Goal: Task Accomplishment & Management: Use online tool/utility

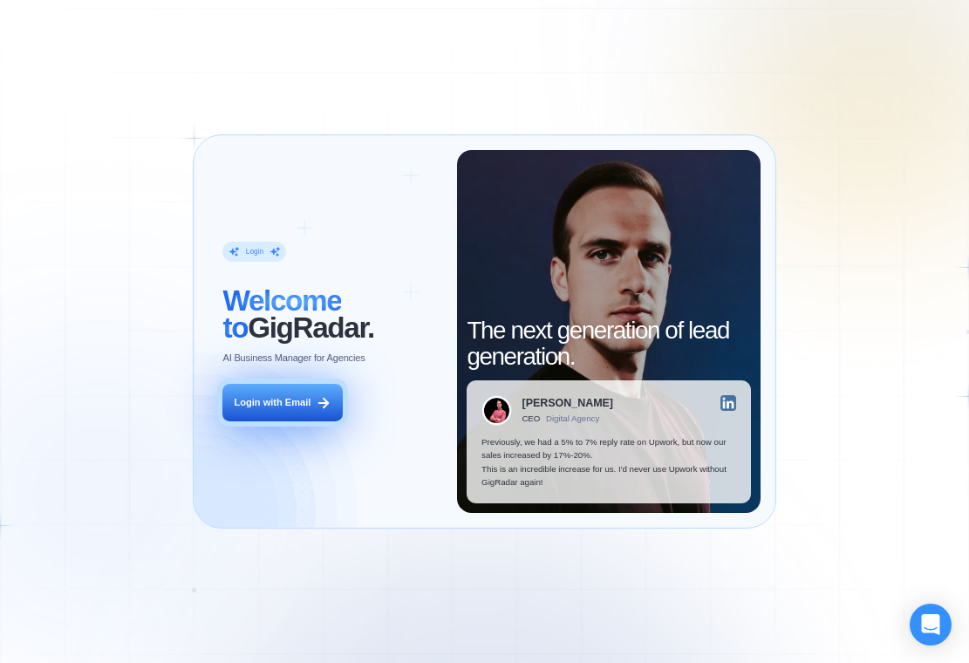
click at [292, 405] on div "Login with Email" at bounding box center [272, 402] width 77 height 13
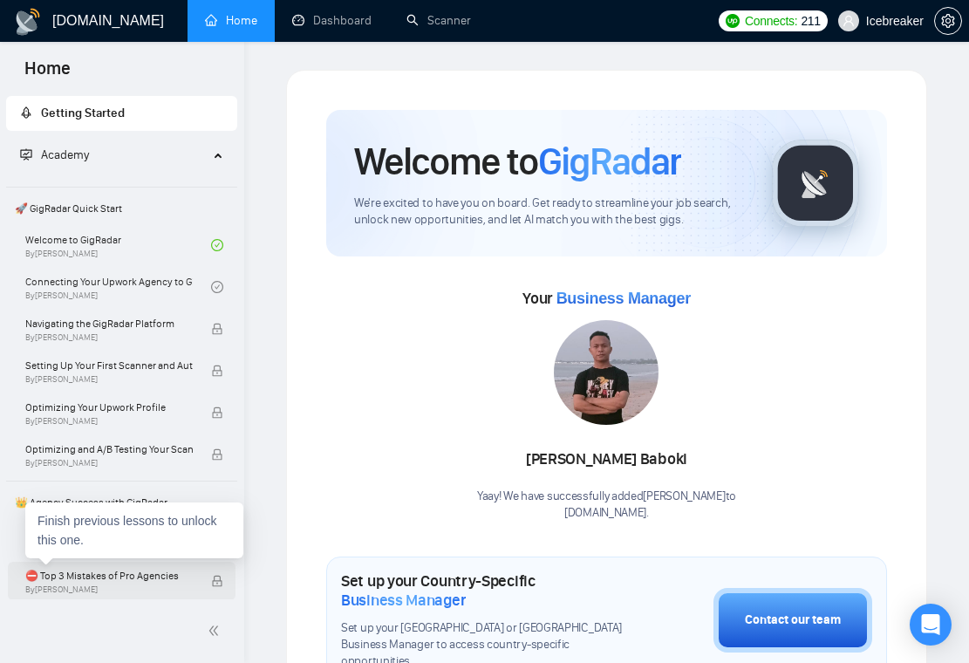
click at [126, 574] on span "⛔ Top 3 Mistakes of Pro Agencies" at bounding box center [108, 575] width 167 height 17
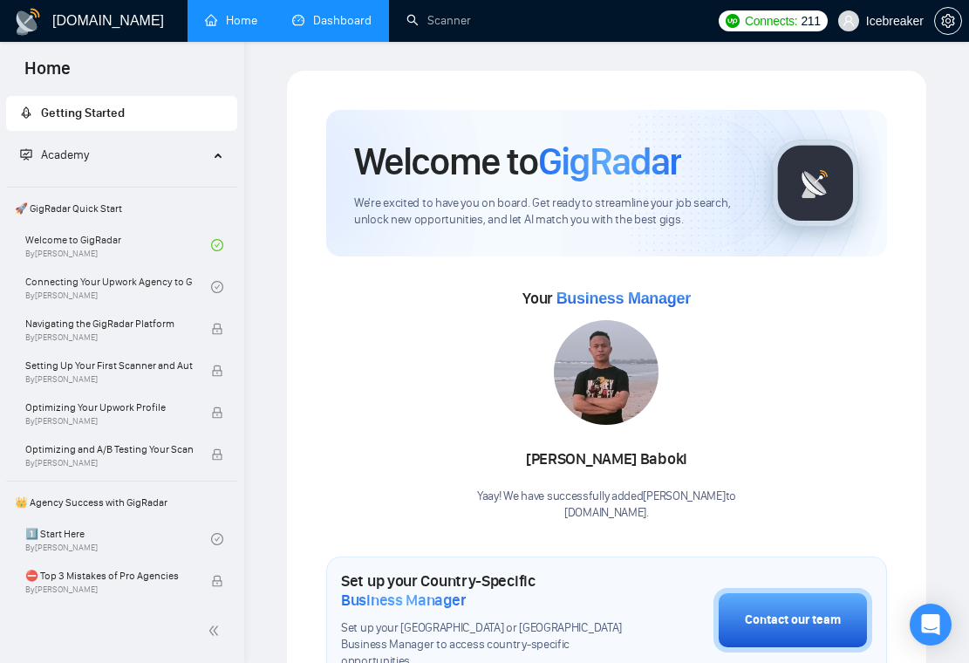
click at [330, 20] on link "Dashboard" at bounding box center [331, 20] width 79 height 15
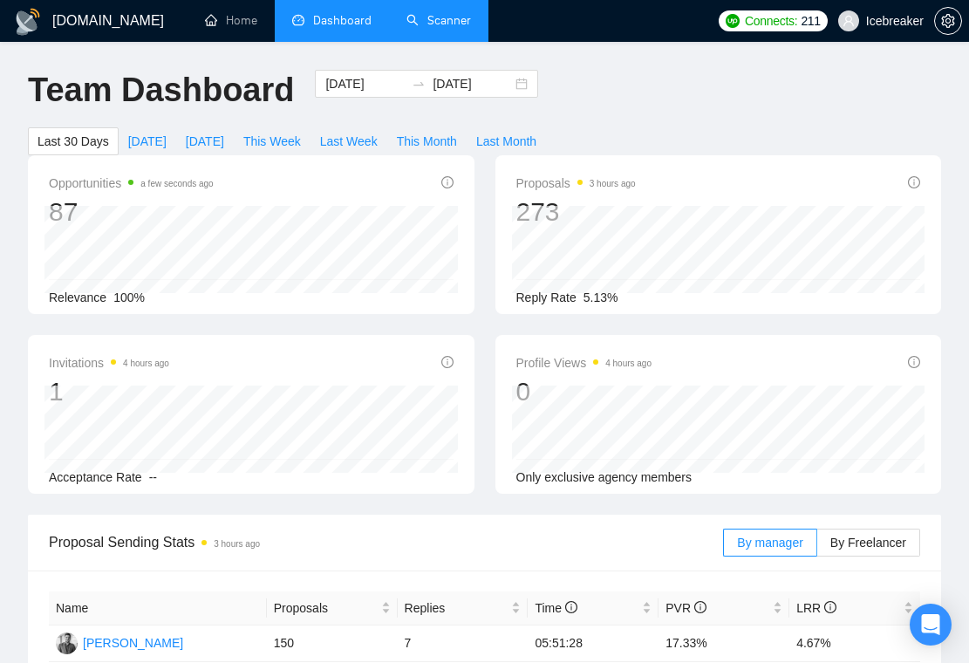
click at [418, 28] on link "Scanner" at bounding box center [438, 20] width 65 height 15
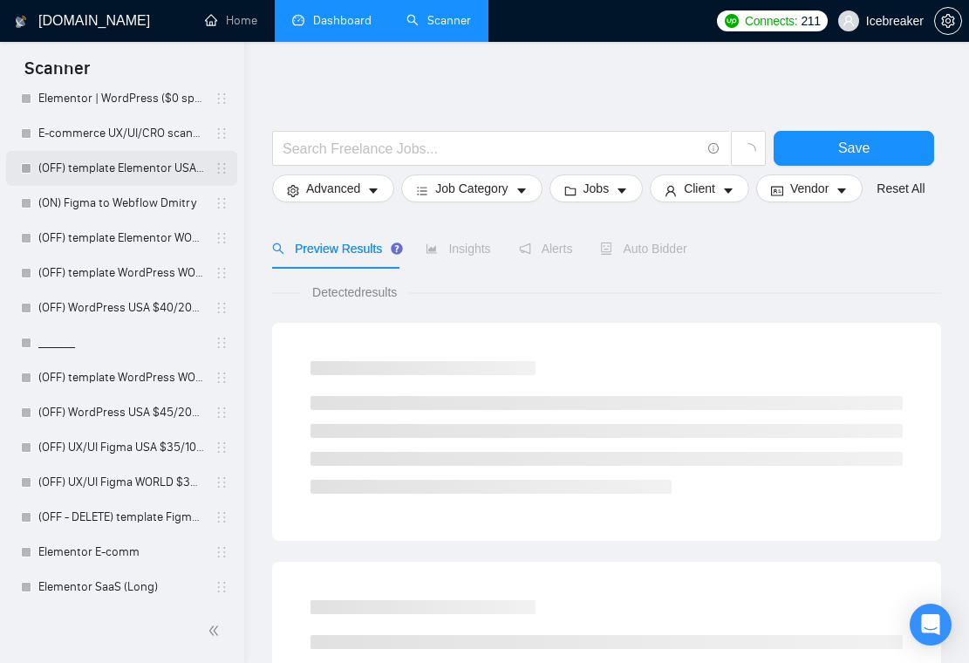
scroll to position [556, 0]
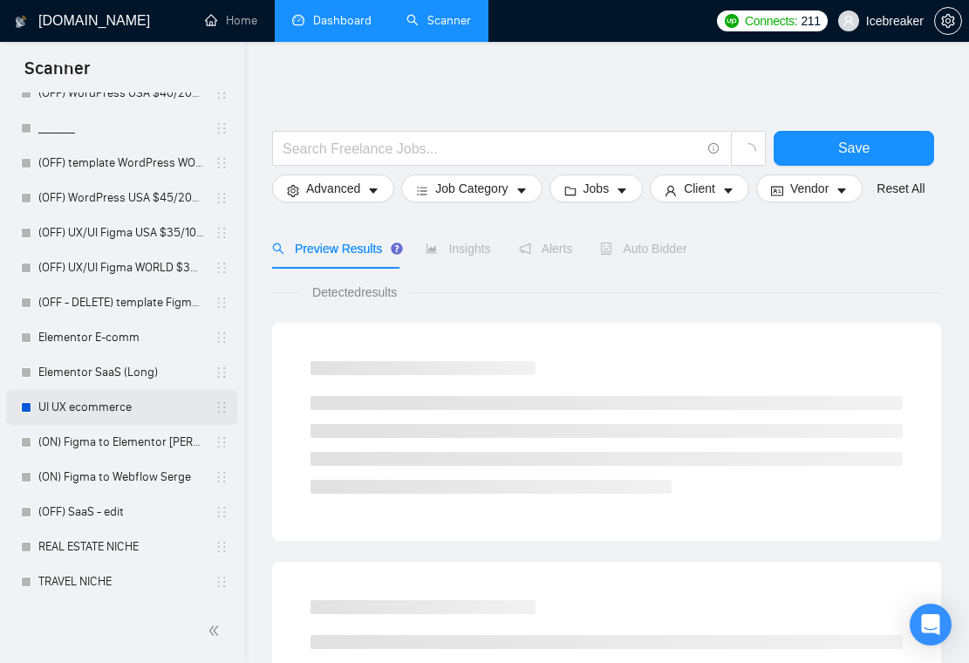
click at [133, 409] on link "UI UX ecommerce" at bounding box center [121, 407] width 166 height 35
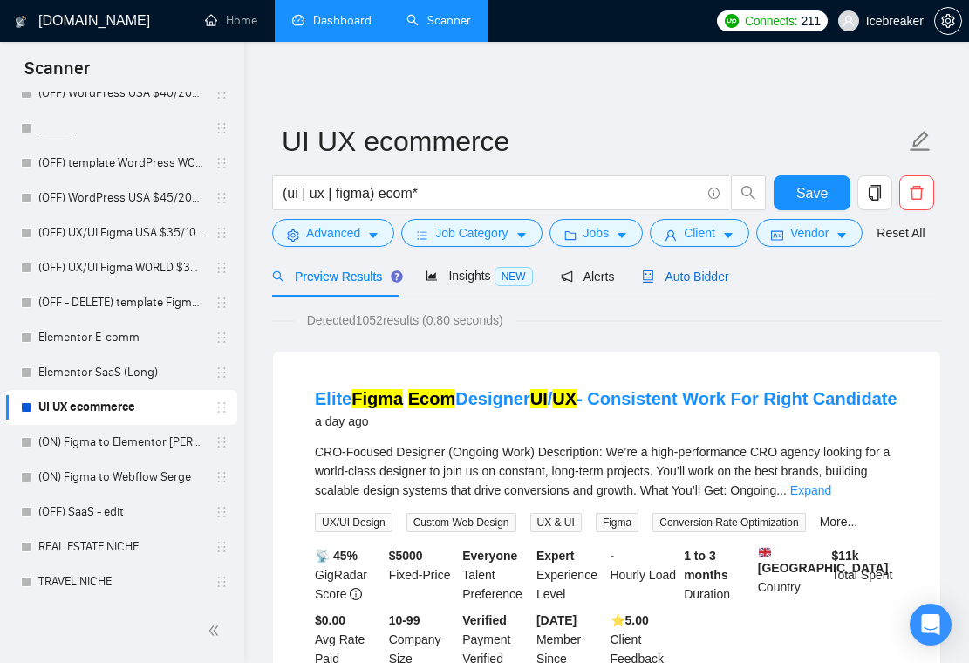
click at [690, 283] on span "Auto Bidder" at bounding box center [685, 276] width 86 height 14
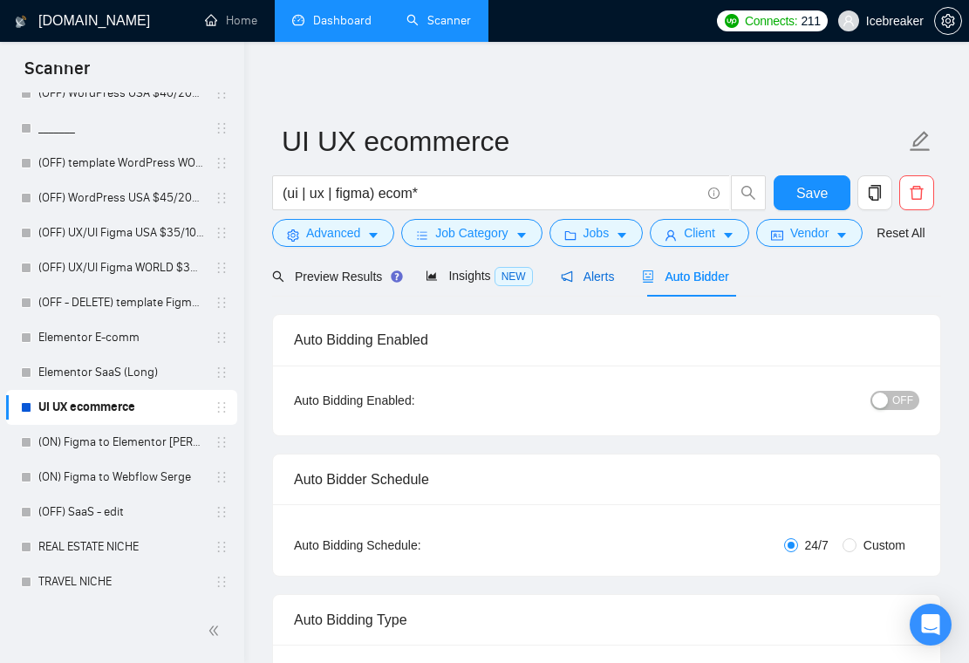
click at [569, 286] on div "Alerts" at bounding box center [588, 276] width 54 height 19
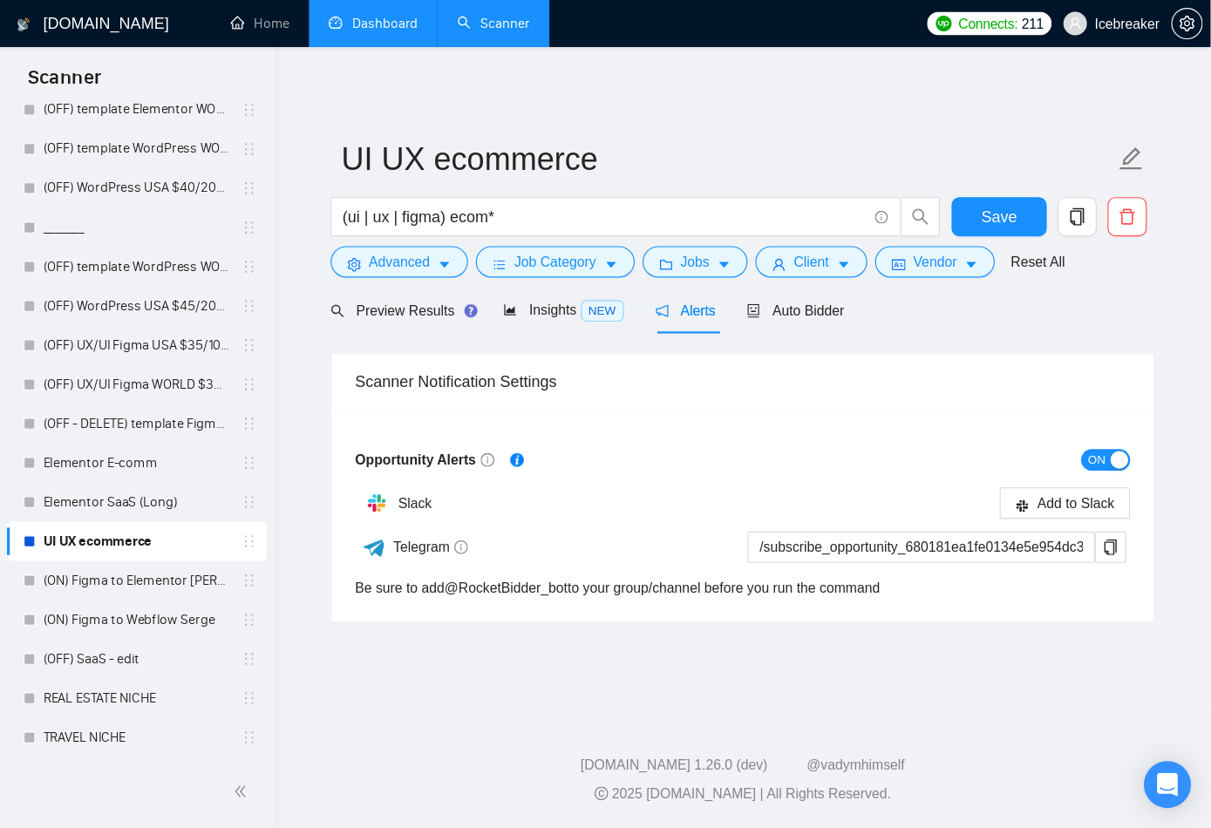
scroll to position [391, 0]
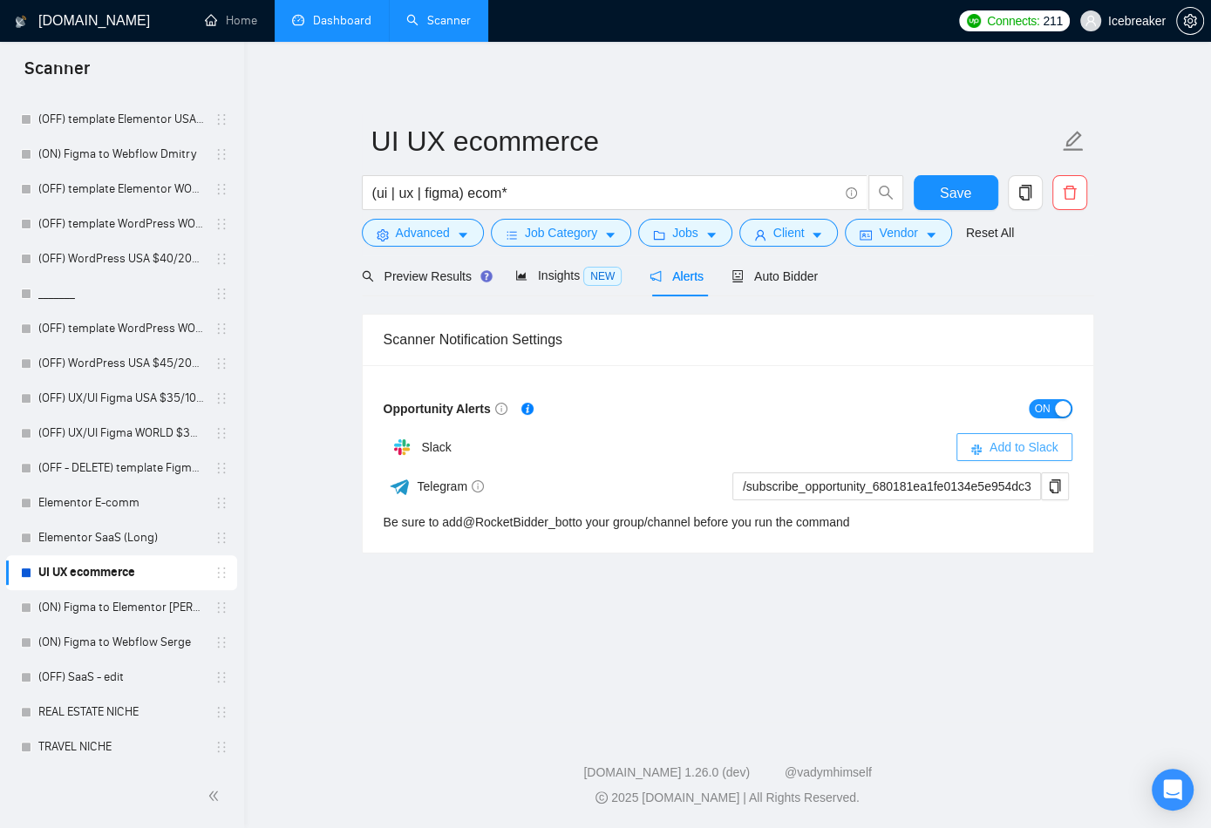
click at [968, 438] on span "Add to Slack" at bounding box center [1023, 447] width 69 height 19
click at [968, 441] on span "Add to Slack" at bounding box center [1023, 447] width 69 height 19
click at [440, 275] on span "Preview Results" at bounding box center [425, 276] width 126 height 14
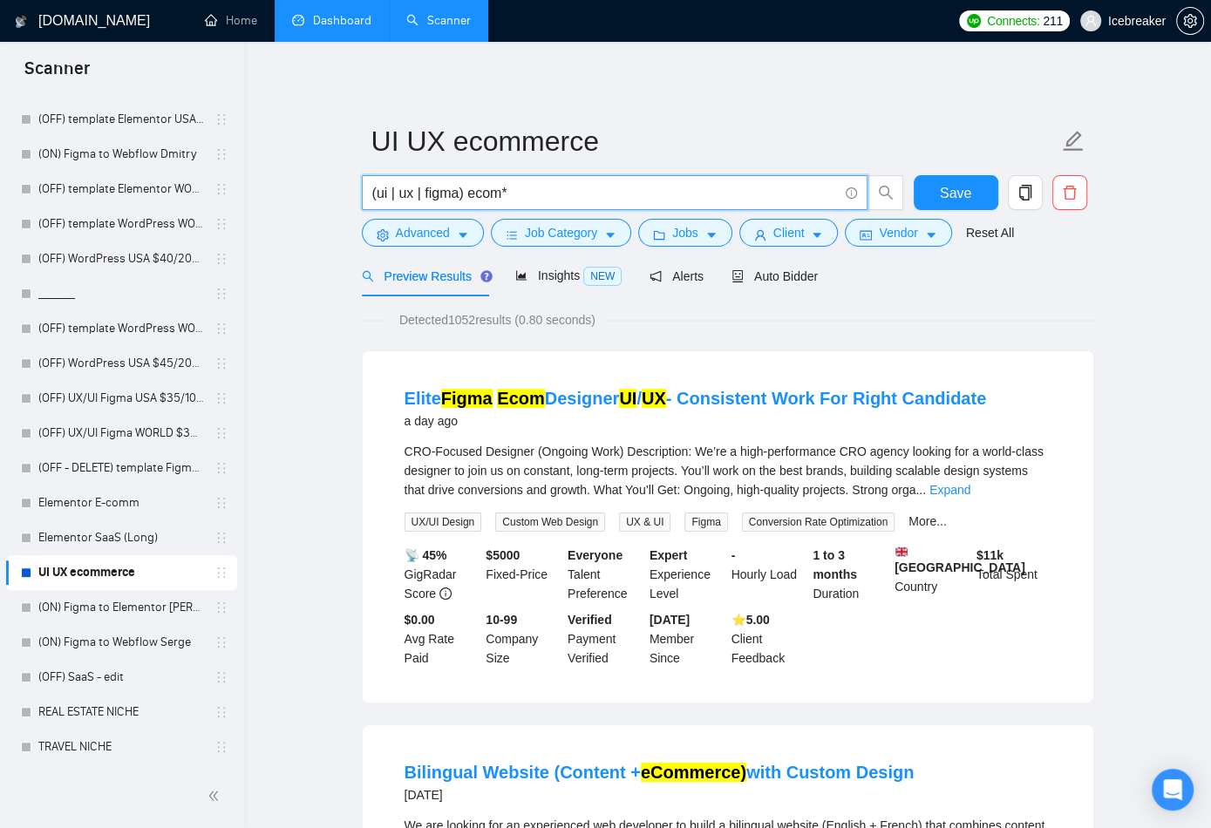
click at [539, 193] on input "(ui | ux | figma) ecom*" at bounding box center [605, 193] width 466 height 22
click at [562, 194] on input "(ui | ux | figma) ecom*" at bounding box center [605, 193] width 466 height 22
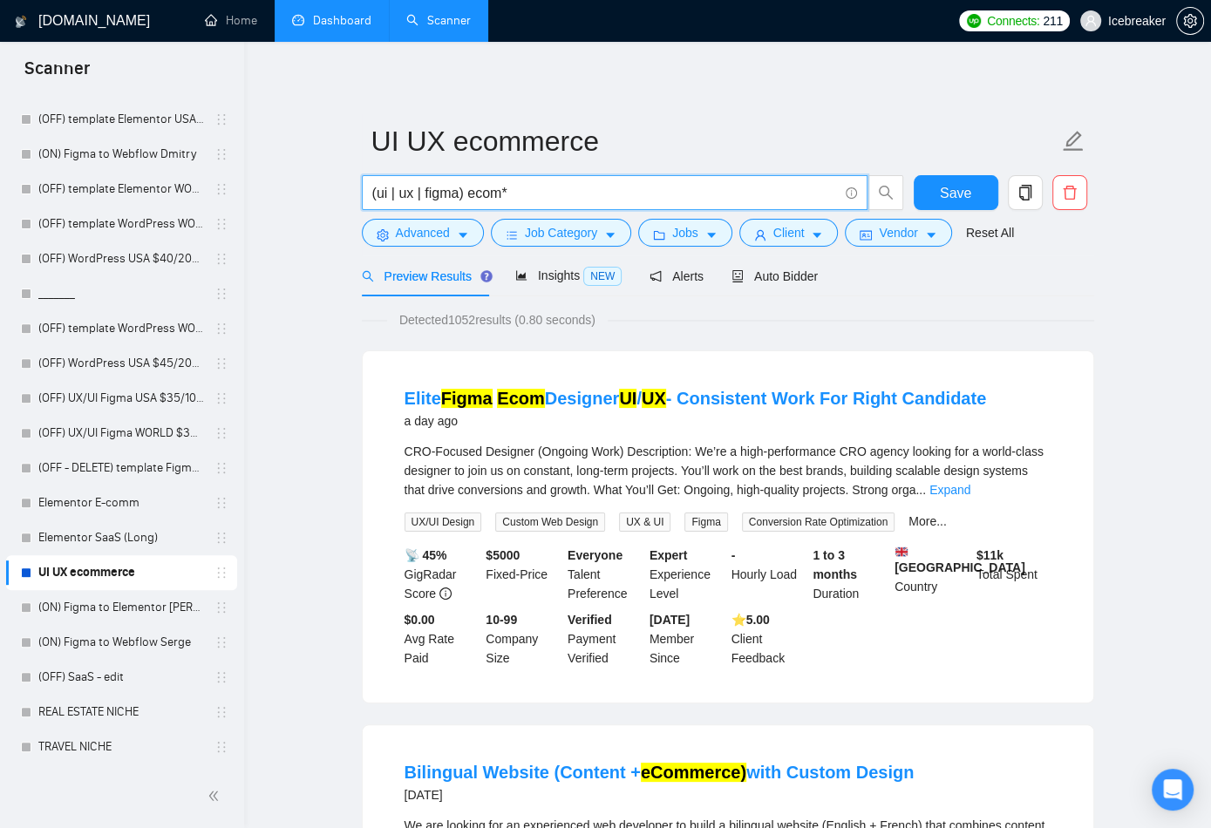
drag, startPoint x: 566, startPoint y: 199, endPoint x: 471, endPoint y: 200, distance: 95.0
click at [471, 200] on input "(ui | ux | figma) ecom*" at bounding box center [605, 193] width 466 height 22
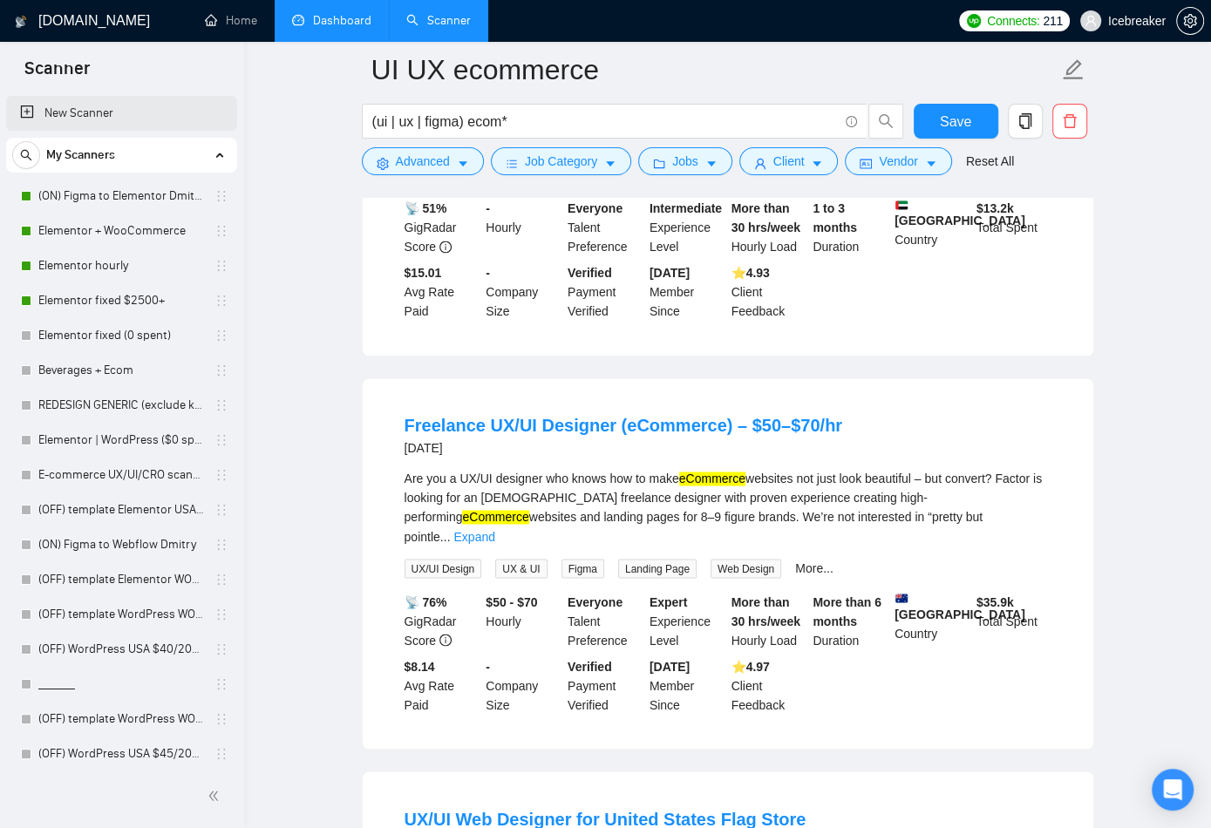
click at [79, 106] on link "New Scanner" at bounding box center [121, 113] width 203 height 35
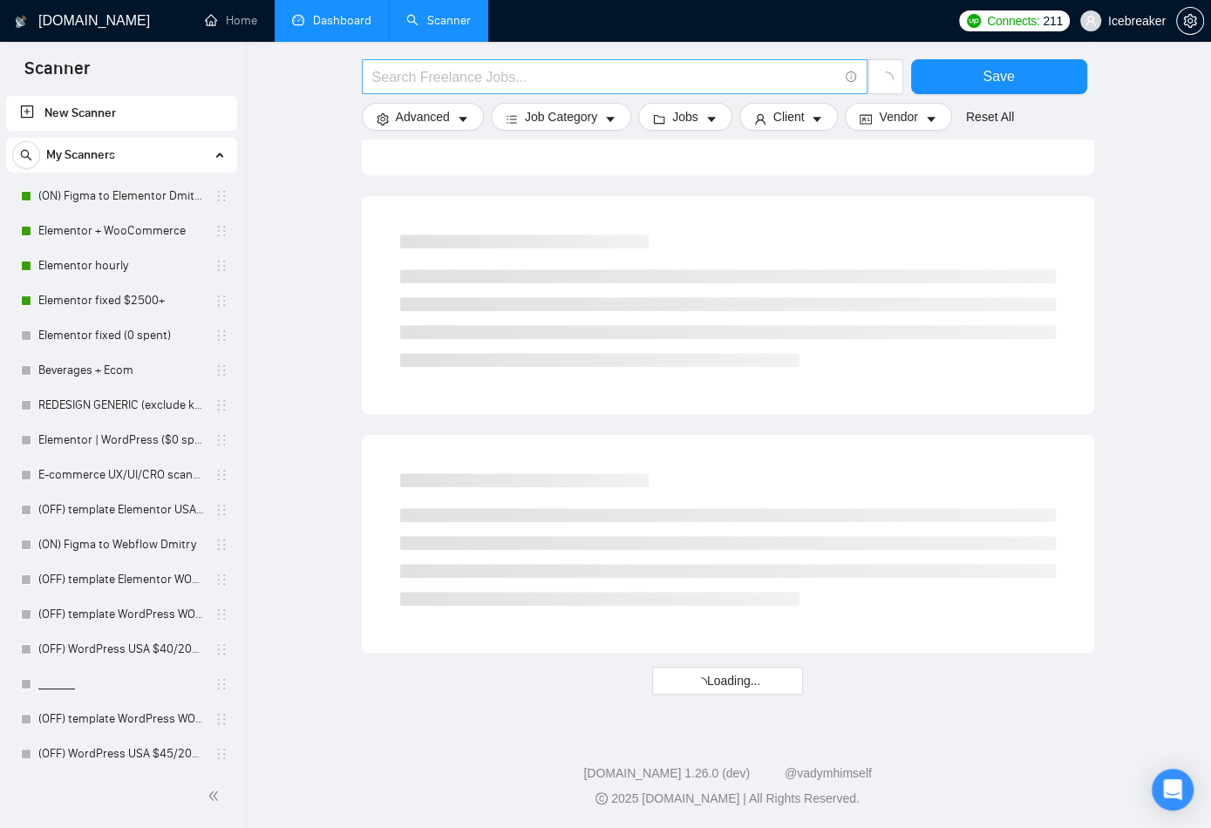
click at [529, 78] on input "text" at bounding box center [605, 77] width 466 height 22
type input "u"
type input "x"
type input "u"
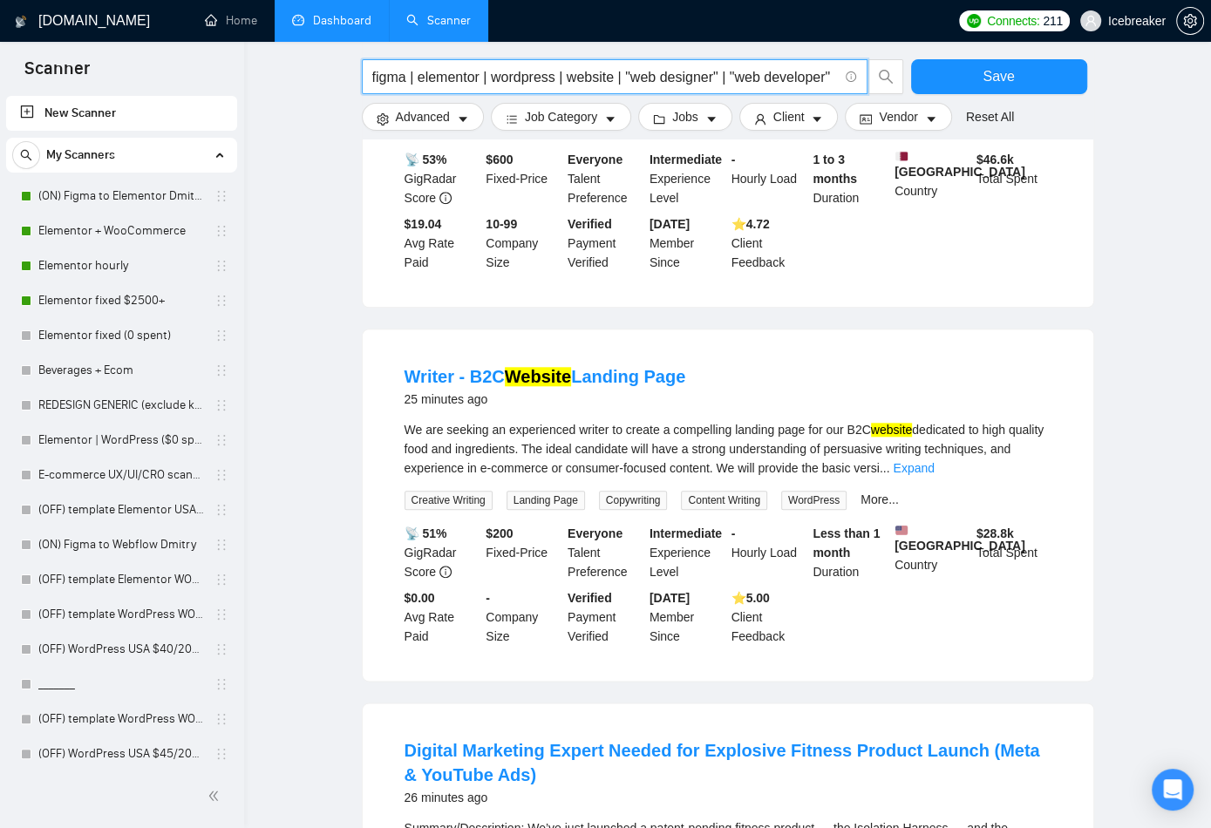
scroll to position [958, 0]
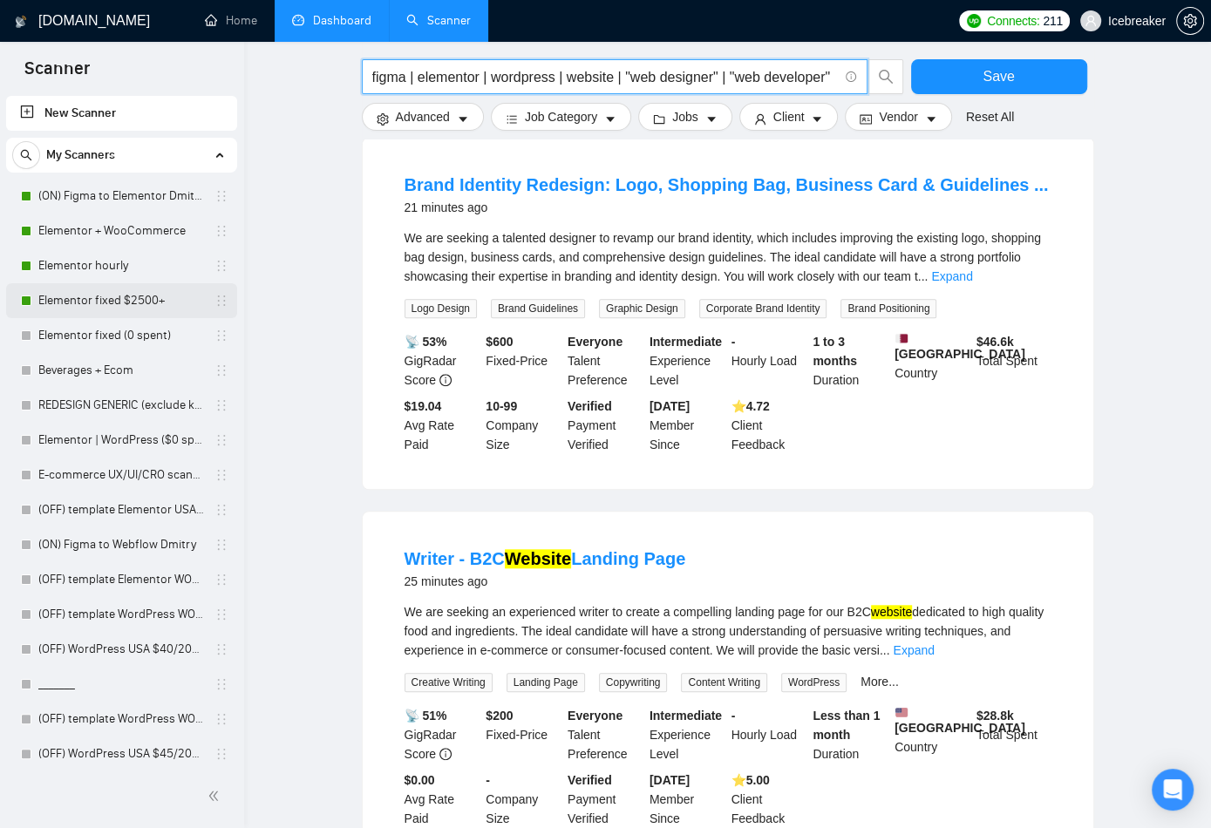
type input "figma | elementor | wordpress | website | "web designer" | "web developer""
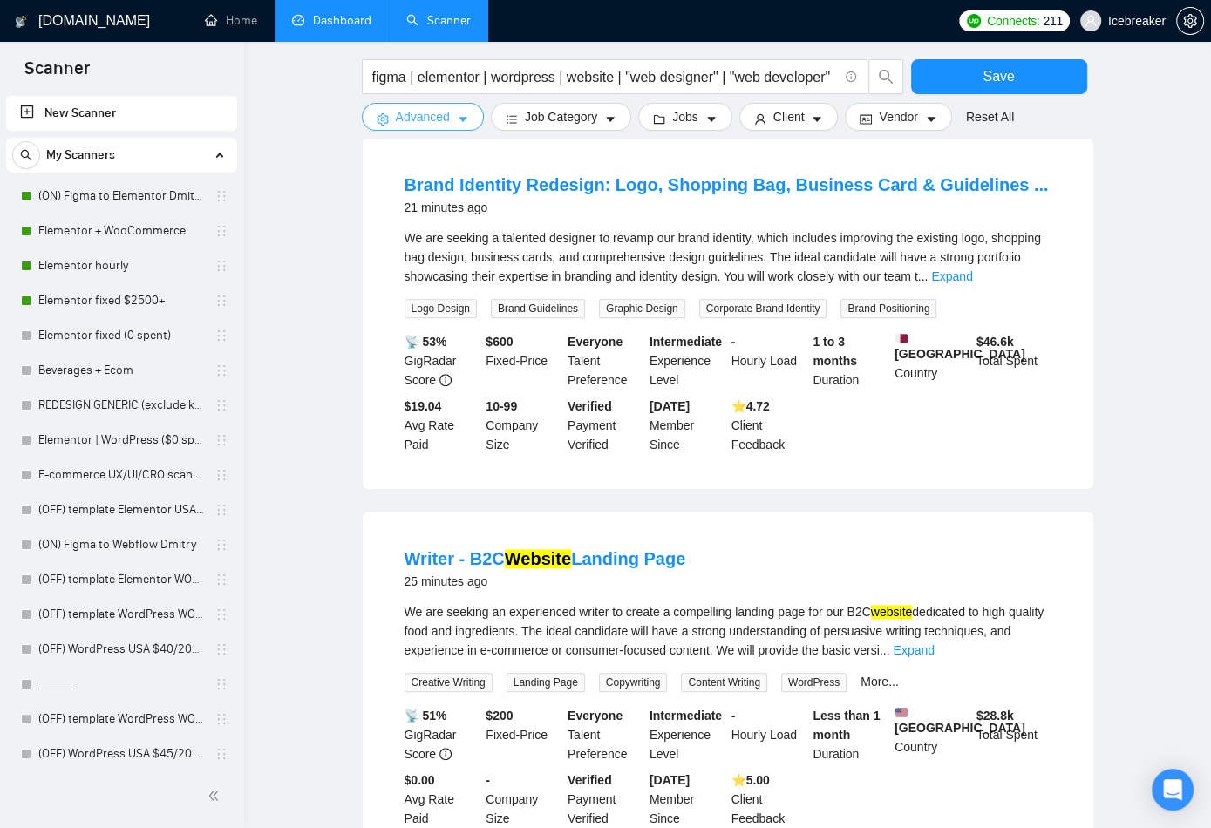
click at [415, 115] on span "Advanced" at bounding box center [423, 116] width 54 height 19
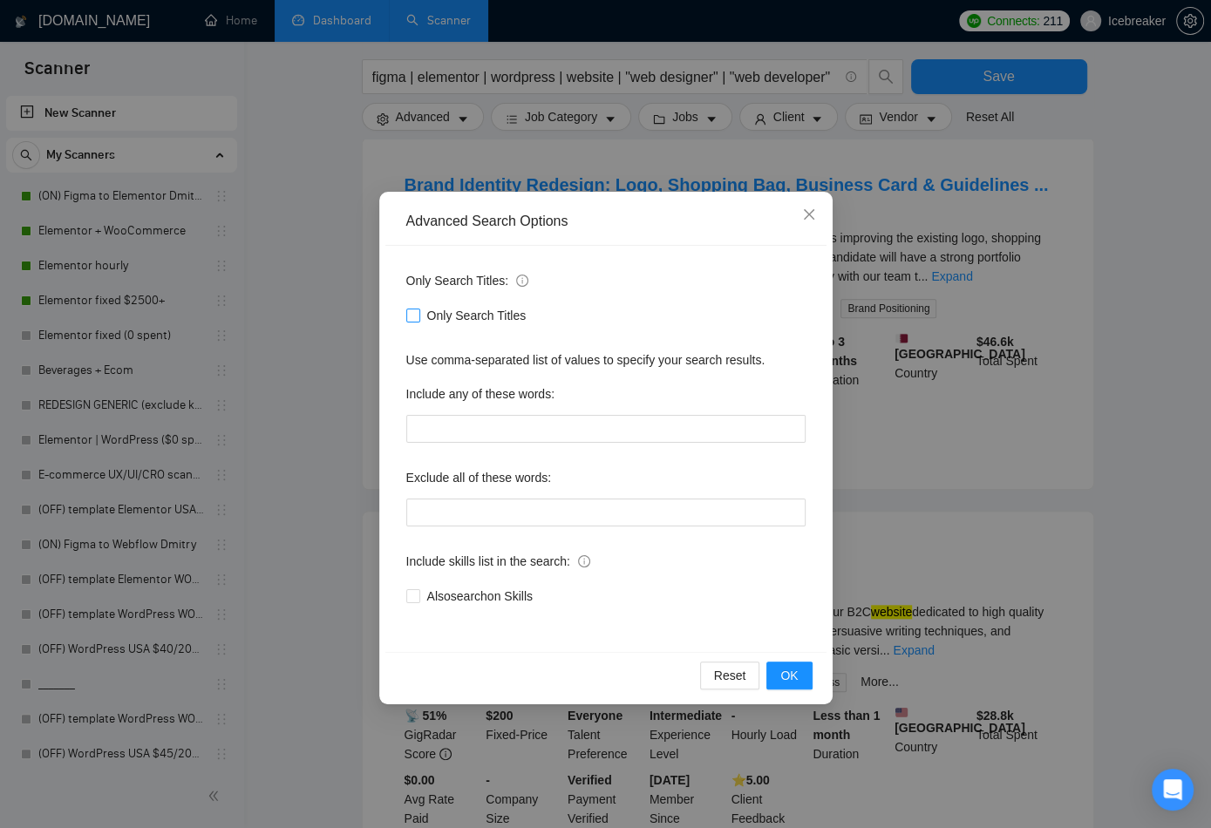
click at [478, 318] on span "Only Search Titles" at bounding box center [476, 315] width 113 height 19
click at [418, 318] on input "Only Search Titles" at bounding box center [412, 315] width 12 height 12
checkbox input "true"
click at [778, 662] on button "OK" at bounding box center [788, 676] width 45 height 28
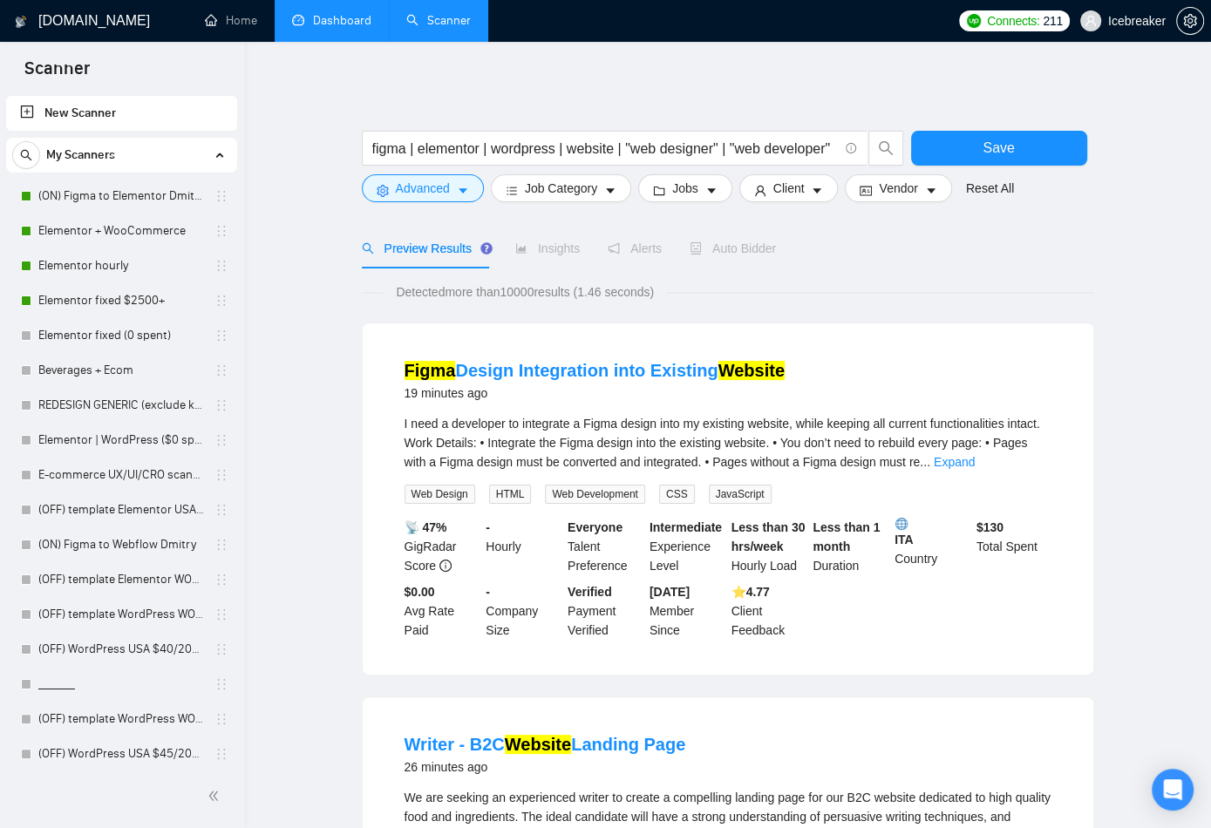
click at [531, 202] on form "figma | elementor | wordpress | website | "web designer" | "web developer" Save…" at bounding box center [728, 162] width 732 height 98
click at [534, 200] on button "Job Category" at bounding box center [561, 188] width 140 height 28
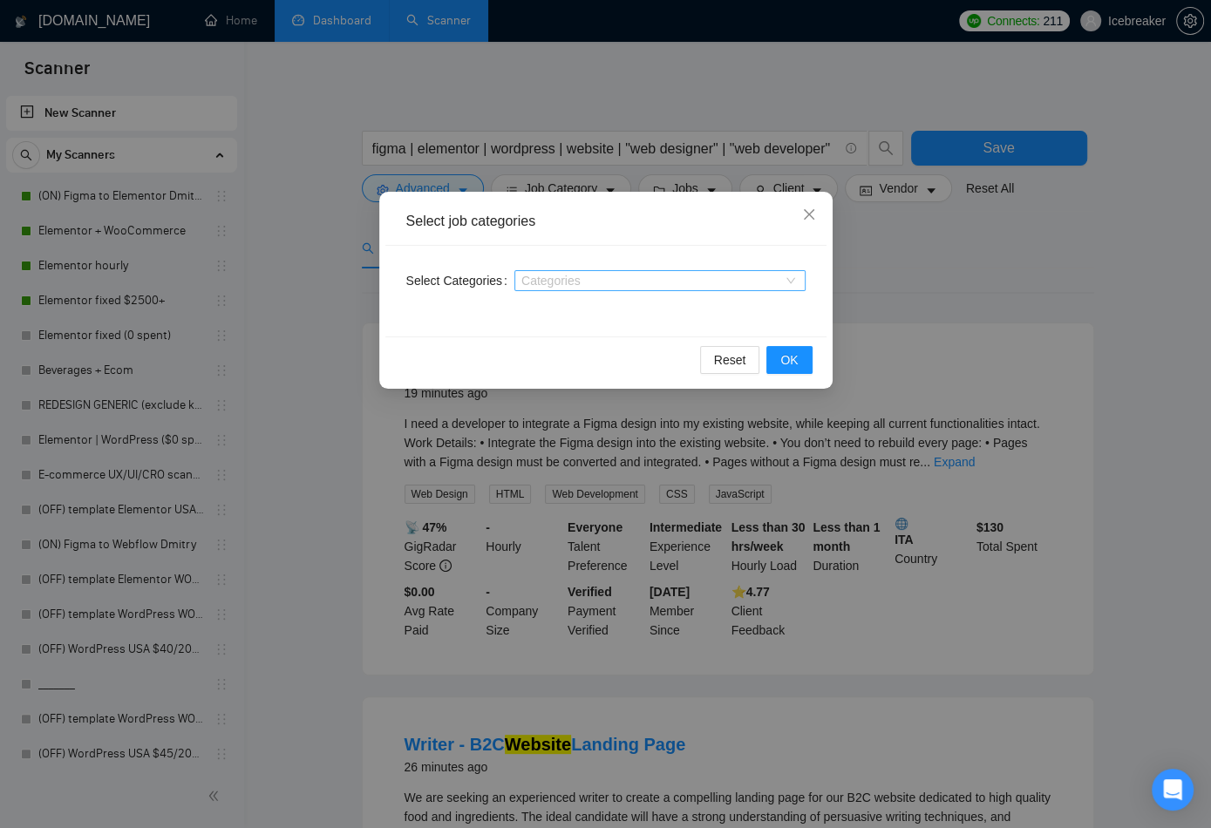
click at [714, 286] on div at bounding box center [651, 281] width 265 height 14
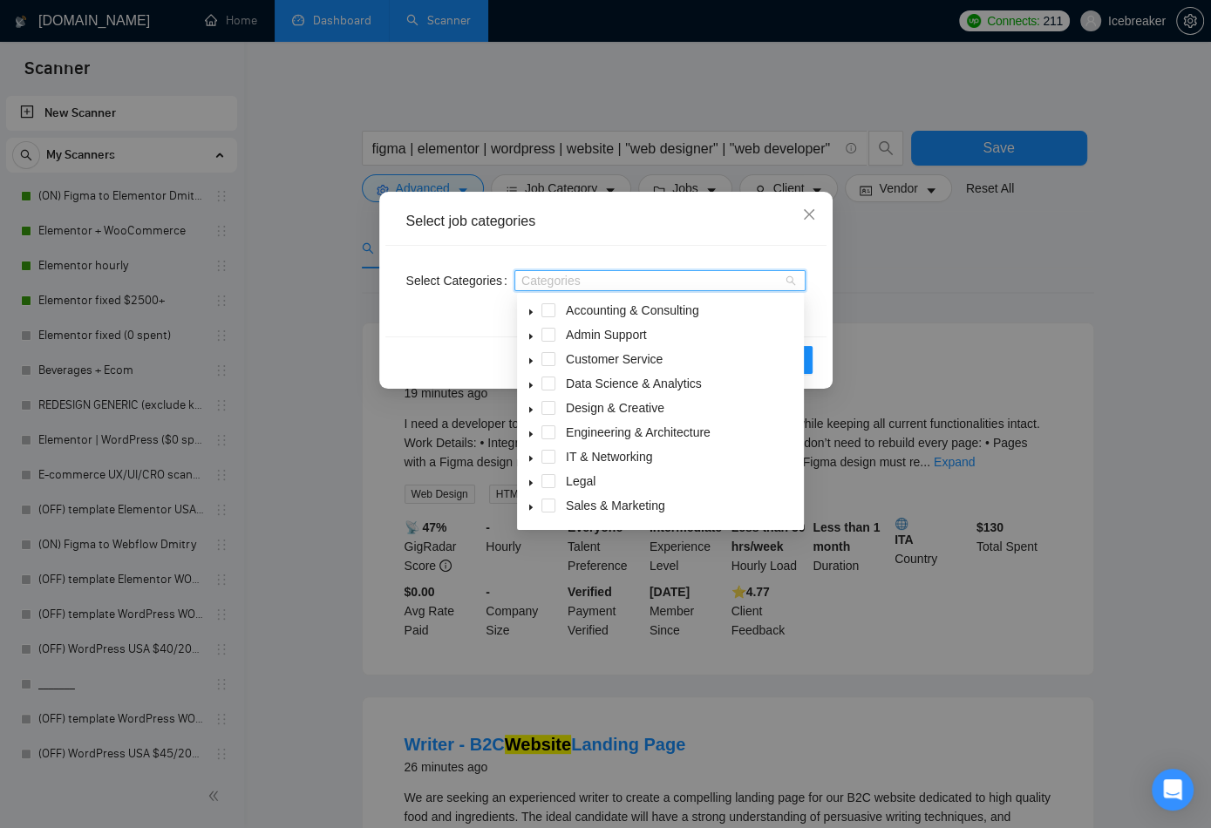
type input "w"
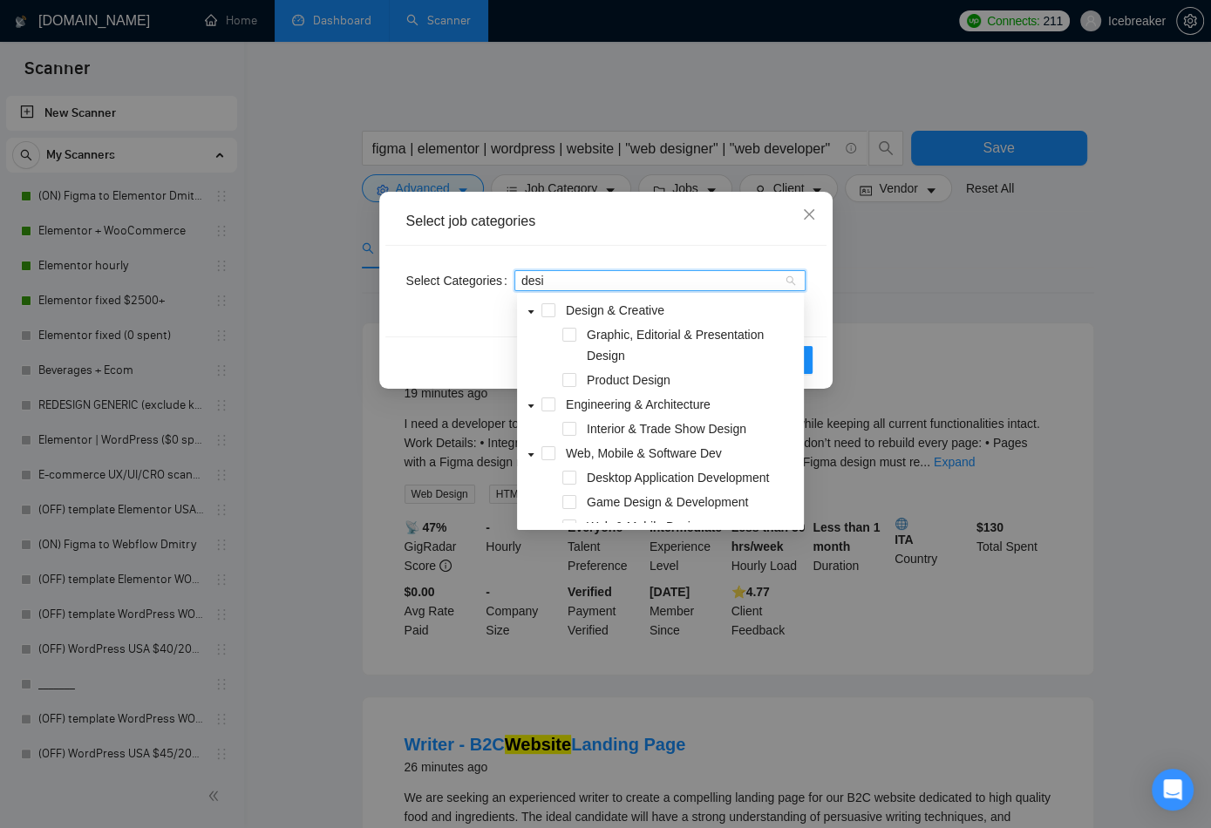
type input "desig"
click at [603, 380] on span "Product Design" at bounding box center [629, 380] width 84 height 14
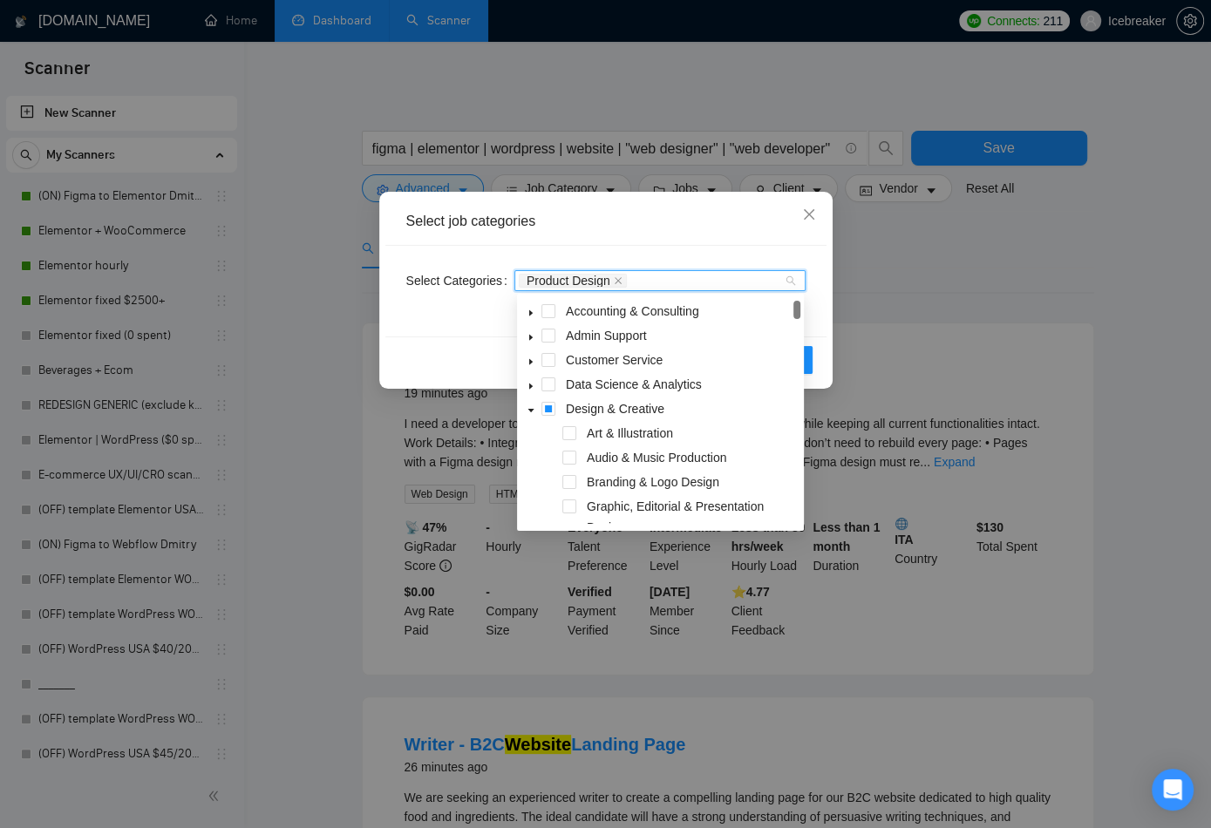
type input "w"
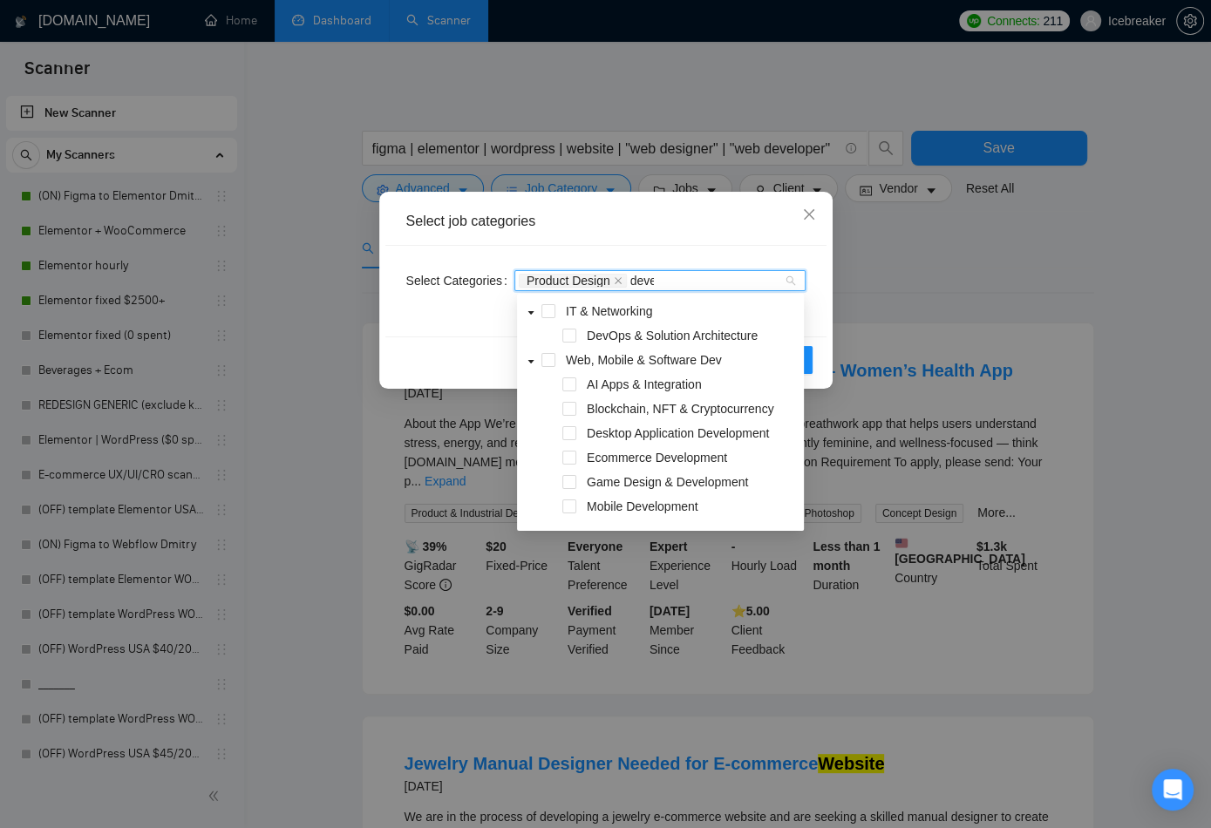
type input "develo"
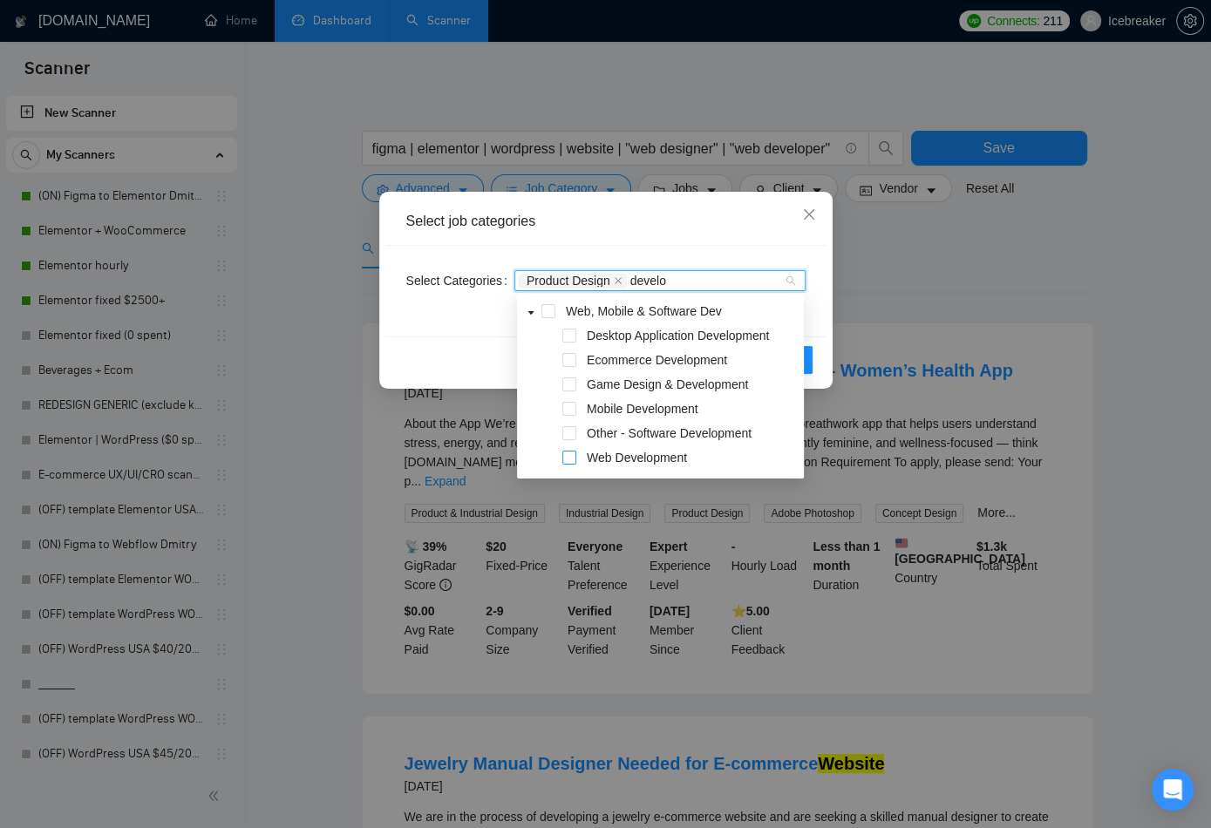
scroll to position [51, 0]
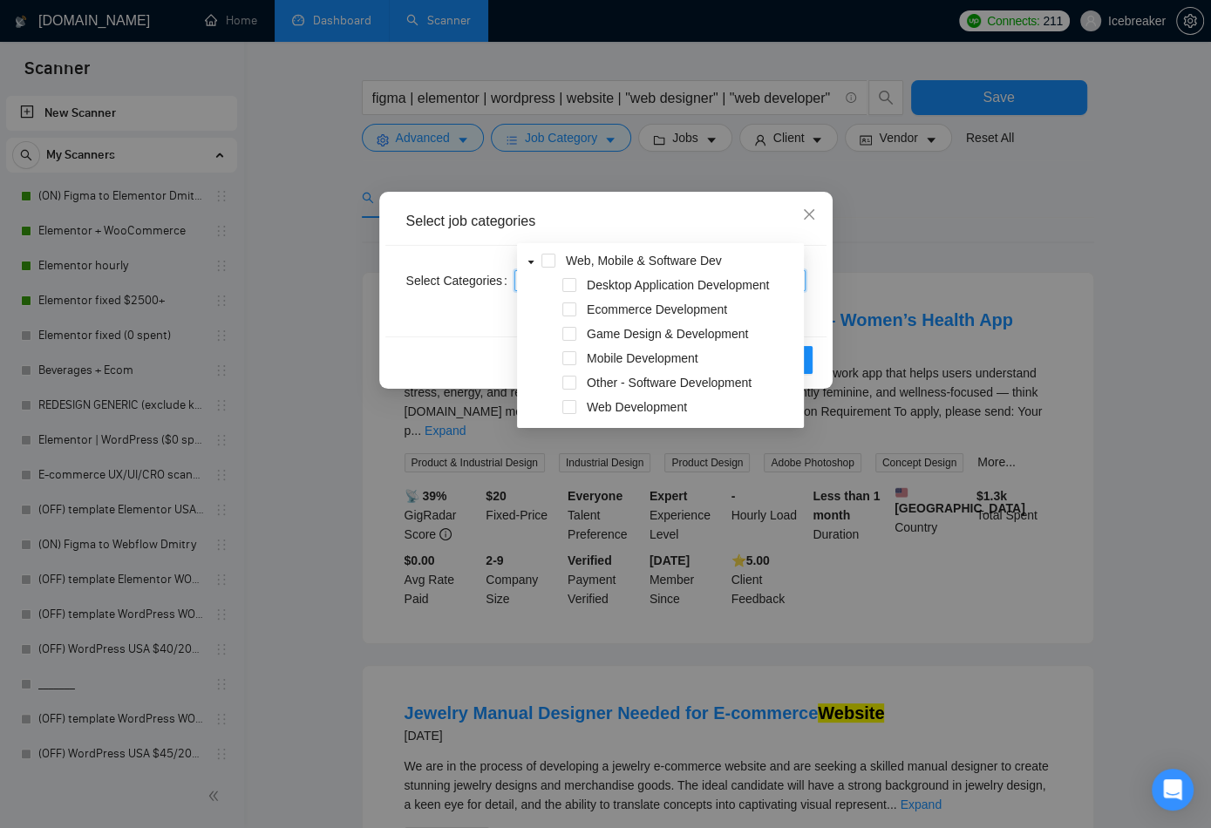
click at [566, 398] on div "Web Development" at bounding box center [660, 409] width 280 height 24
click at [573, 403] on span at bounding box center [569, 407] width 14 height 14
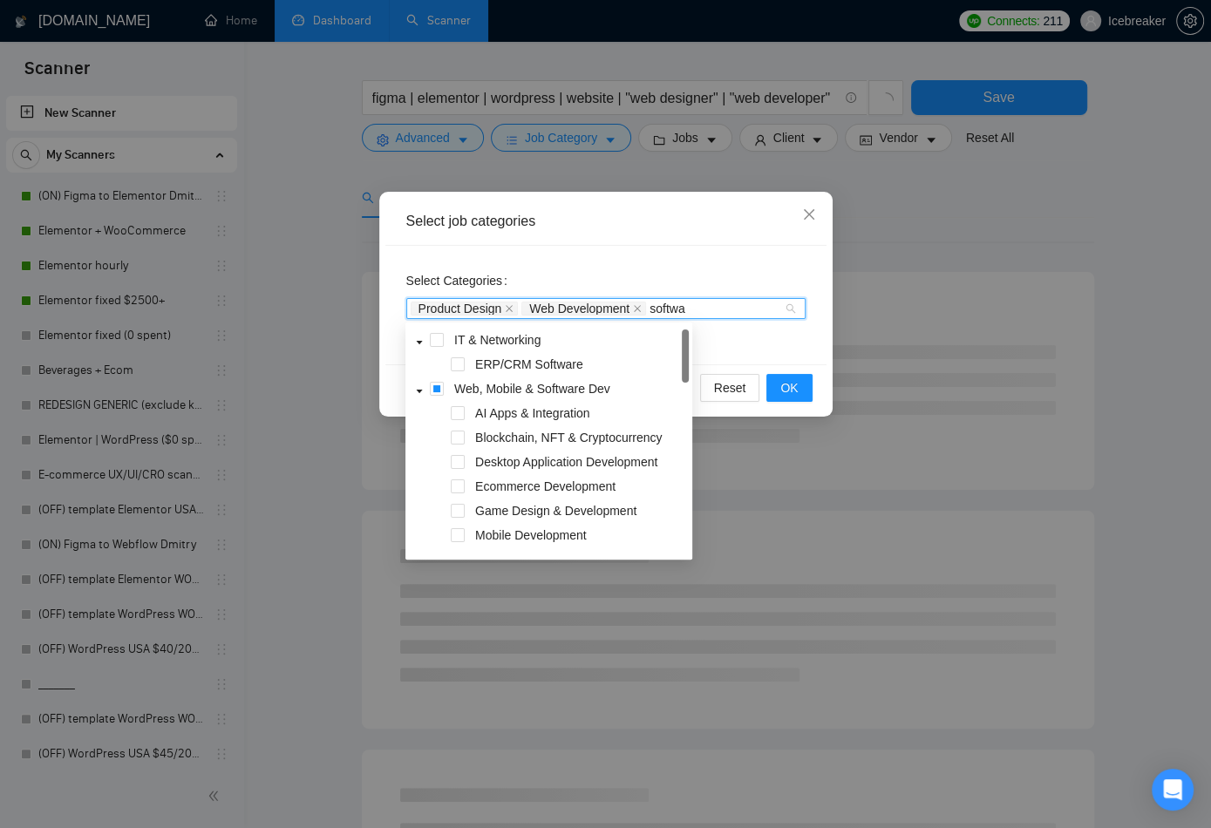
type input "softwar"
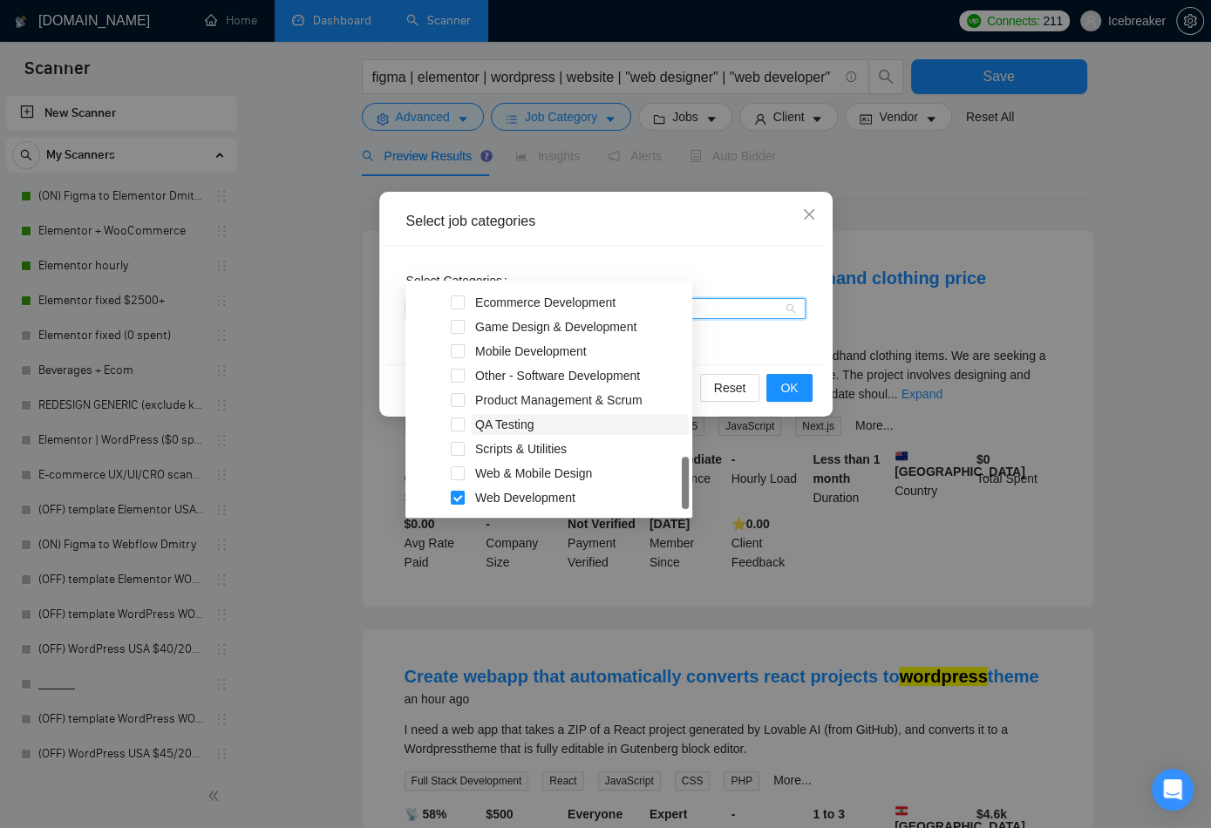
scroll to position [114, 0]
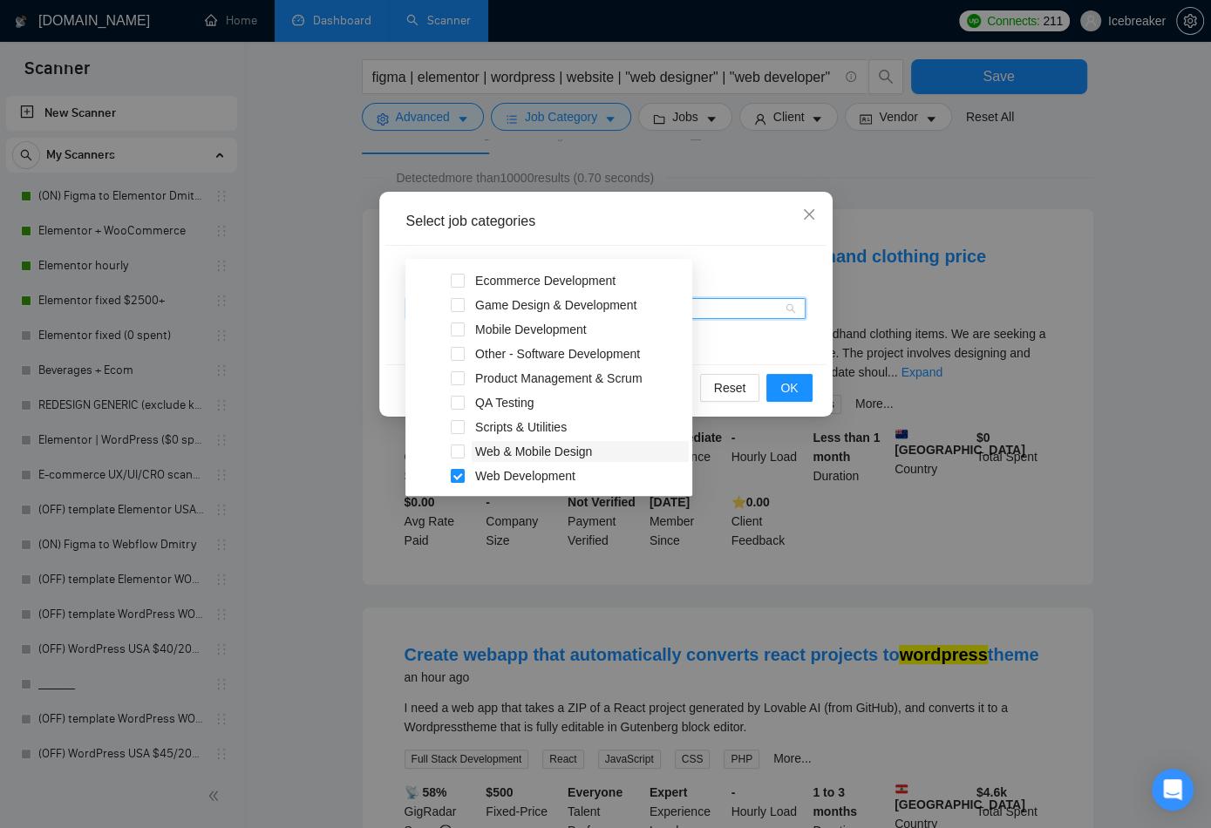
click at [573, 452] on span "Web & Mobile Design" at bounding box center [533, 452] width 117 height 14
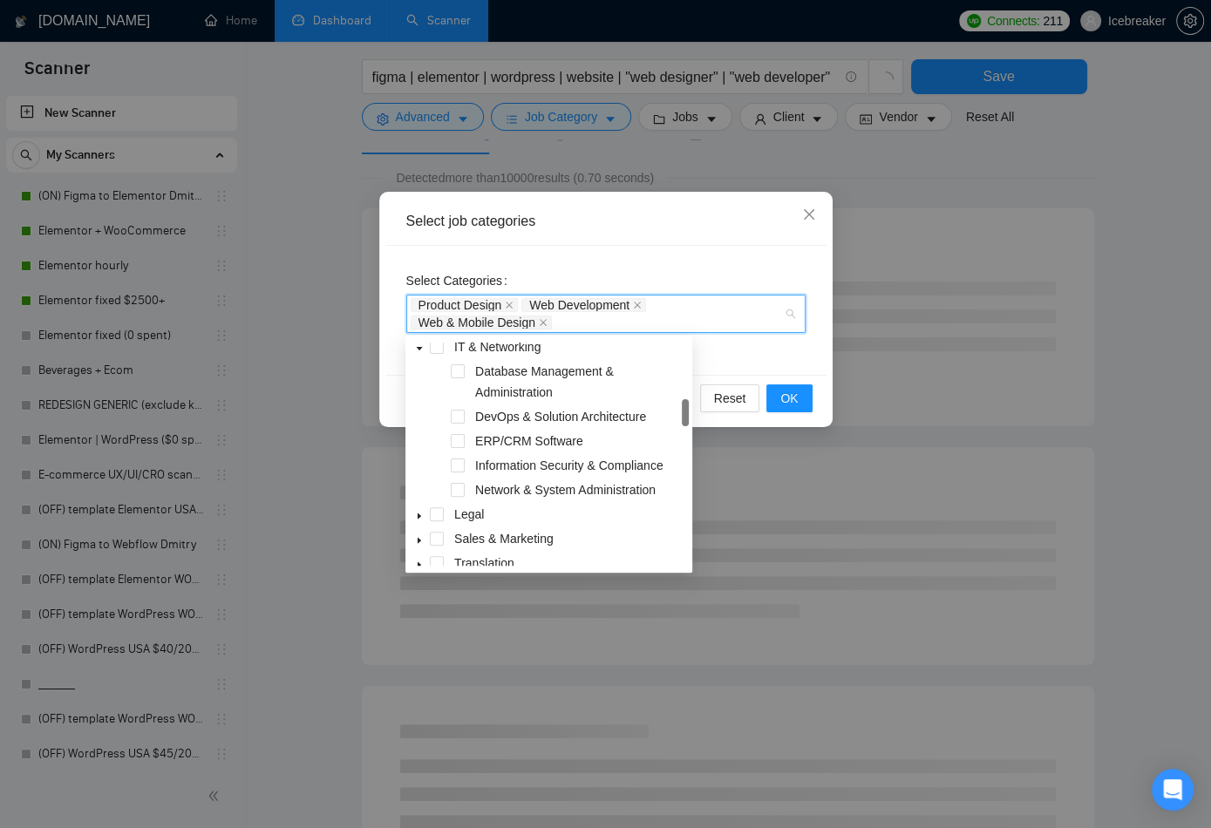
click at [710, 323] on div "Product Design Web Development Web & Mobile Design" at bounding box center [597, 313] width 373 height 35
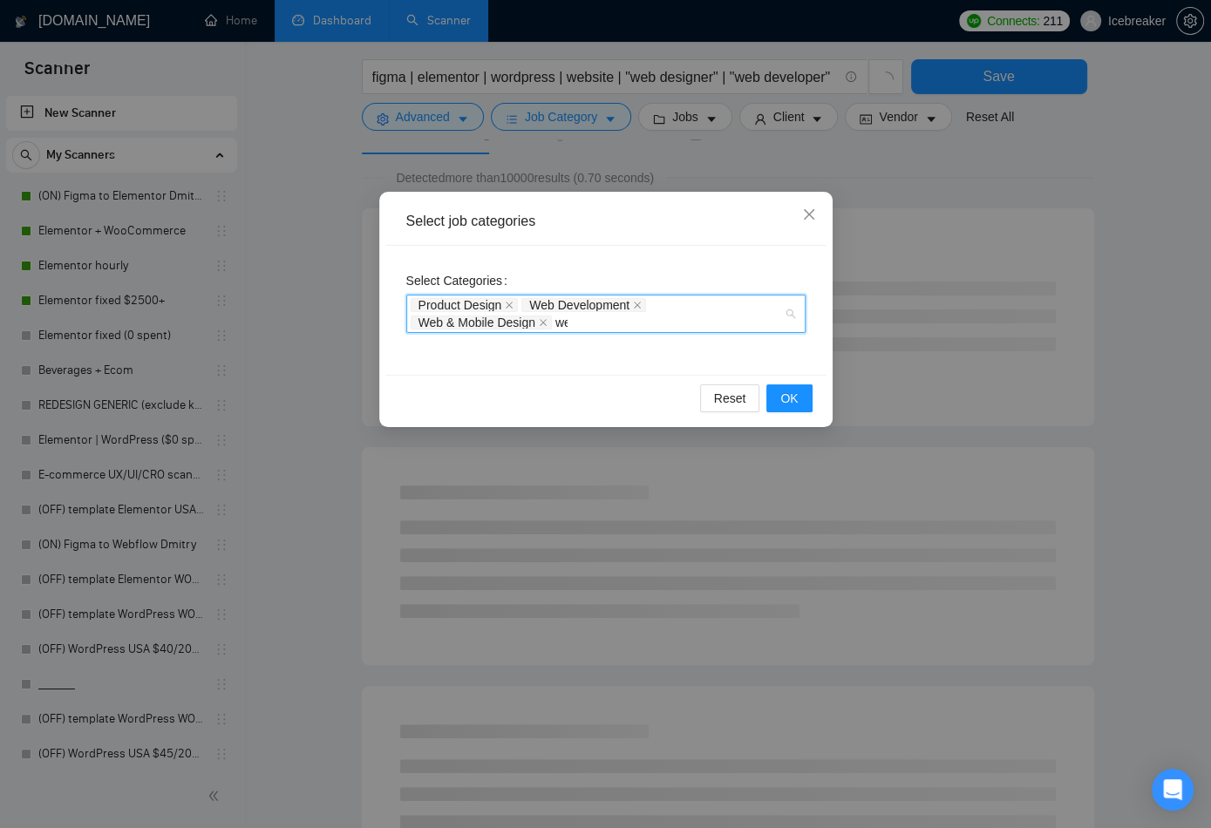
scroll to position [93, 0]
type input "website"
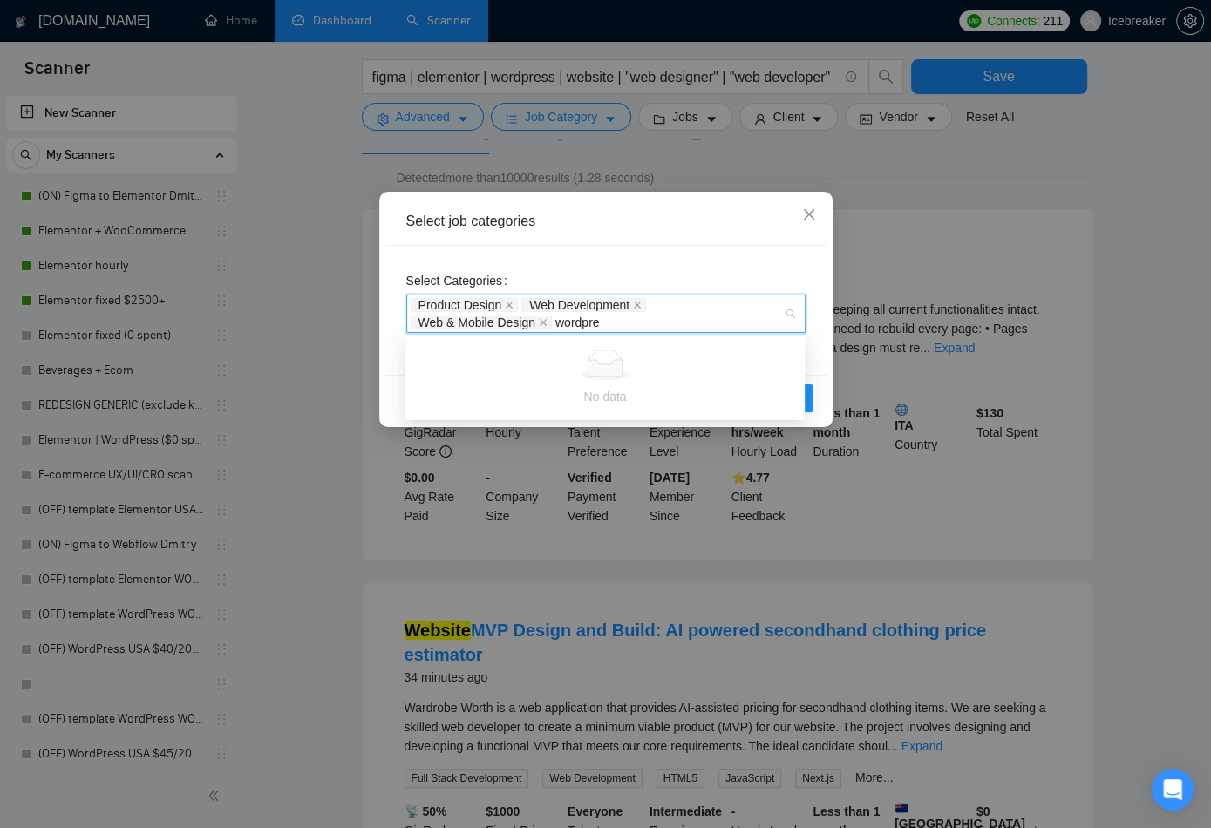
type input "wordpres"
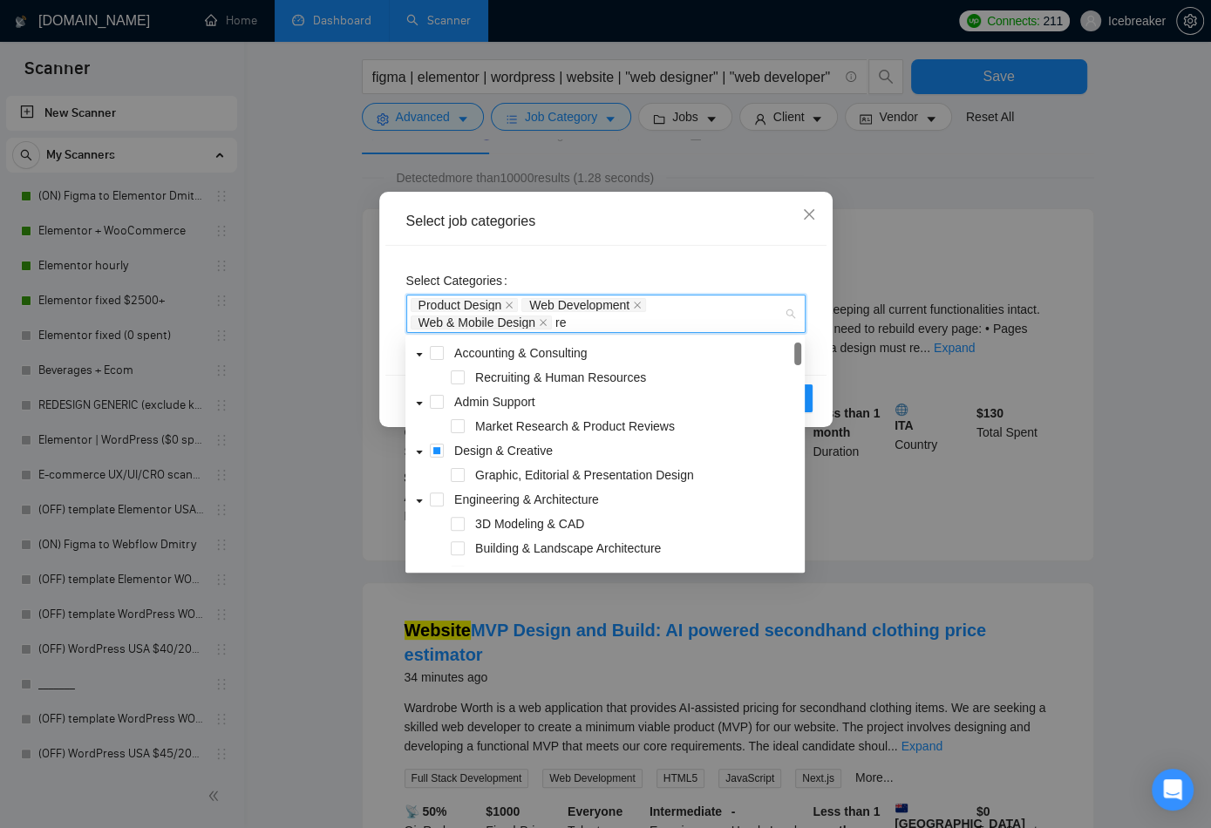
type input "r"
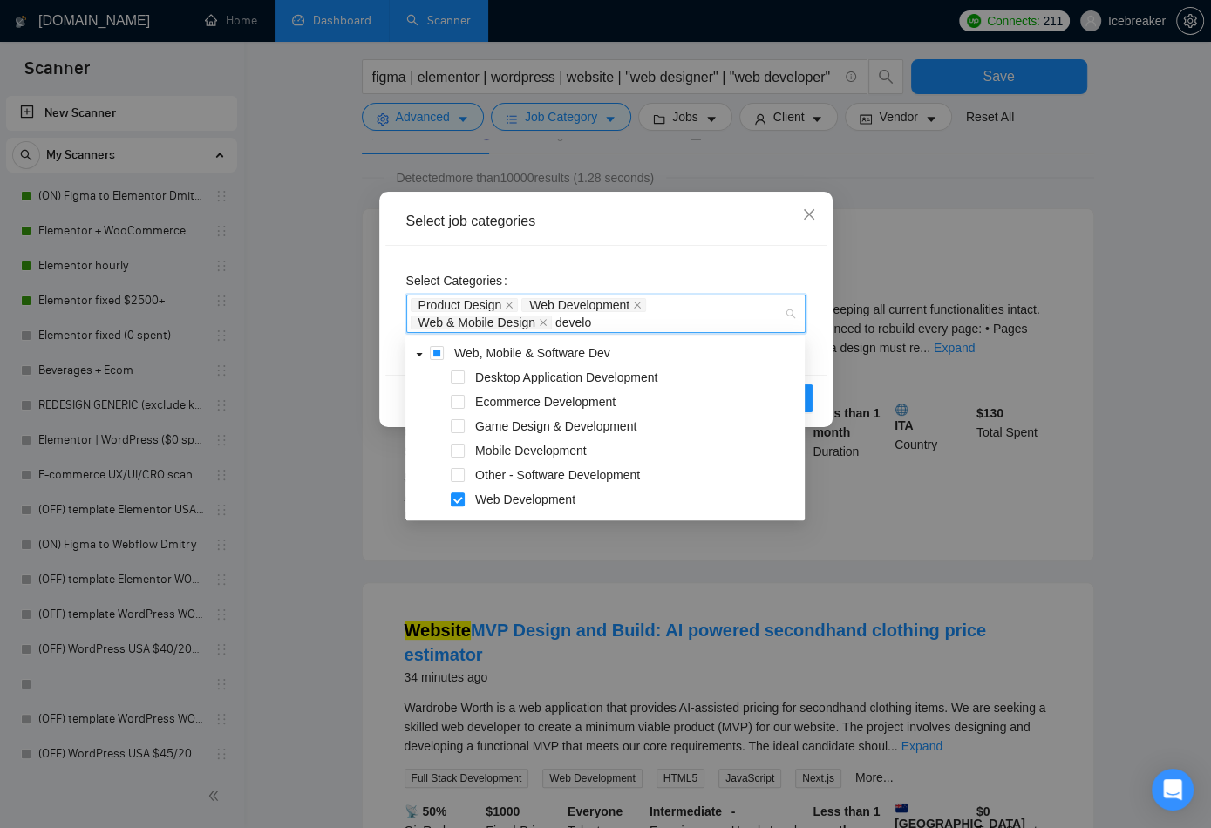
type input "develop"
click at [764, 252] on div "Select Categories Product Design Web Development Web & Mobile Design develop" at bounding box center [605, 310] width 441 height 129
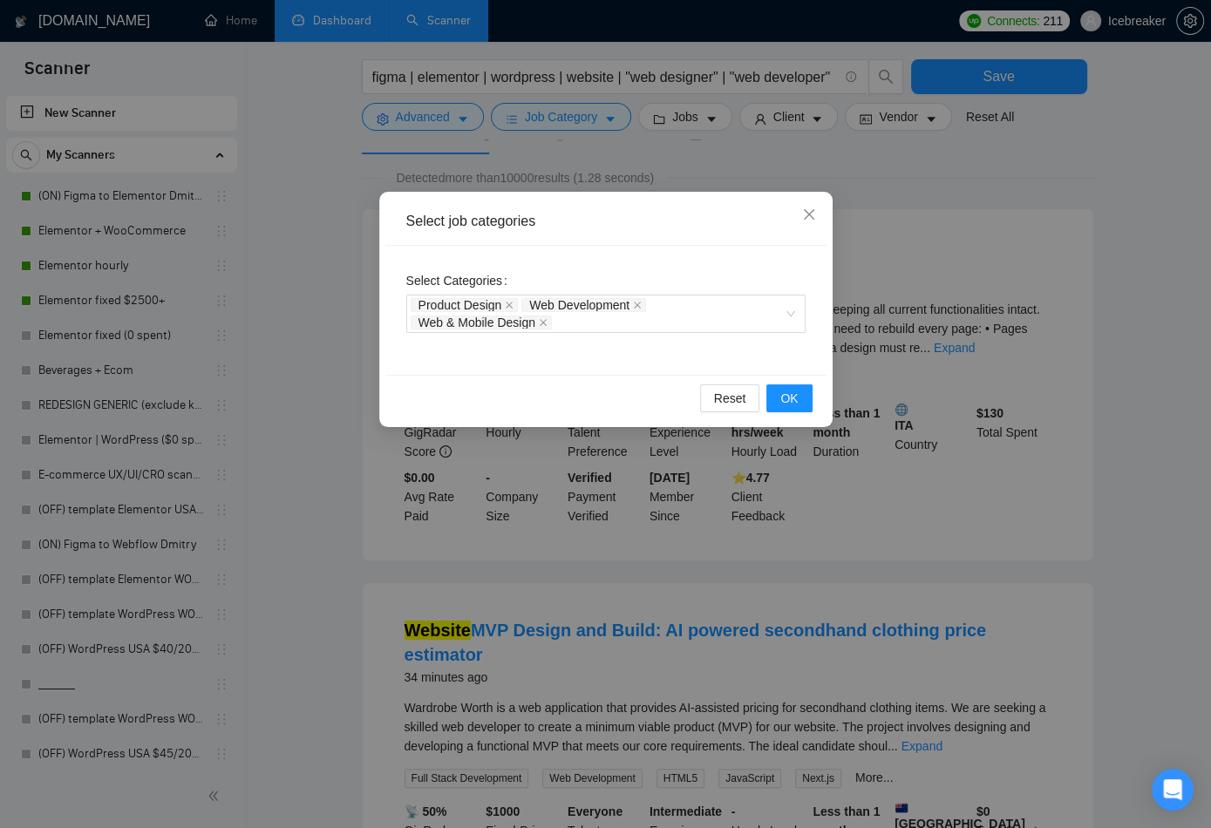
click at [699, 335] on div "Select Categories Product Design Web Development Web & Mobile Design" at bounding box center [605, 310] width 441 height 129
click at [698, 325] on div "Product Design Web Development Web & Mobile Design" at bounding box center [597, 313] width 373 height 35
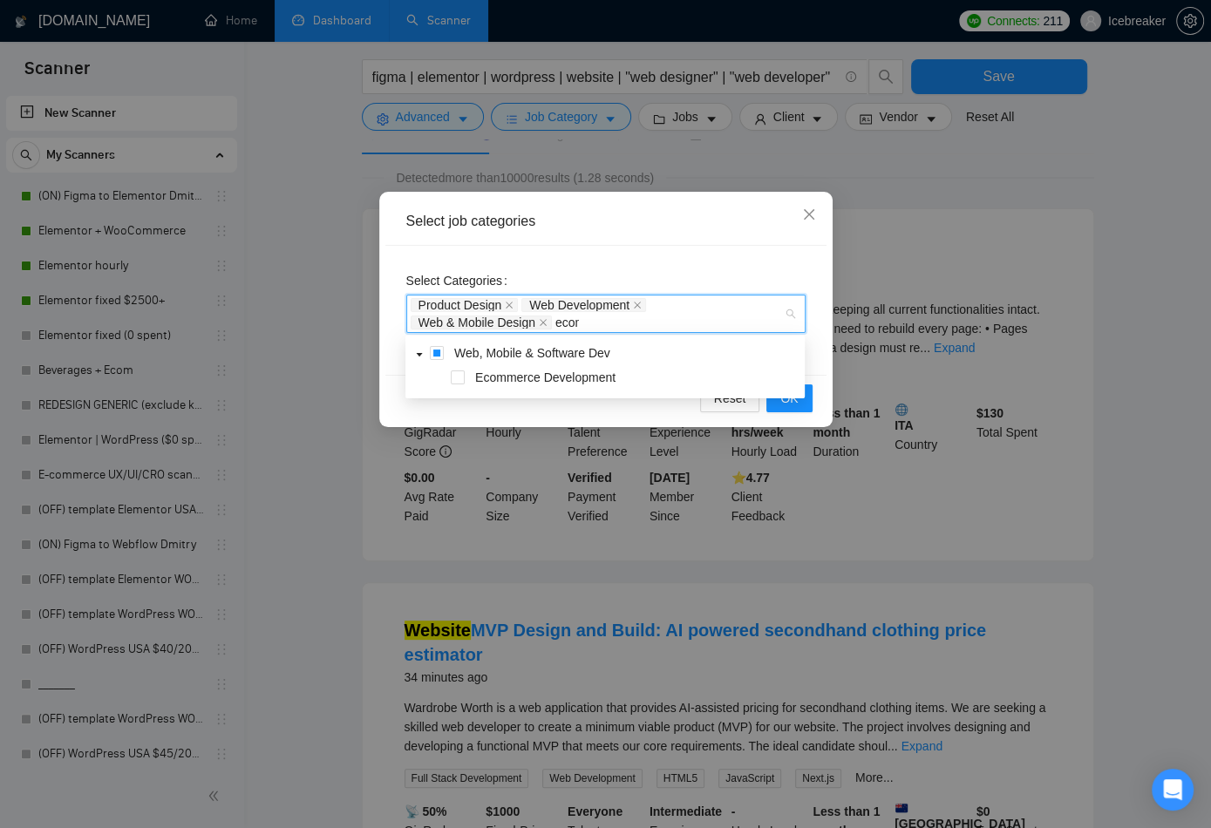
type input "ecomm"
click at [593, 377] on span "Ecommerce Development" at bounding box center [545, 377] width 140 height 14
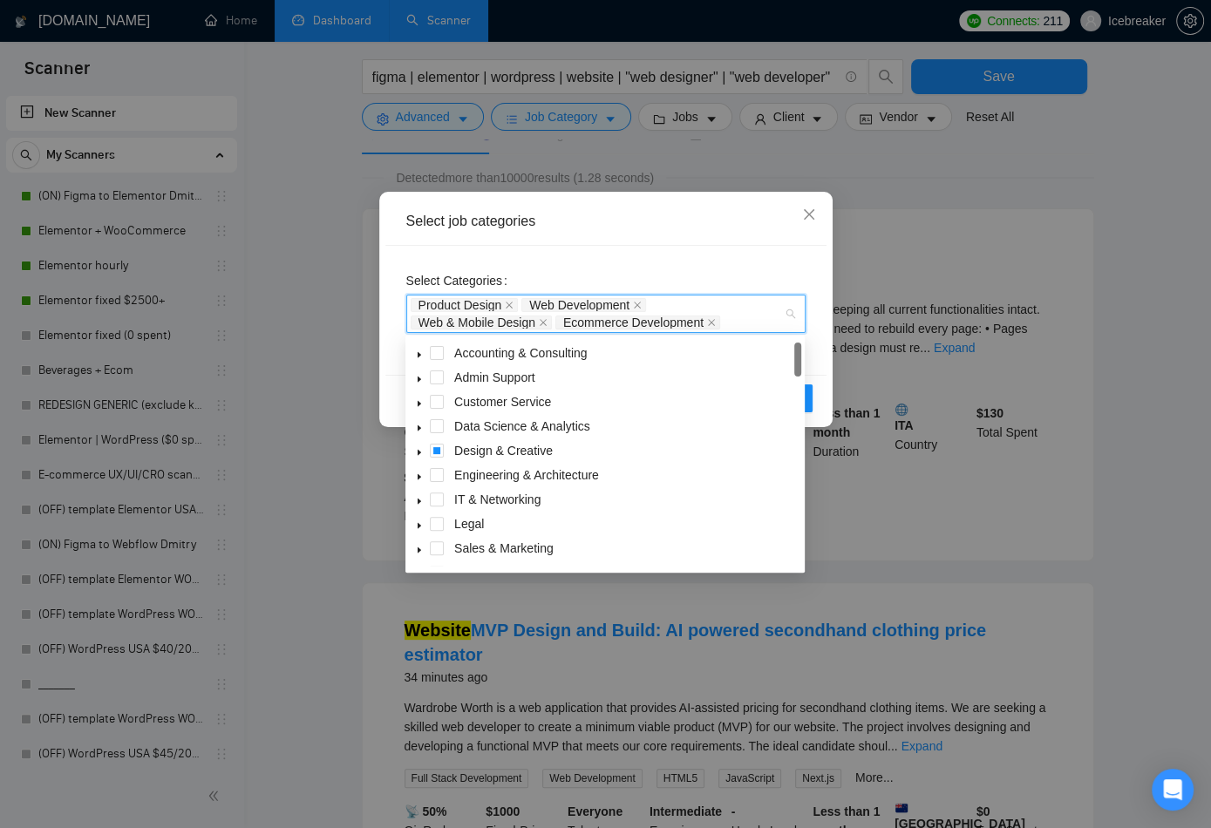
click at [710, 246] on div "Select Categories Product Design Web Development Web & Mobile Design Ecommerce …" at bounding box center [605, 310] width 441 height 129
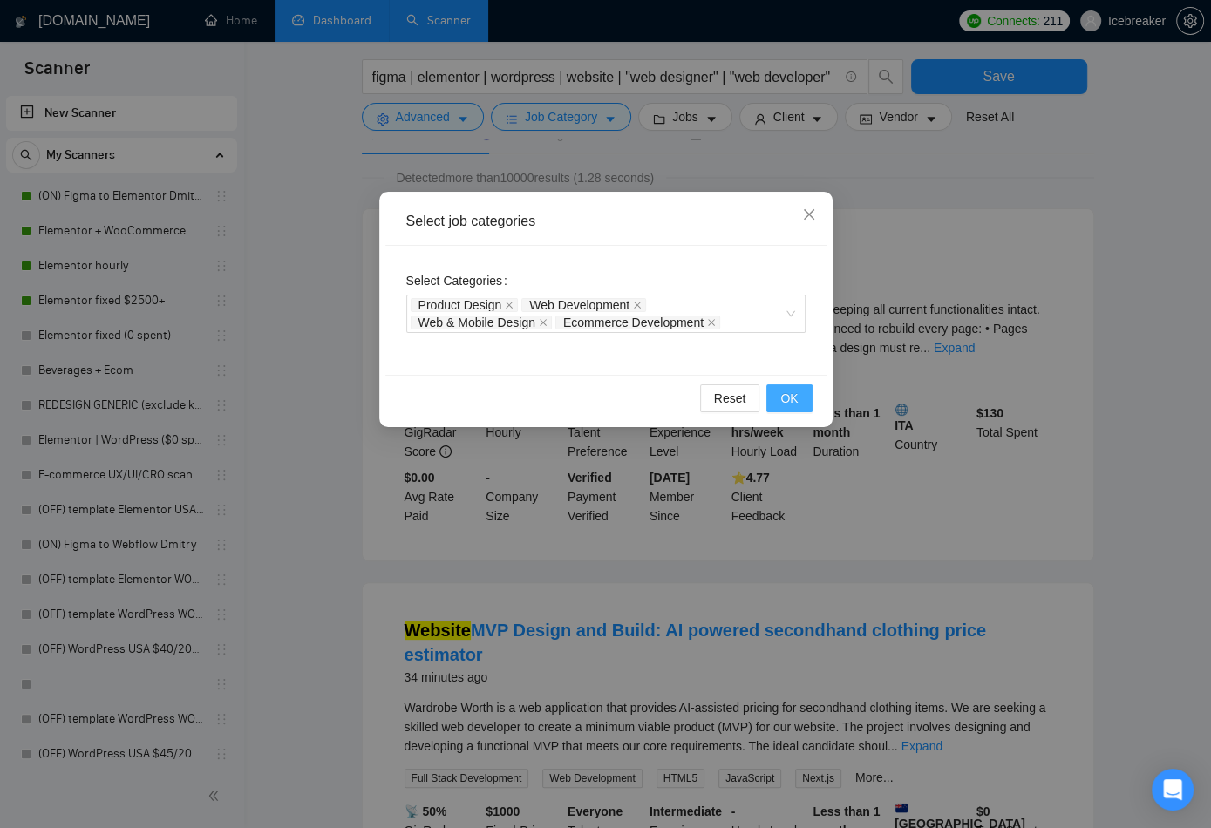
click at [794, 395] on span "OK" at bounding box center [788, 398] width 17 height 19
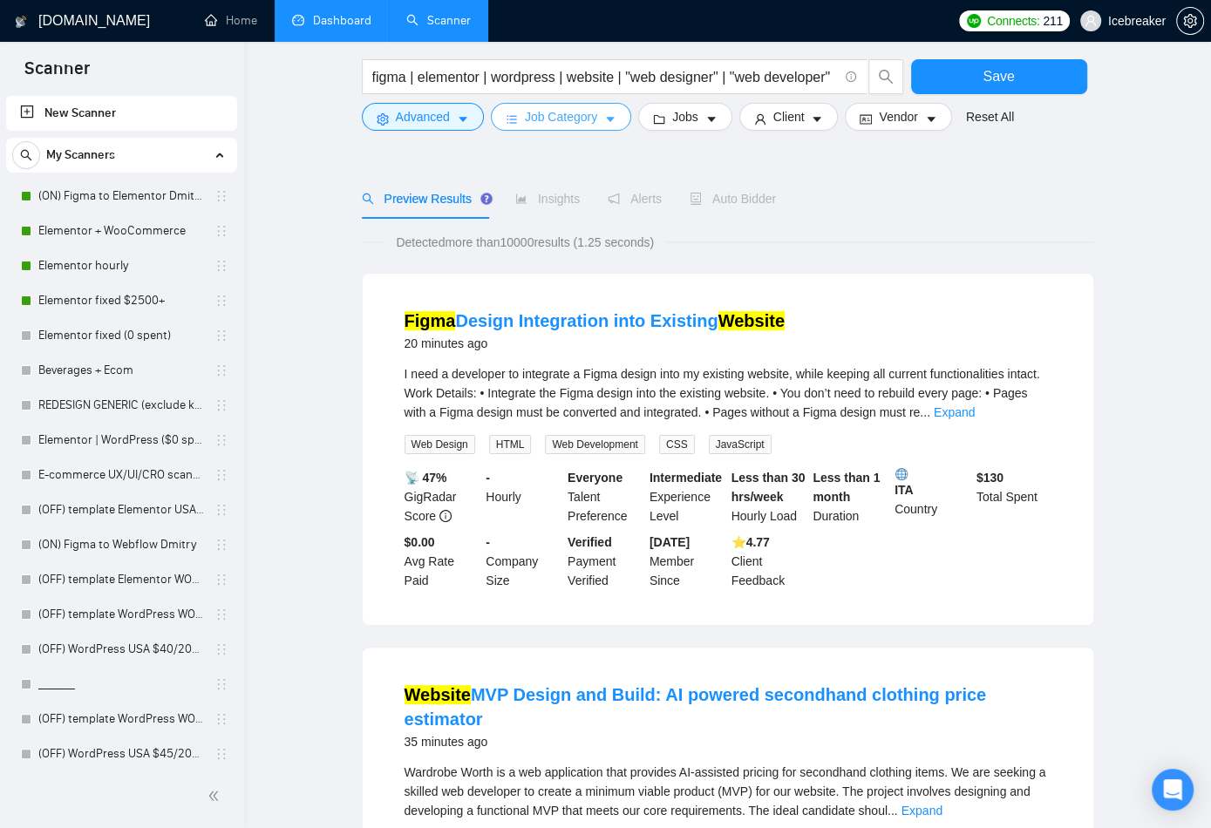
scroll to position [0, 0]
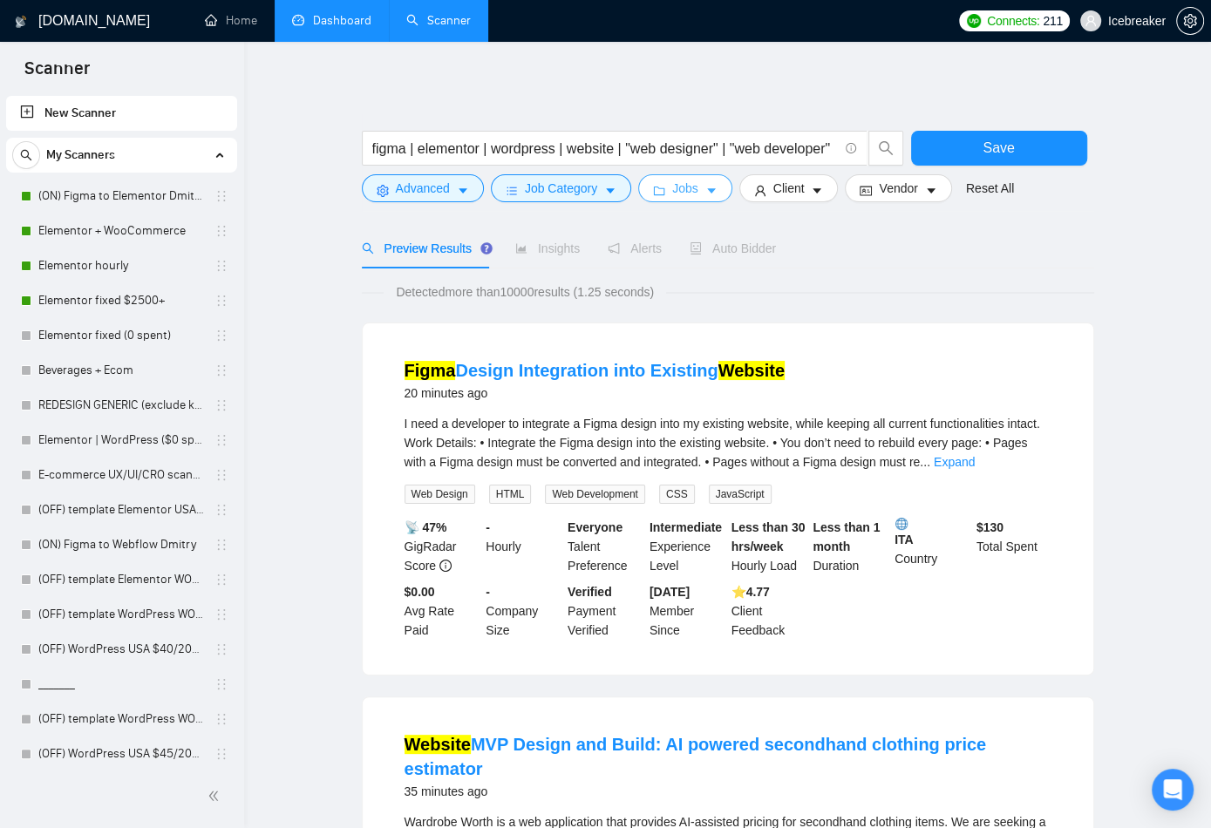
click at [685, 193] on span "Jobs" at bounding box center [685, 188] width 26 height 19
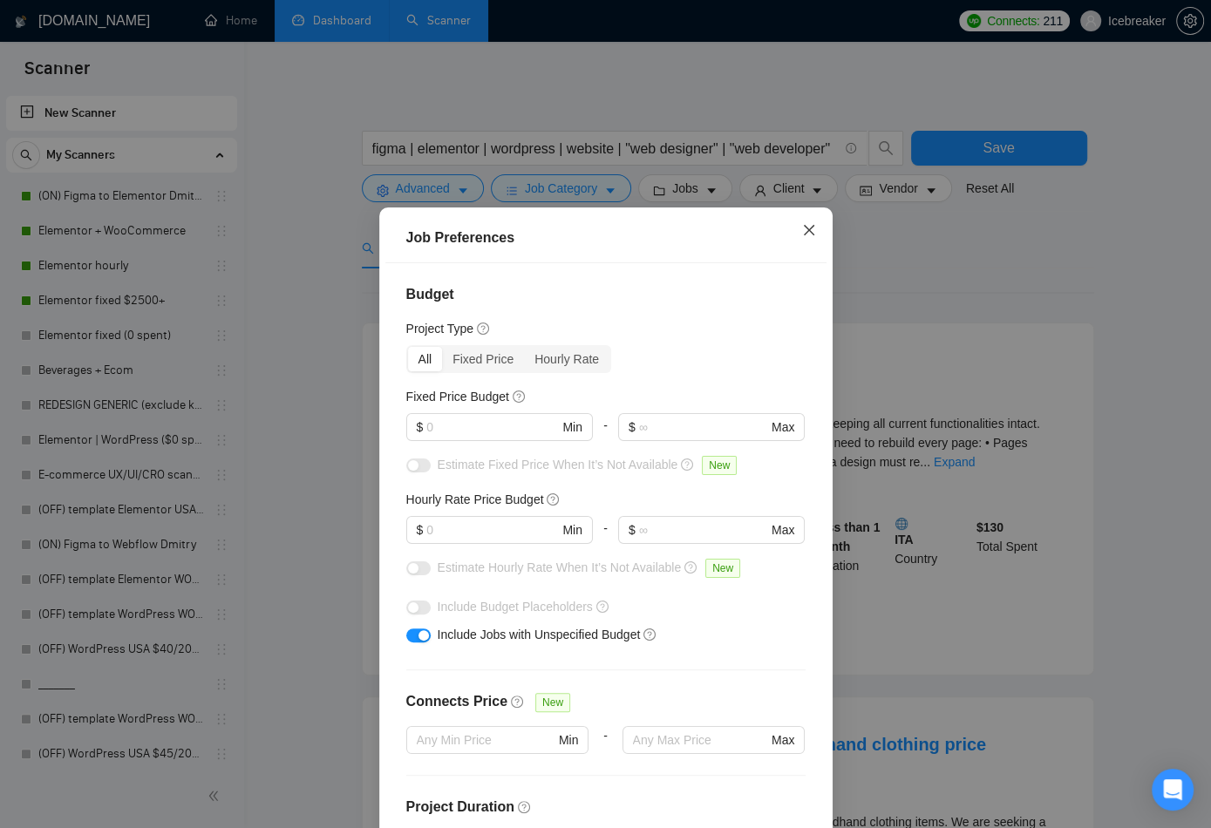
click at [799, 225] on span "Close" at bounding box center [808, 230] width 47 height 47
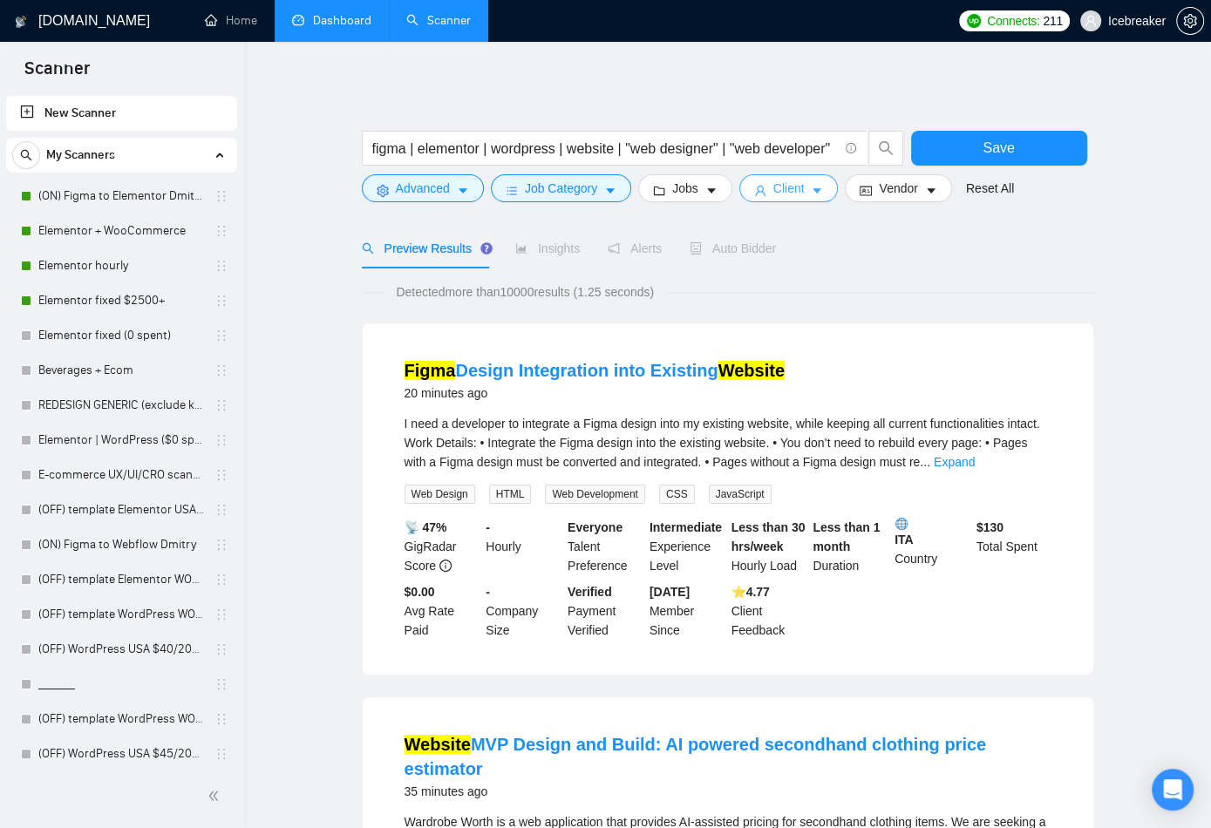
click at [795, 188] on span "Client" at bounding box center [788, 188] width 31 height 19
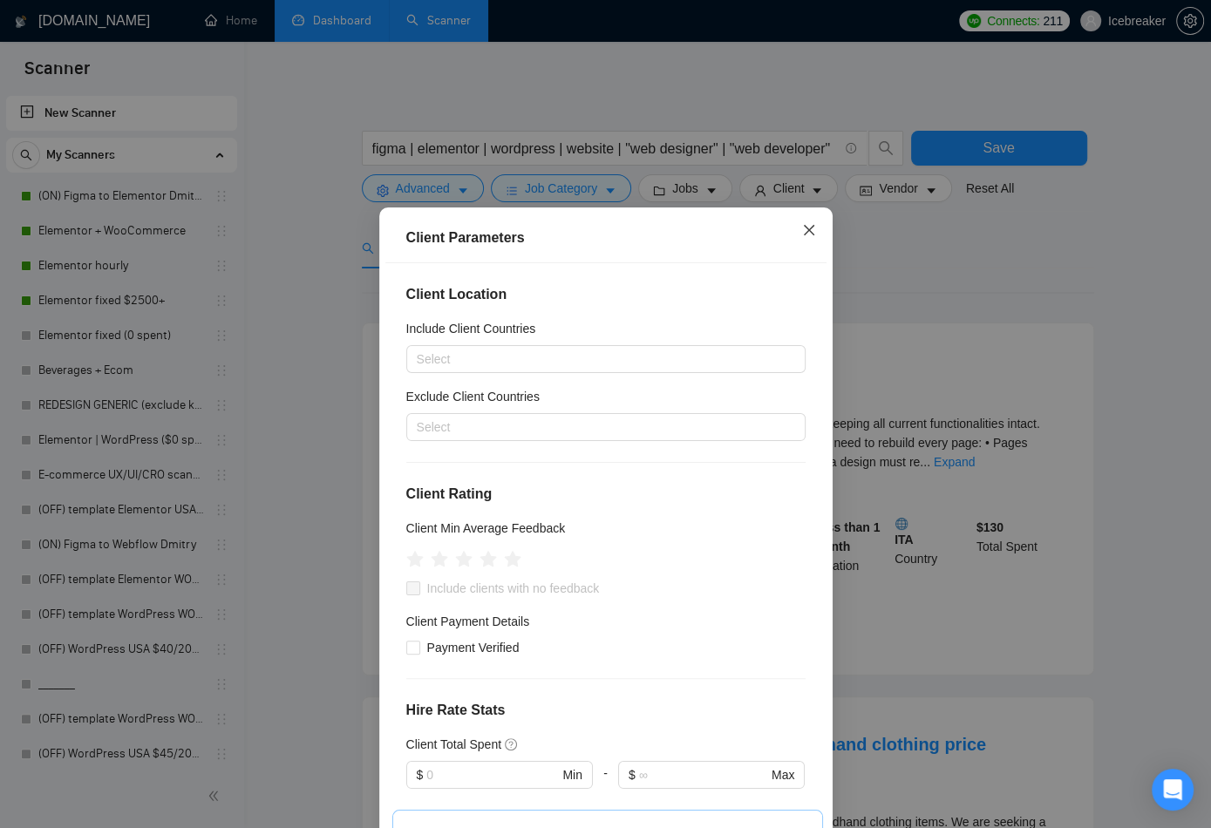
click at [806, 233] on icon "close" at bounding box center [808, 230] width 10 height 10
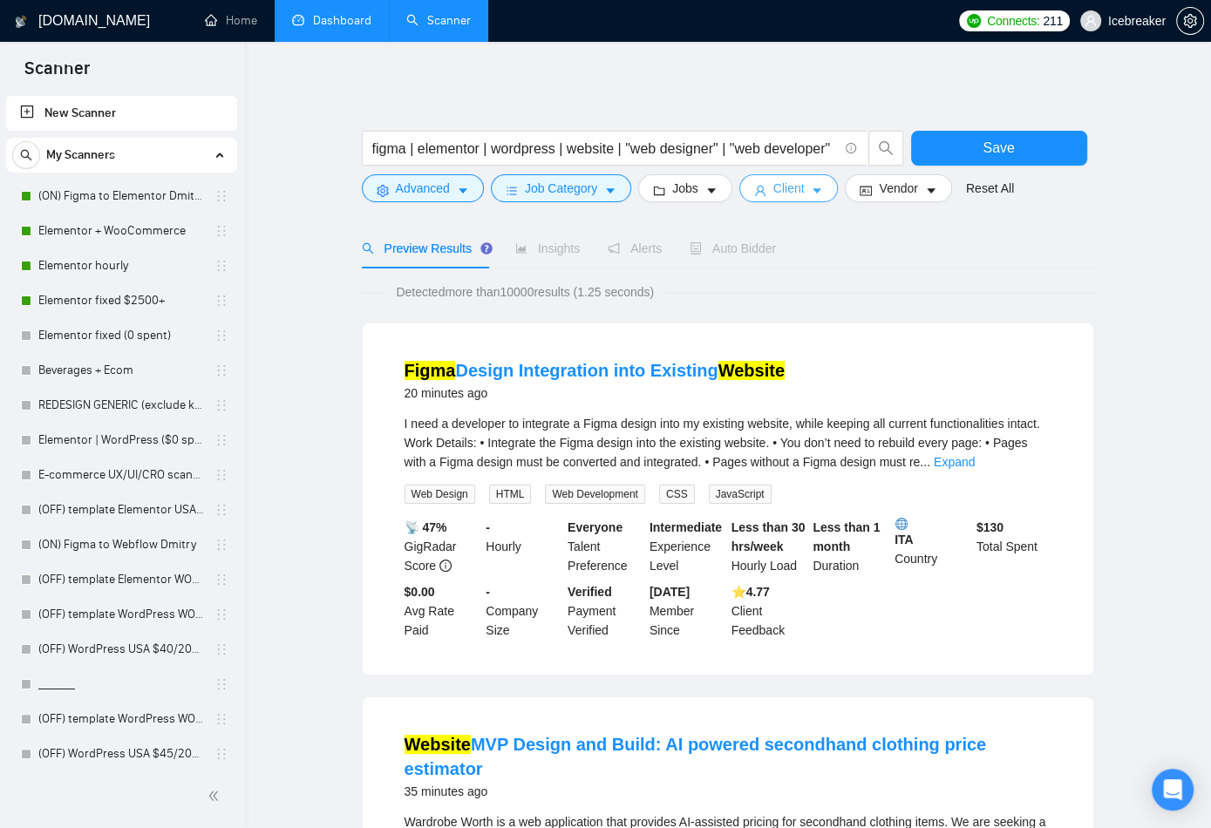
click at [757, 195] on button "Client" at bounding box center [788, 188] width 99 height 28
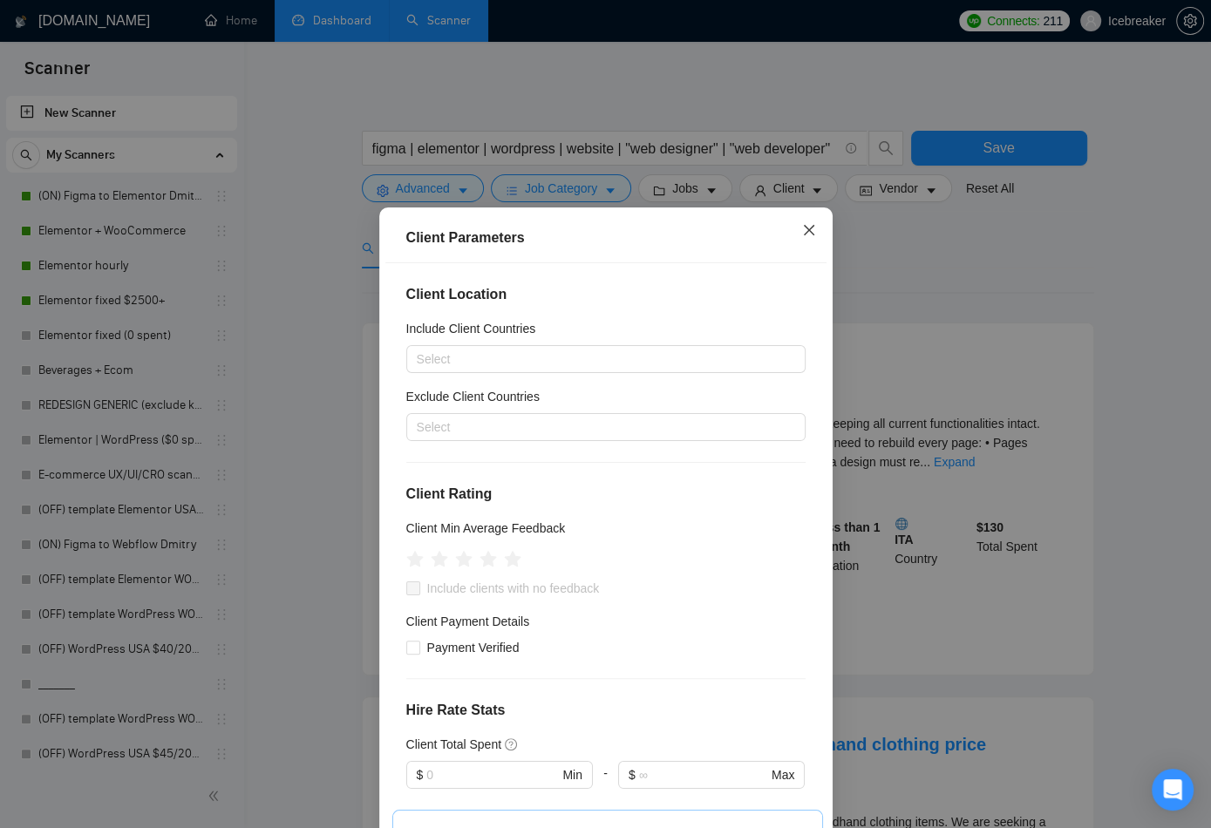
click at [791, 240] on span "Close" at bounding box center [808, 230] width 47 height 47
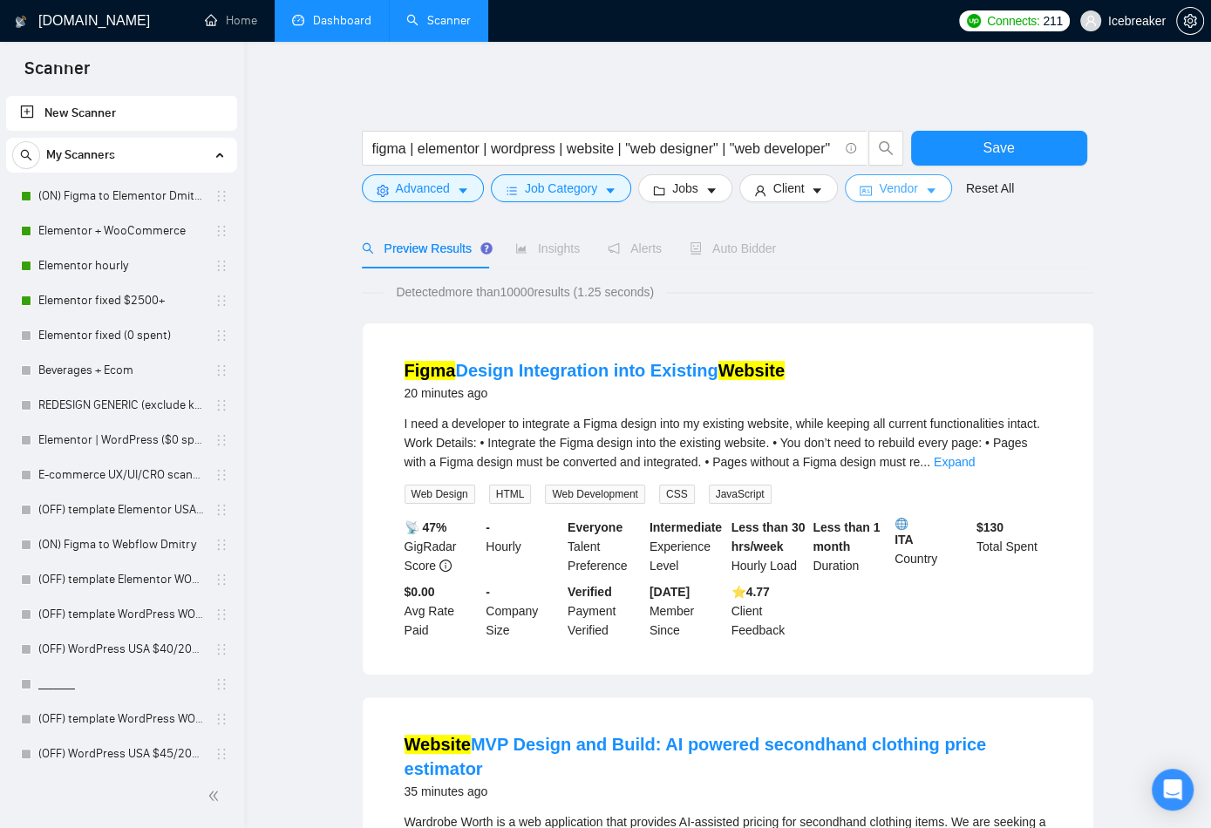
click at [902, 186] on span "Vendor" at bounding box center [898, 188] width 38 height 19
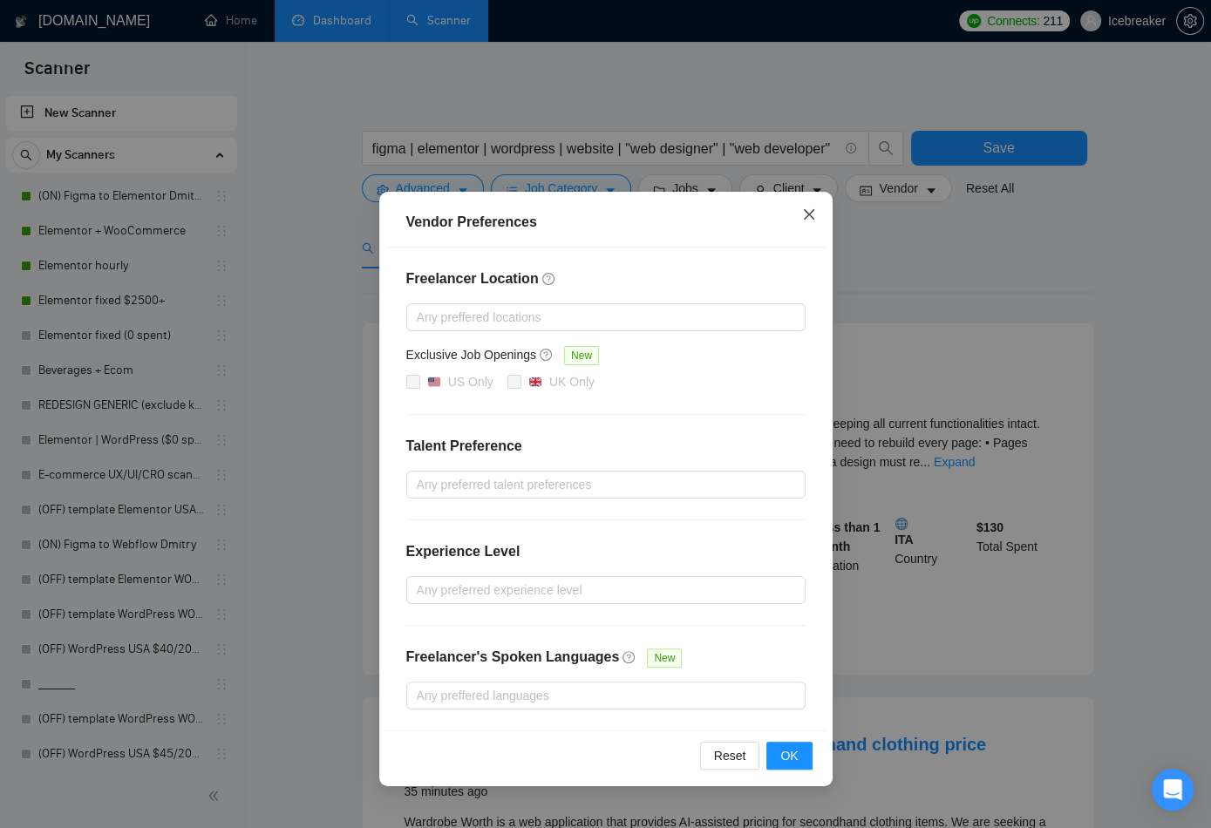
click at [814, 208] on icon "close" at bounding box center [809, 214] width 14 height 14
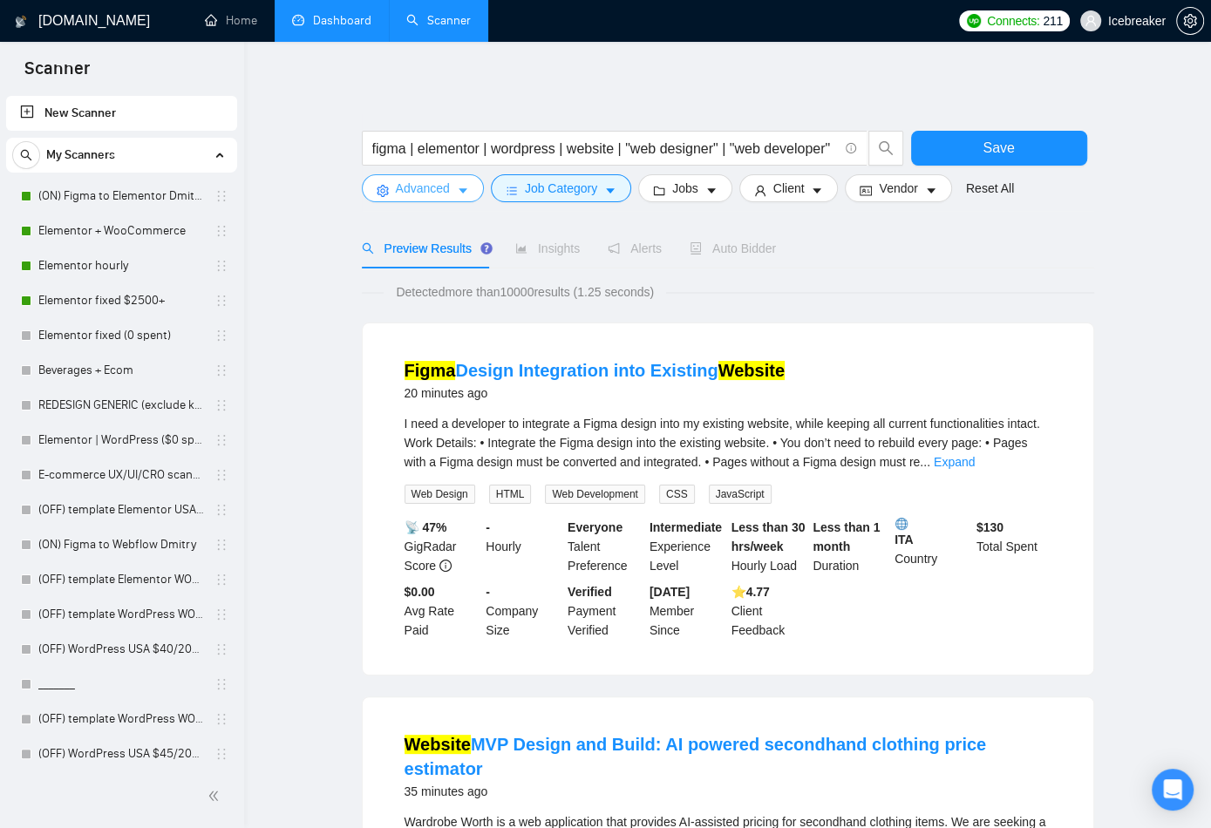
click at [431, 188] on span "Advanced" at bounding box center [423, 188] width 54 height 19
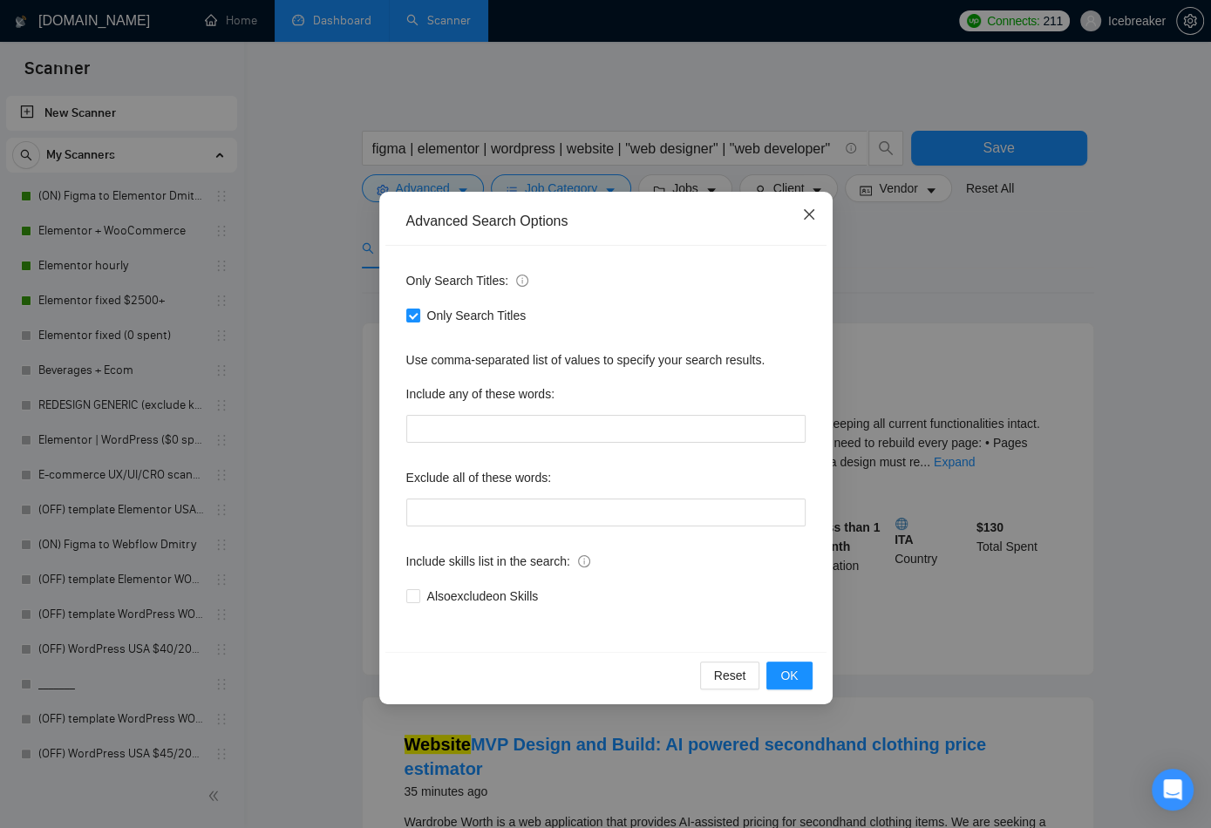
click at [803, 218] on icon "close" at bounding box center [809, 214] width 14 height 14
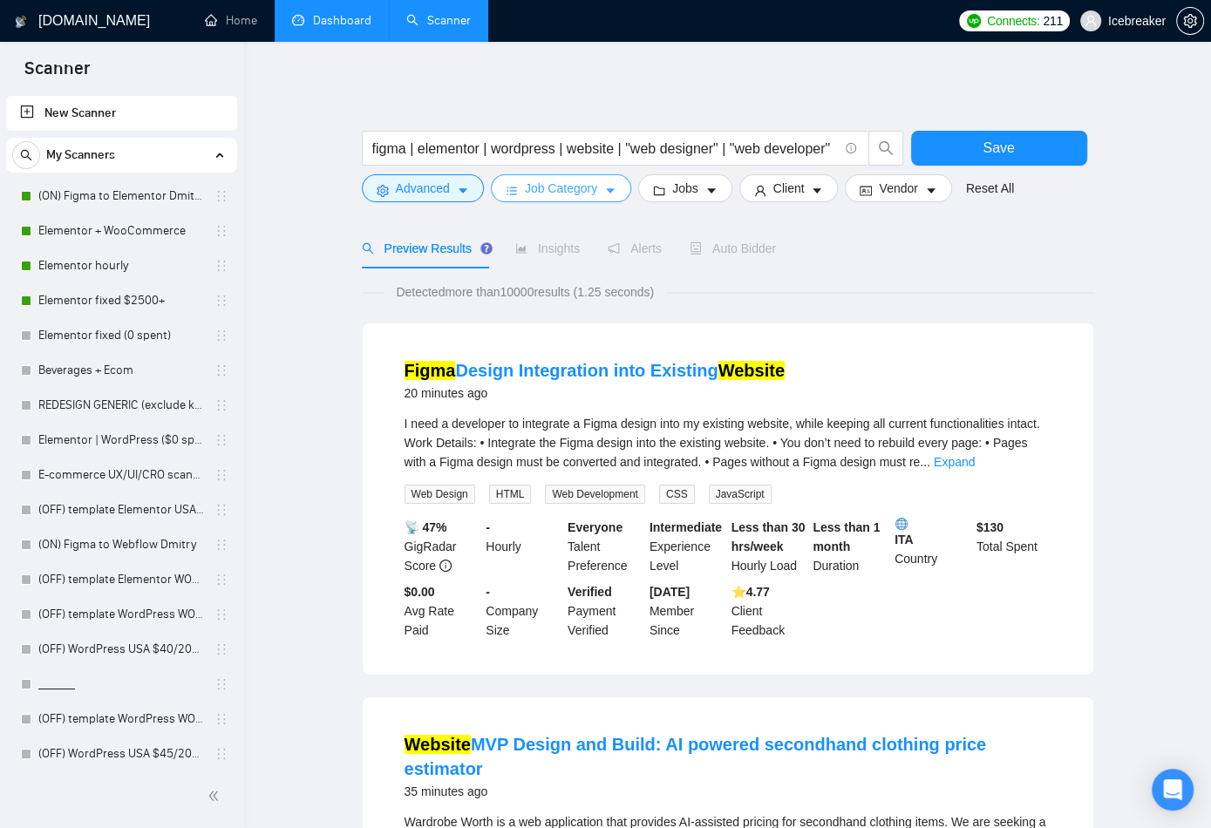
click at [585, 197] on span "Job Category" at bounding box center [561, 188] width 72 height 19
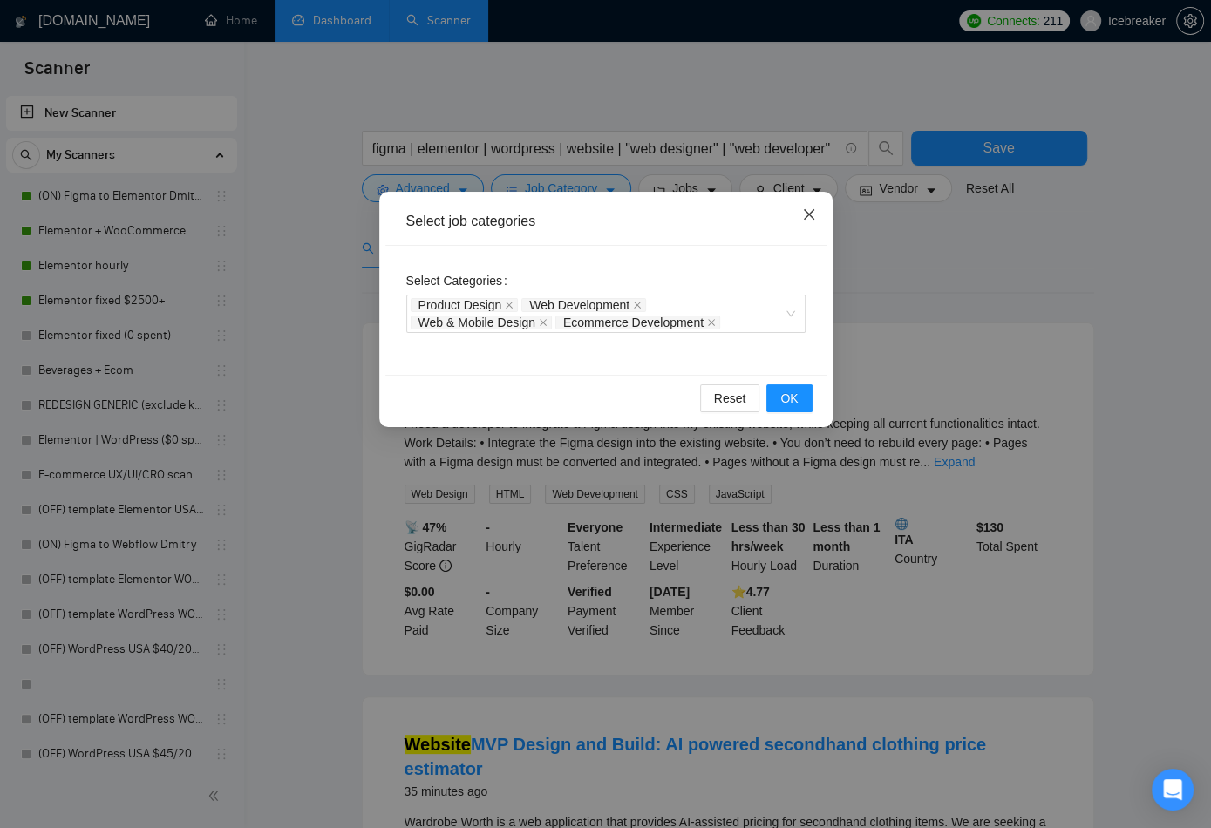
click at [807, 207] on span "Close" at bounding box center [808, 215] width 47 height 47
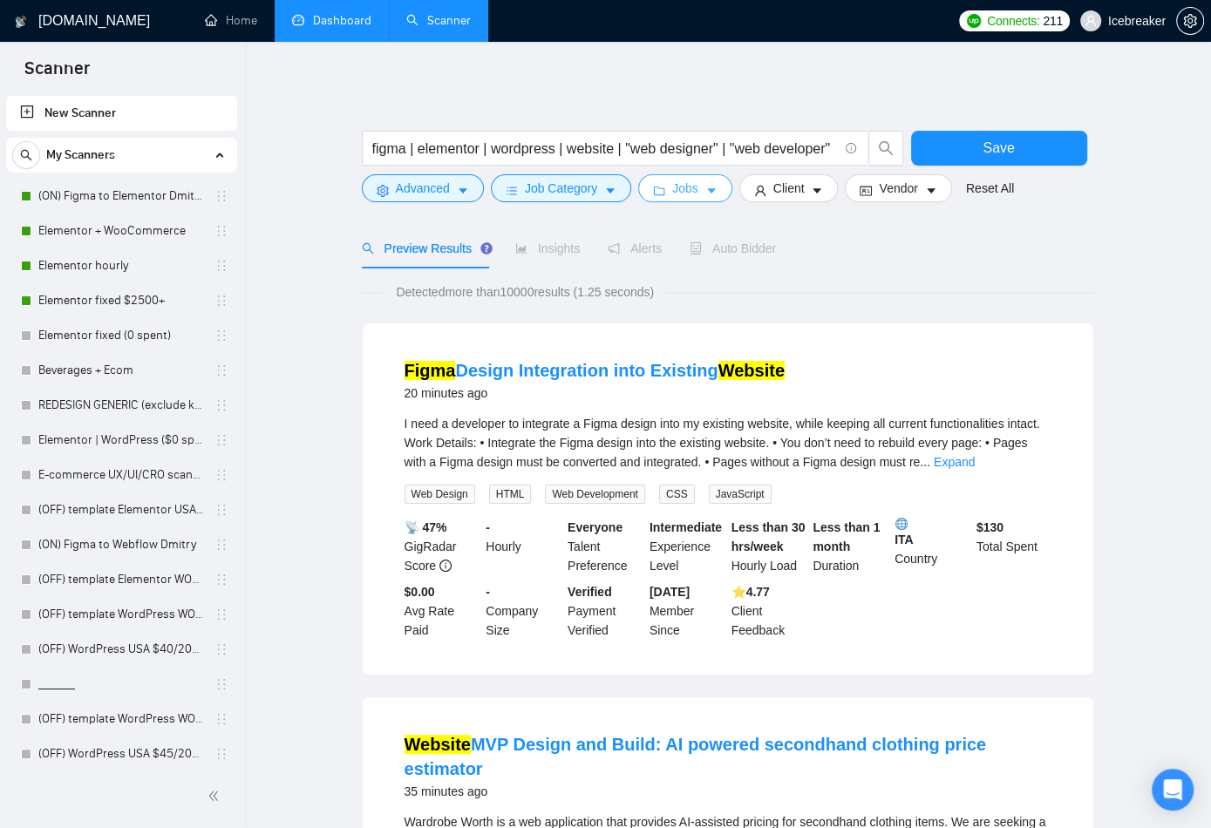
click at [698, 195] on span "Jobs" at bounding box center [685, 188] width 26 height 19
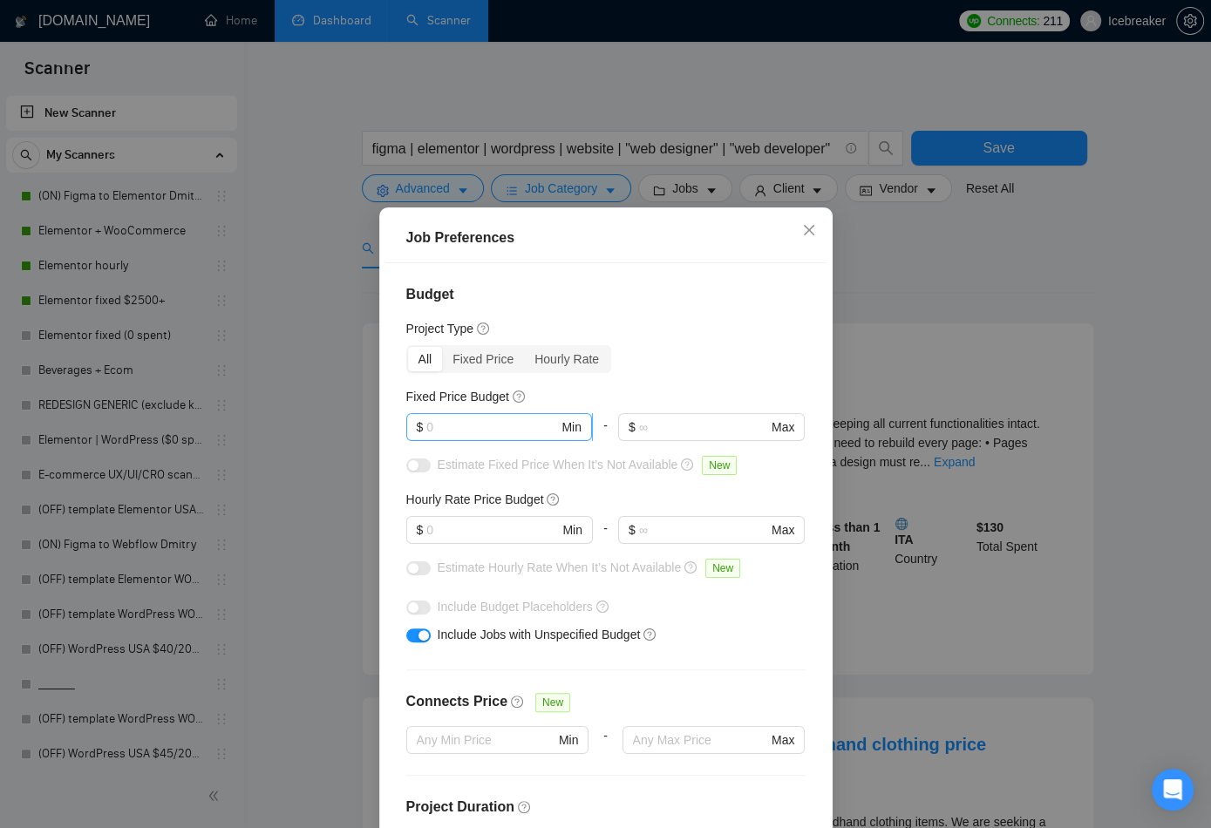
click at [496, 429] on input "text" at bounding box center [492, 427] width 132 height 19
type input "2000"
click at [476, 531] on input "text" at bounding box center [492, 529] width 132 height 19
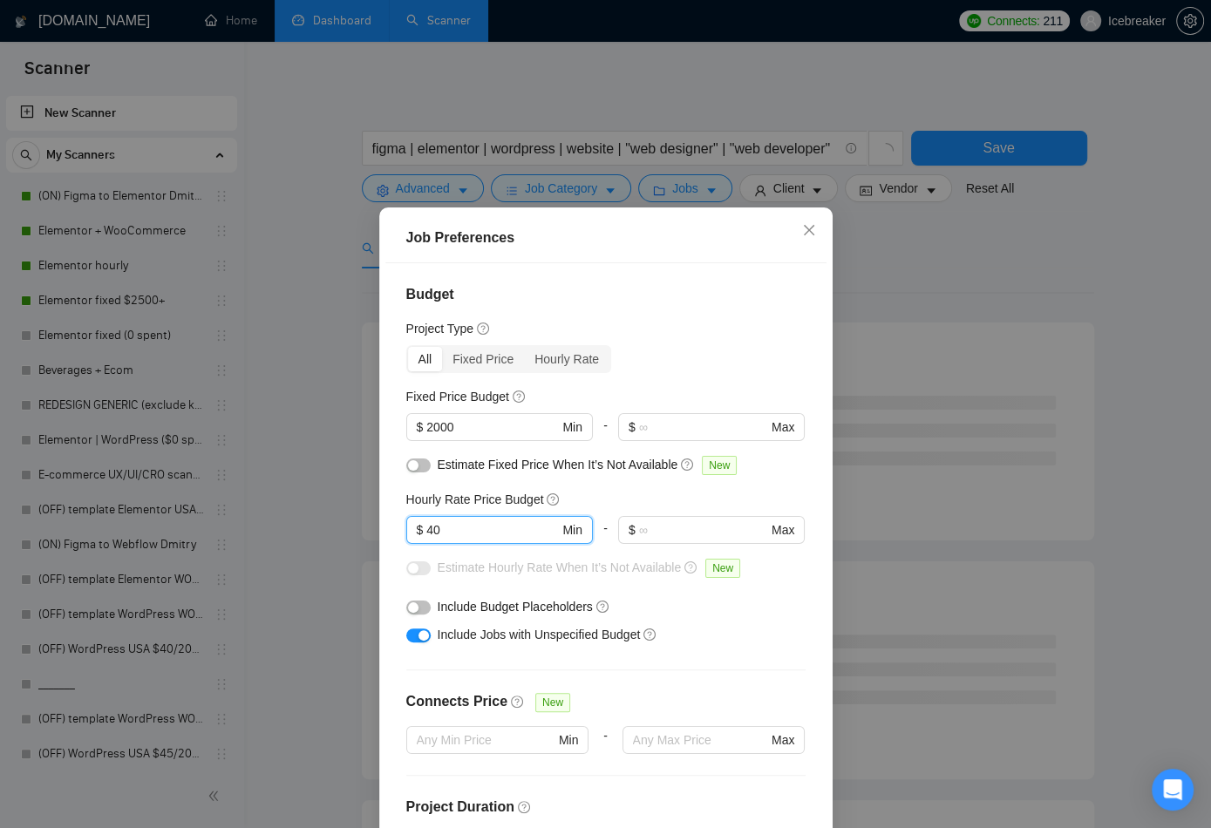
type input "40"
click at [692, 302] on h4 "Budget" at bounding box center [605, 294] width 399 height 21
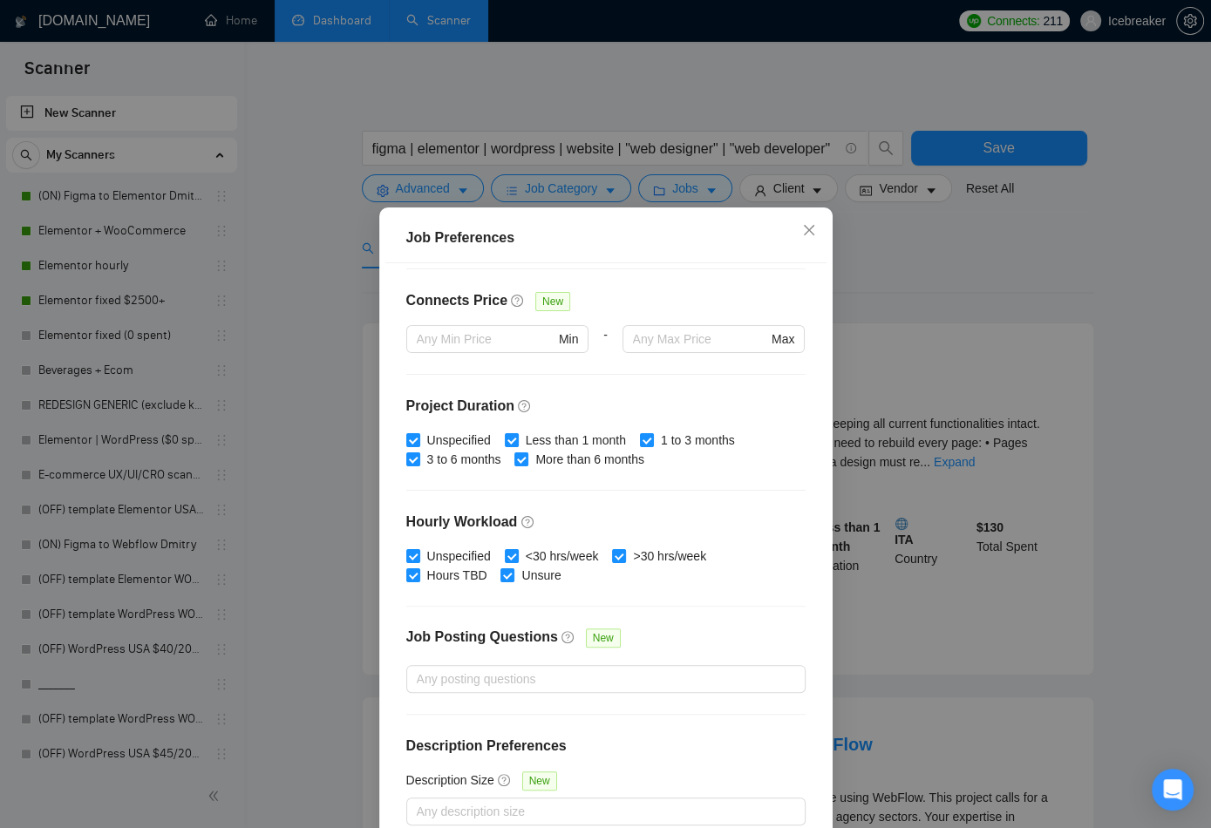
scroll to position [91, 0]
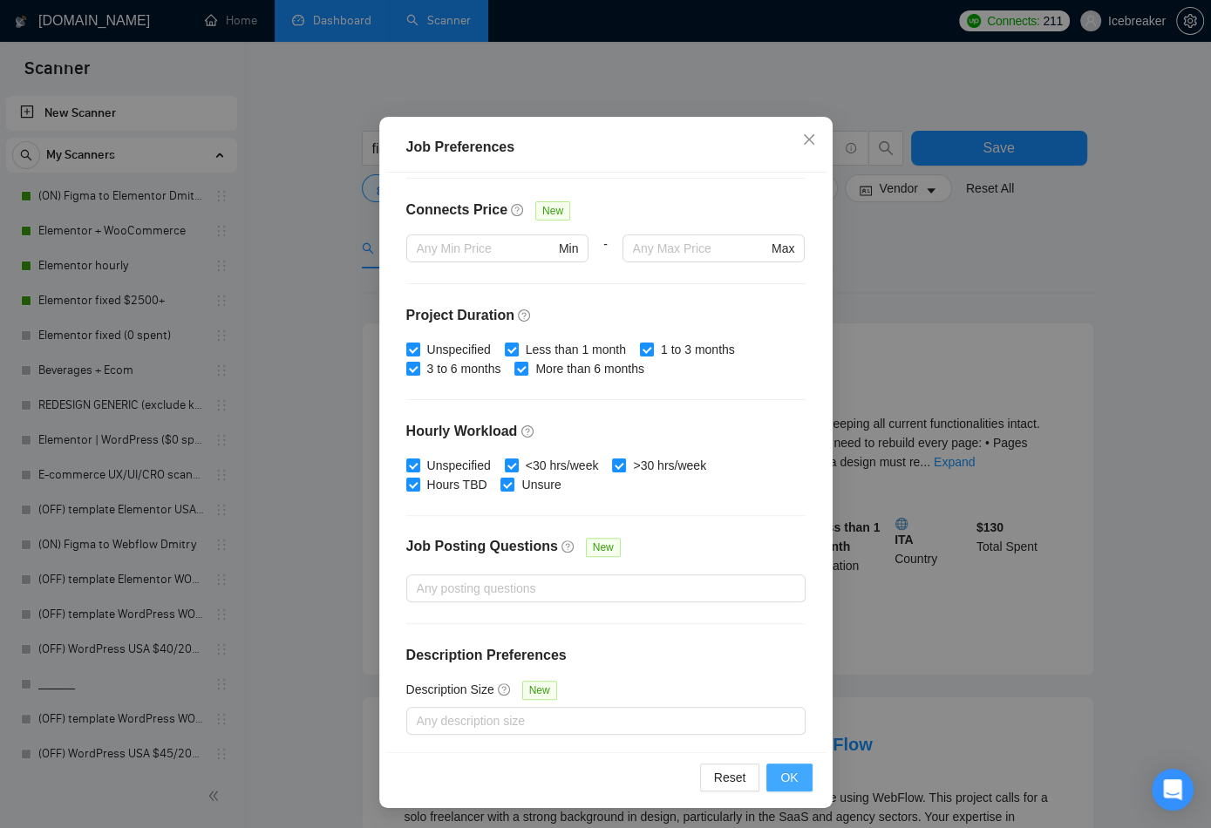
click at [772, 662] on button "OK" at bounding box center [788, 778] width 45 height 28
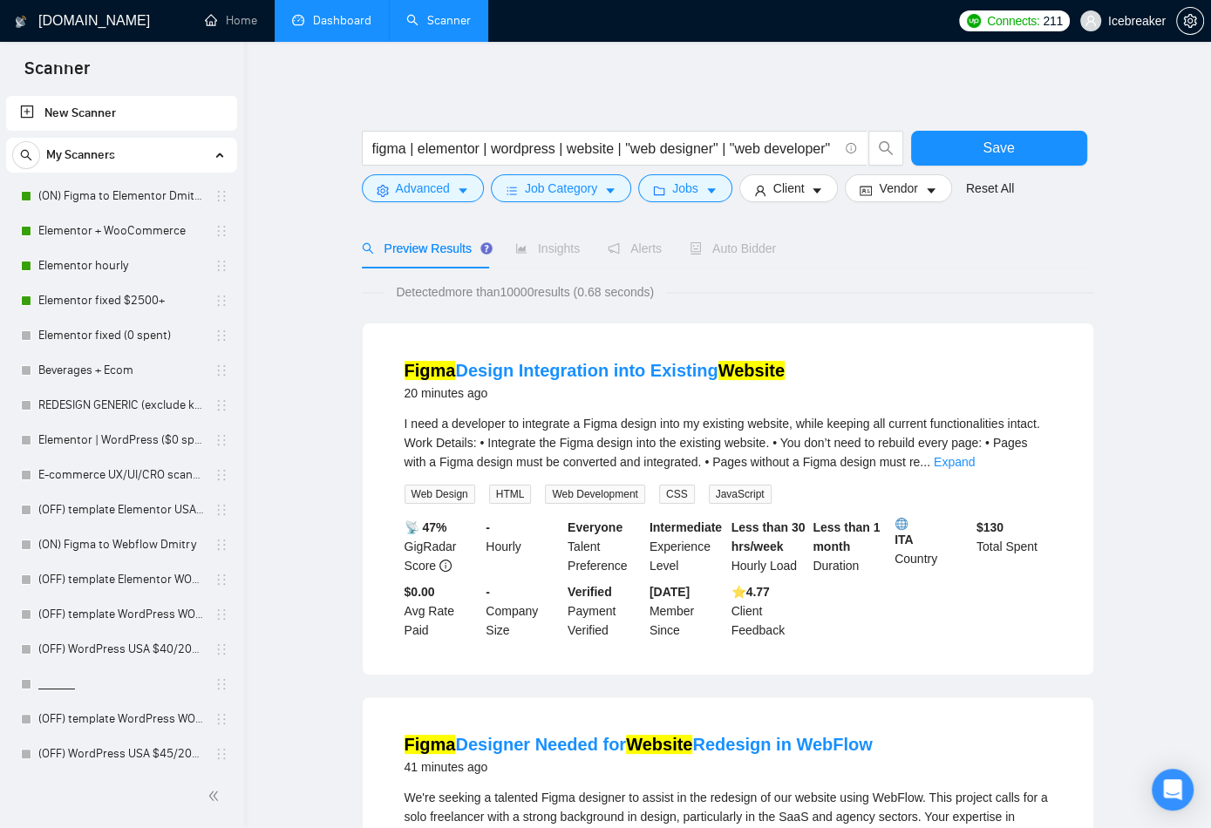
scroll to position [0, 0]
click at [968, 148] on span "Save" at bounding box center [997, 148] width 31 height 22
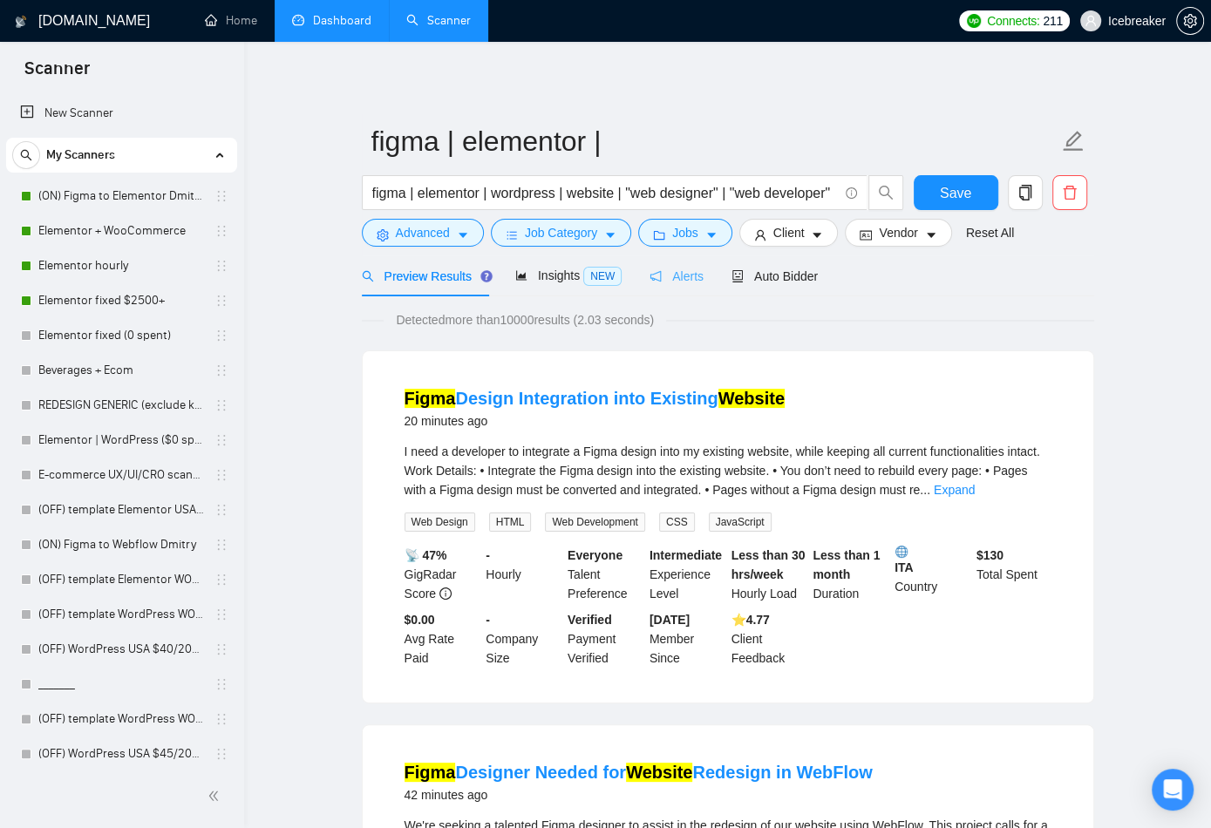
click at [679, 287] on div "Alerts" at bounding box center [676, 275] width 54 height 41
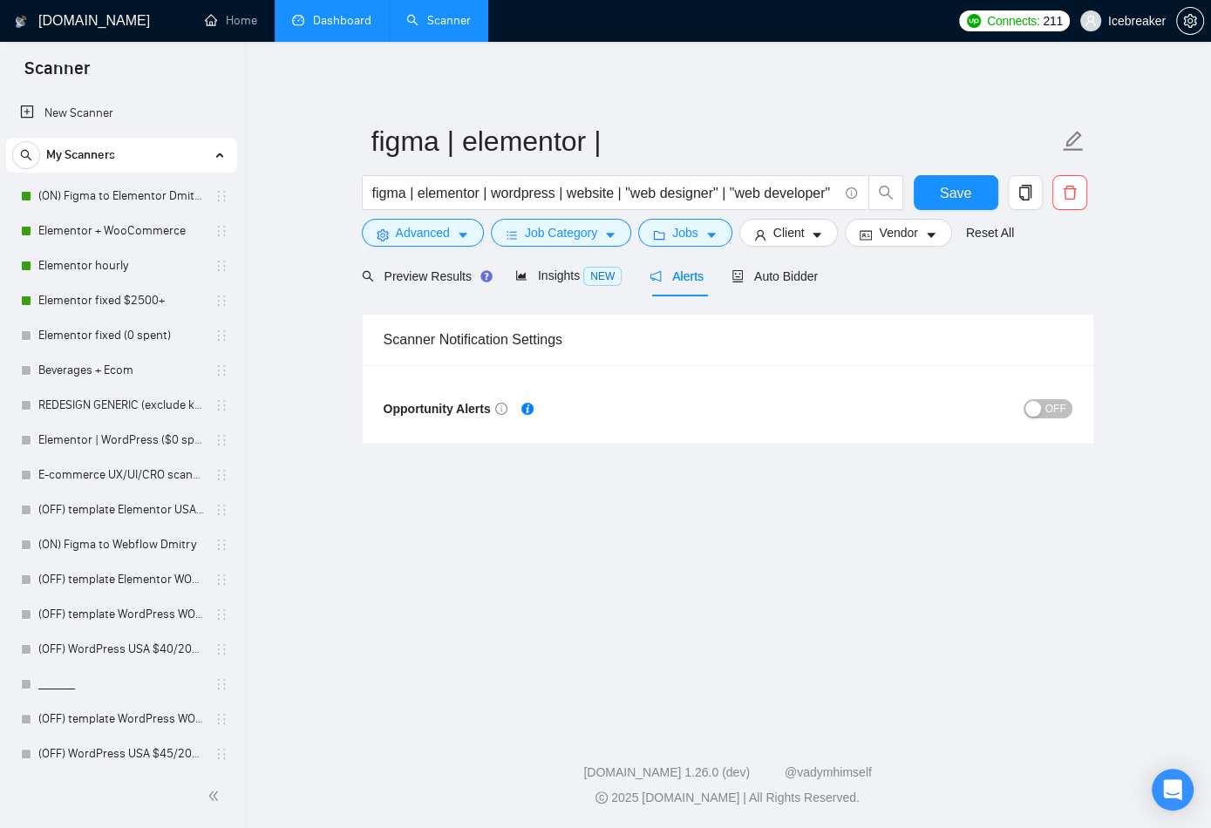
click at [968, 386] on div "Opportunity Alerts OFF" at bounding box center [728, 404] width 731 height 78
click at [968, 408] on span "OFF" at bounding box center [1055, 408] width 21 height 19
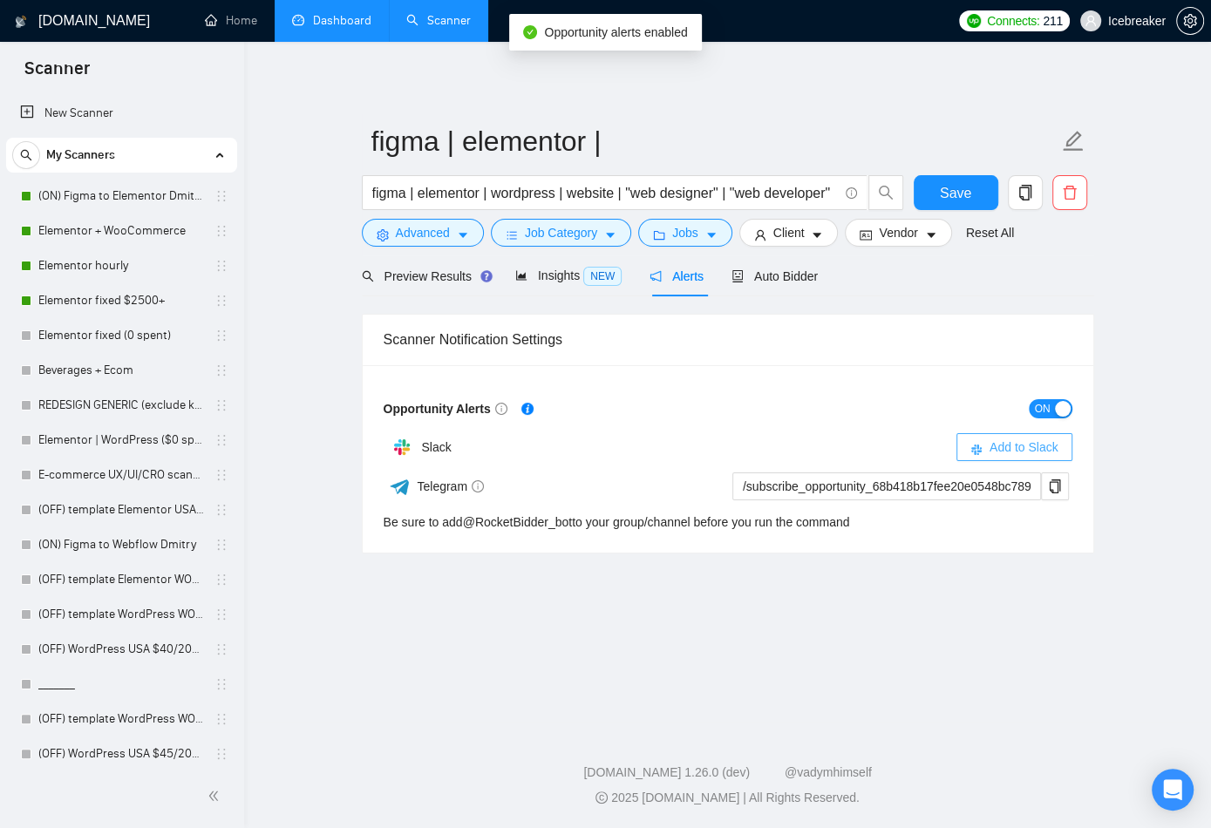
click at [968, 451] on span "Add to Slack" at bounding box center [1023, 447] width 69 height 19
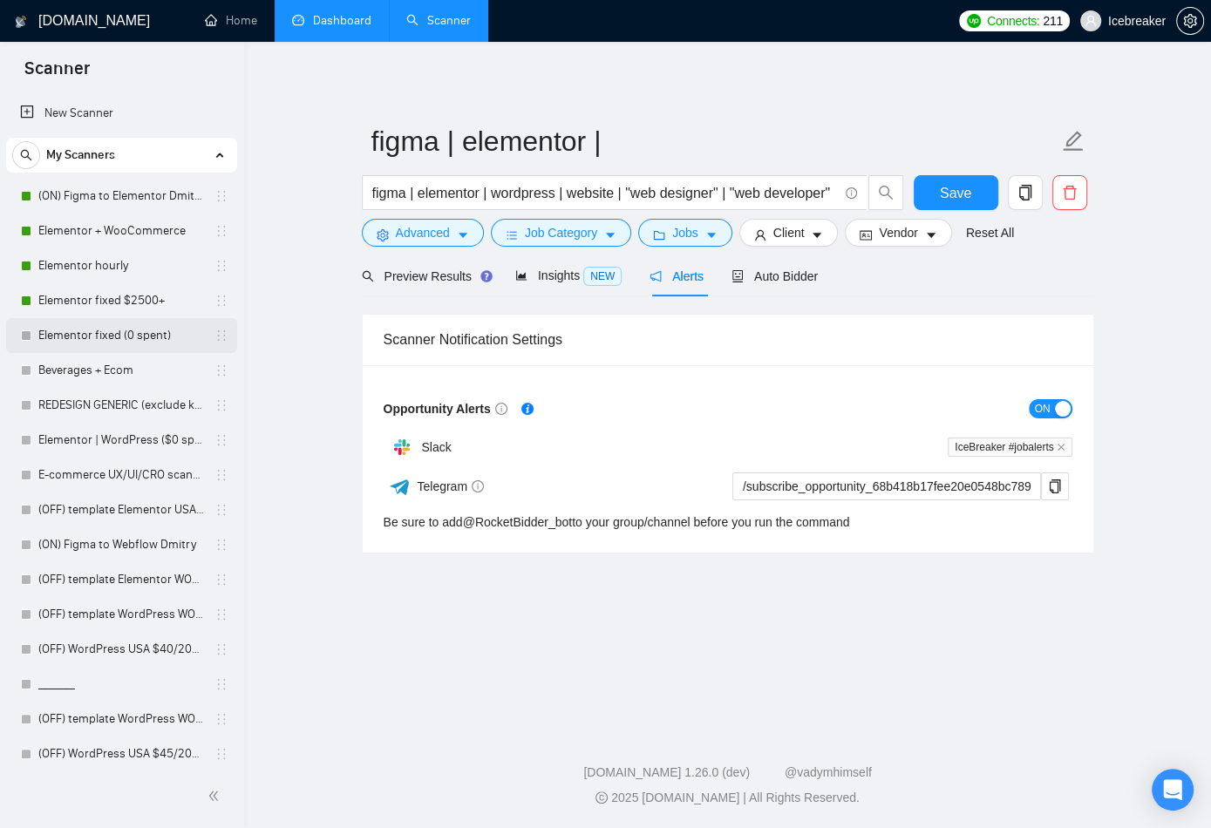
click at [89, 342] on link "Elementor fixed (0 spent)" at bounding box center [121, 335] width 166 height 35
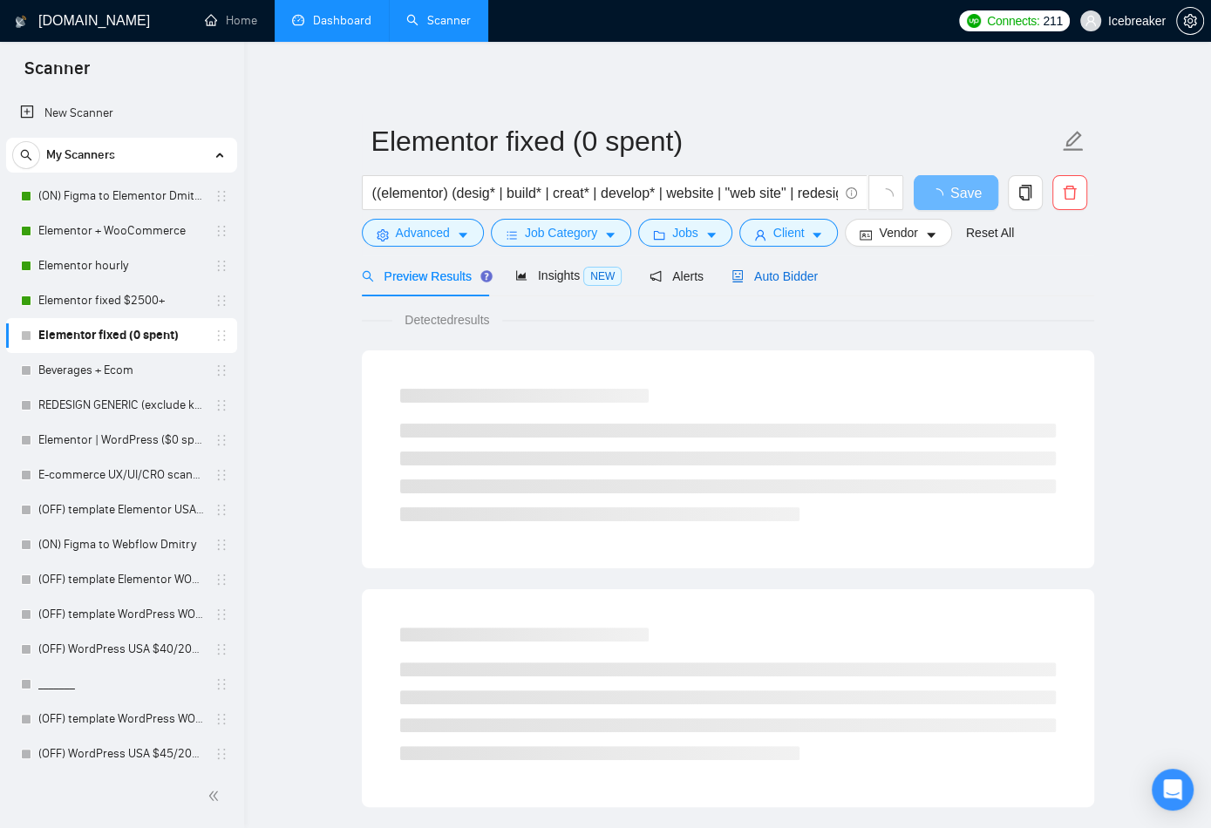
click at [783, 278] on span "Auto Bidder" at bounding box center [774, 276] width 86 height 14
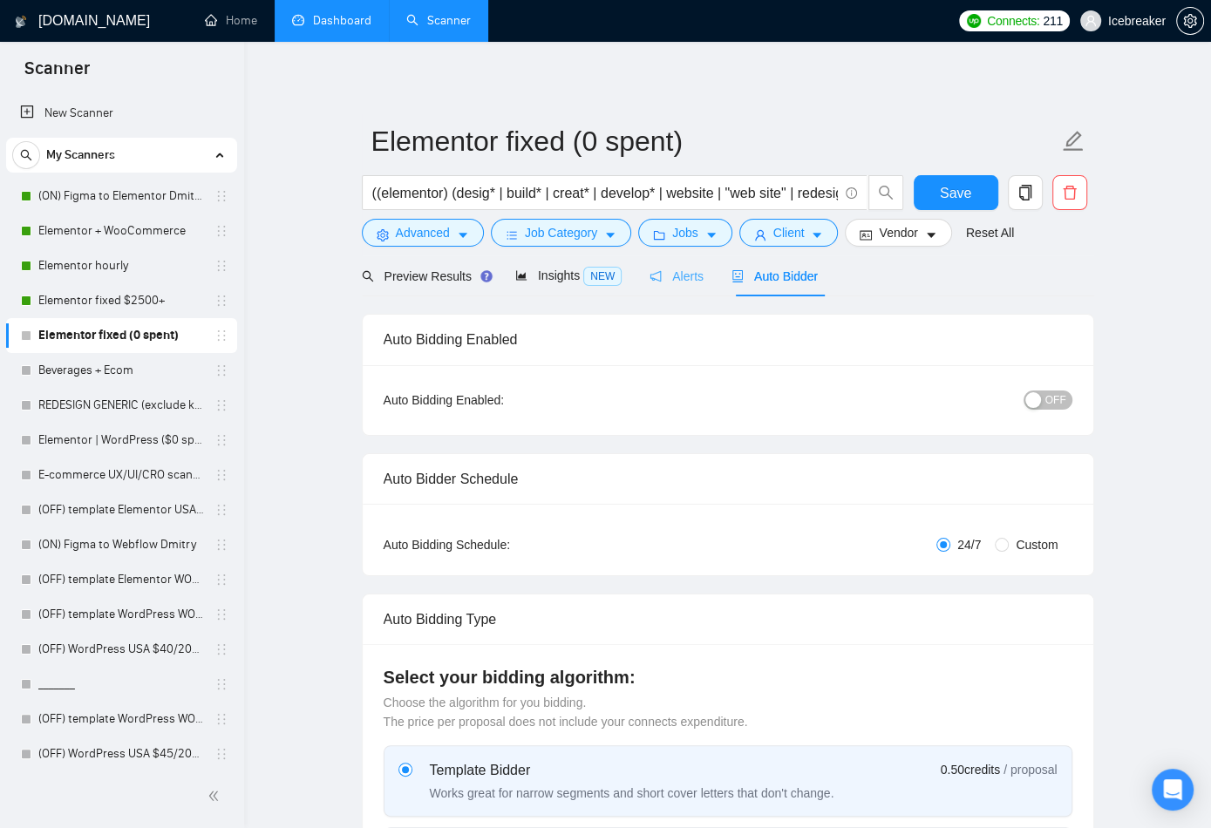
click at [698, 288] on div "Alerts" at bounding box center [676, 275] width 54 height 41
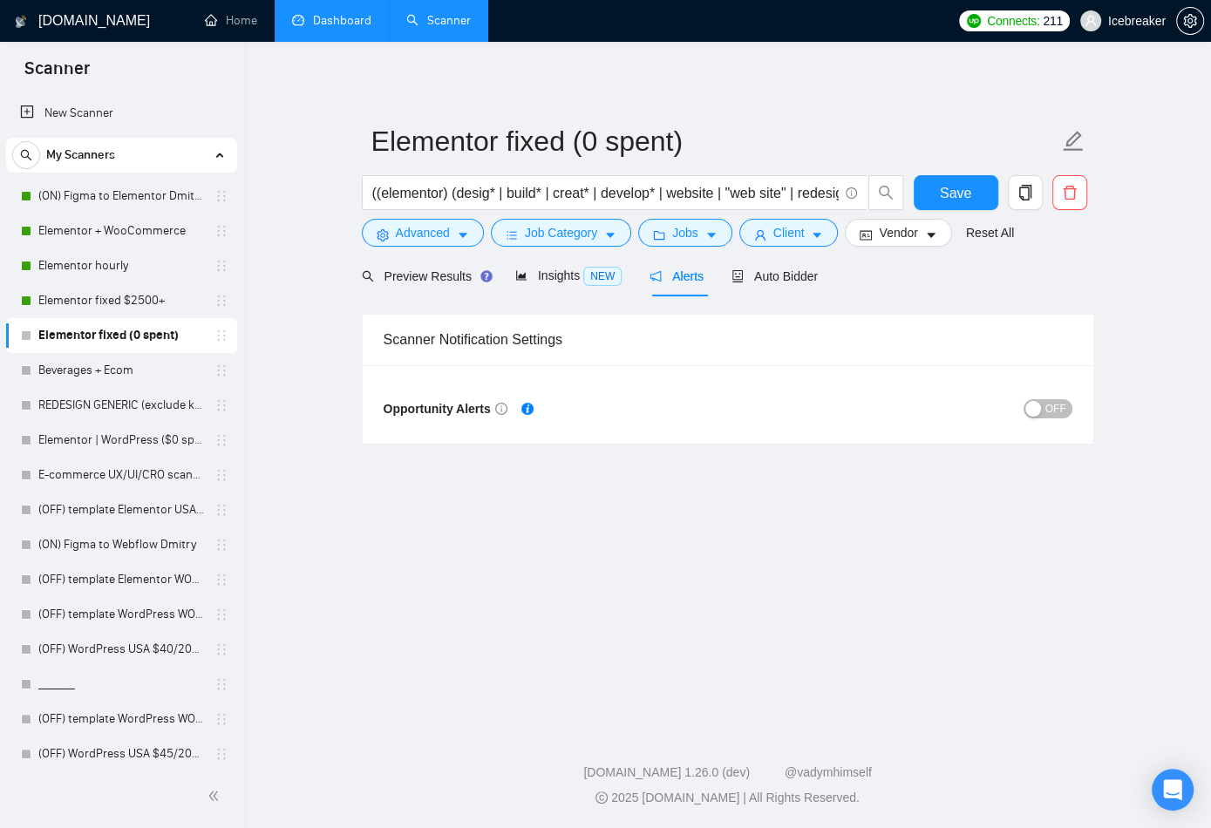
click at [968, 408] on div "button" at bounding box center [1033, 409] width 16 height 16
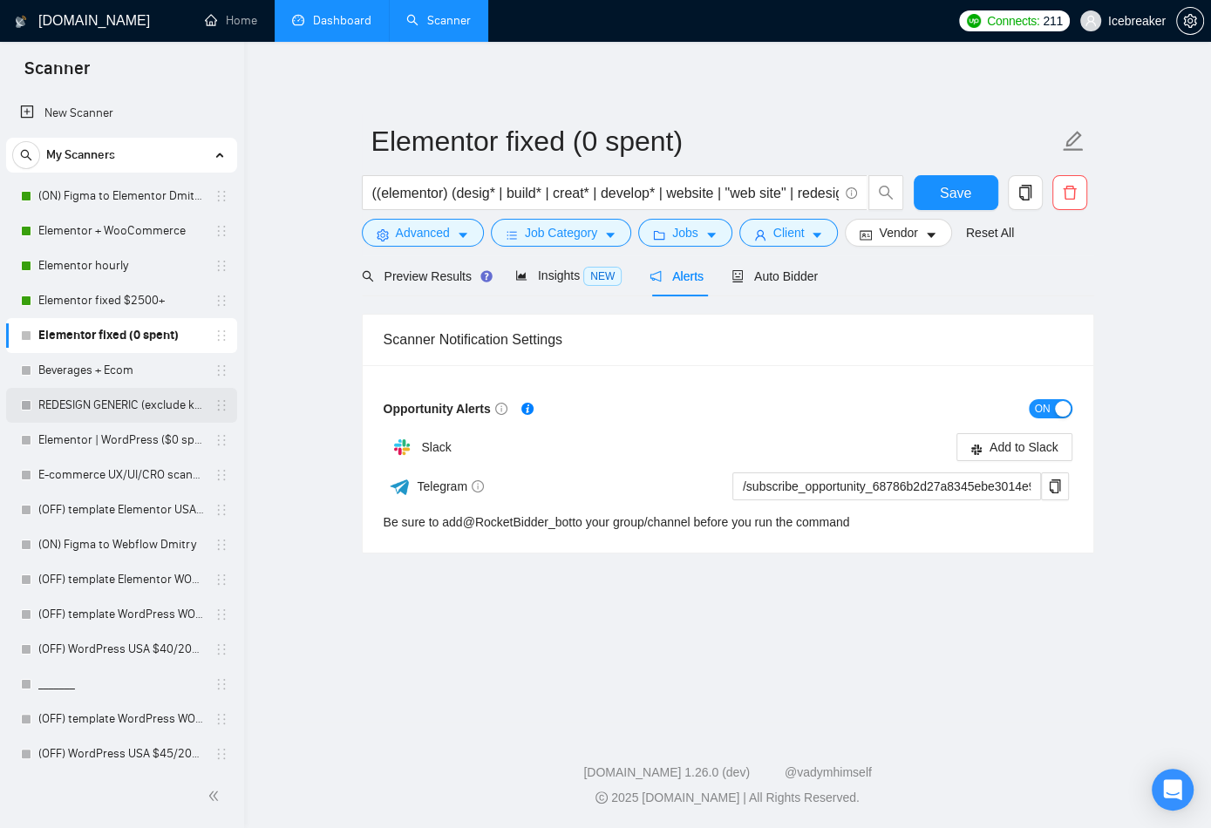
click at [148, 413] on link "REDESIGN GENERIC (exclude keywords)" at bounding box center [121, 405] width 166 height 35
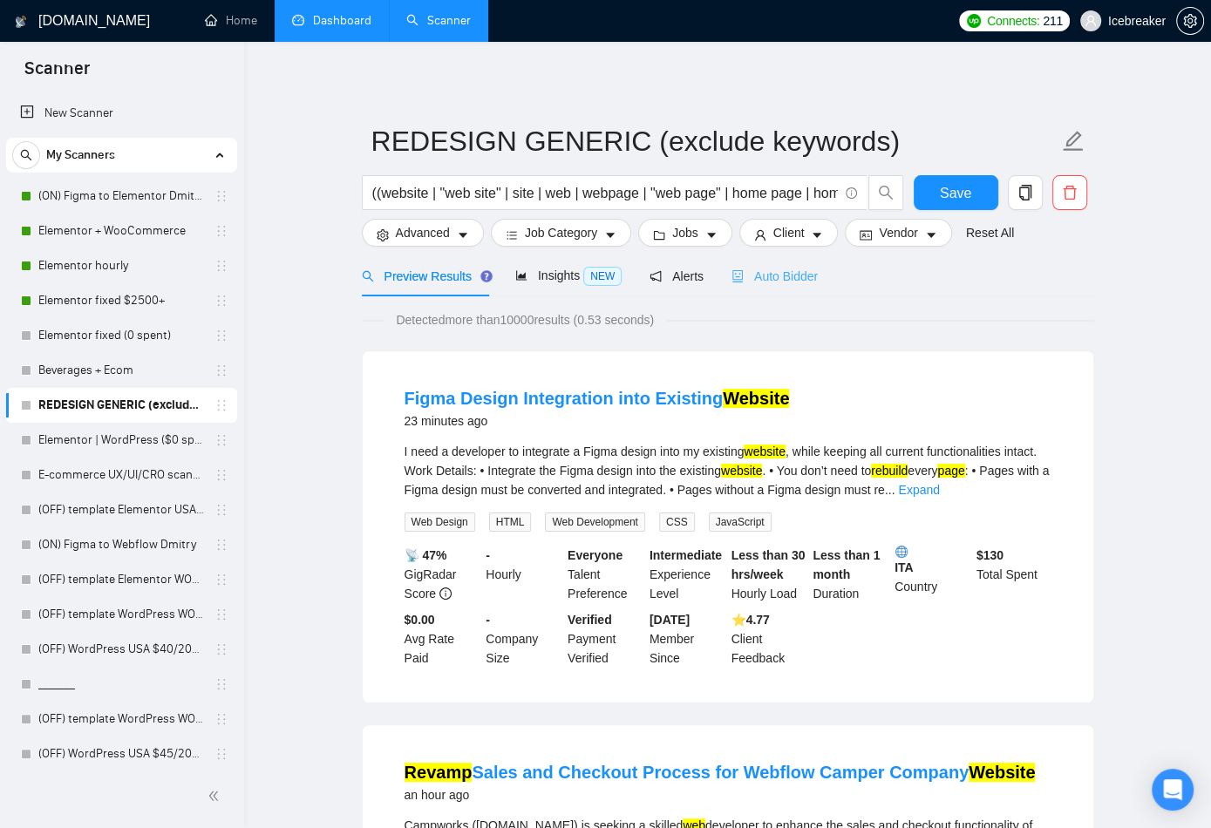
click at [776, 287] on div "Auto Bidder" at bounding box center [774, 275] width 86 height 41
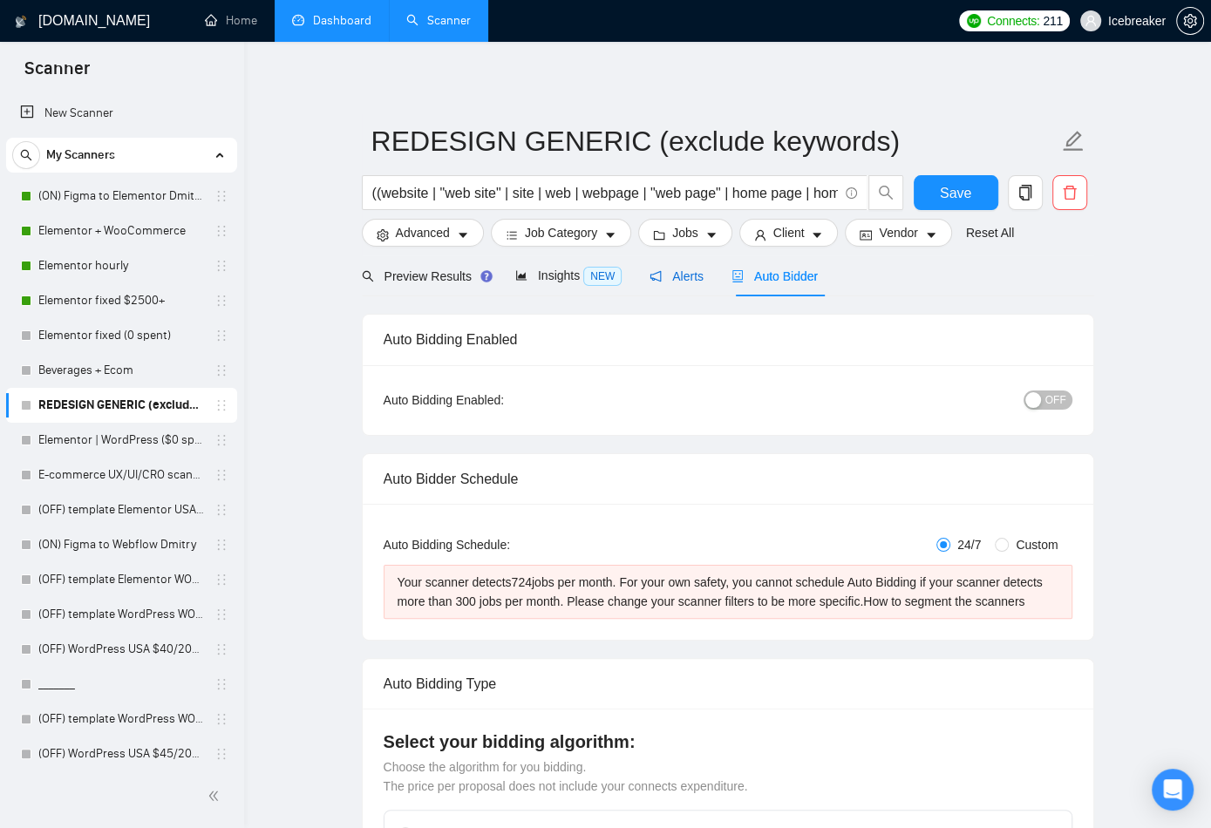
click at [685, 280] on span "Alerts" at bounding box center [676, 276] width 54 height 14
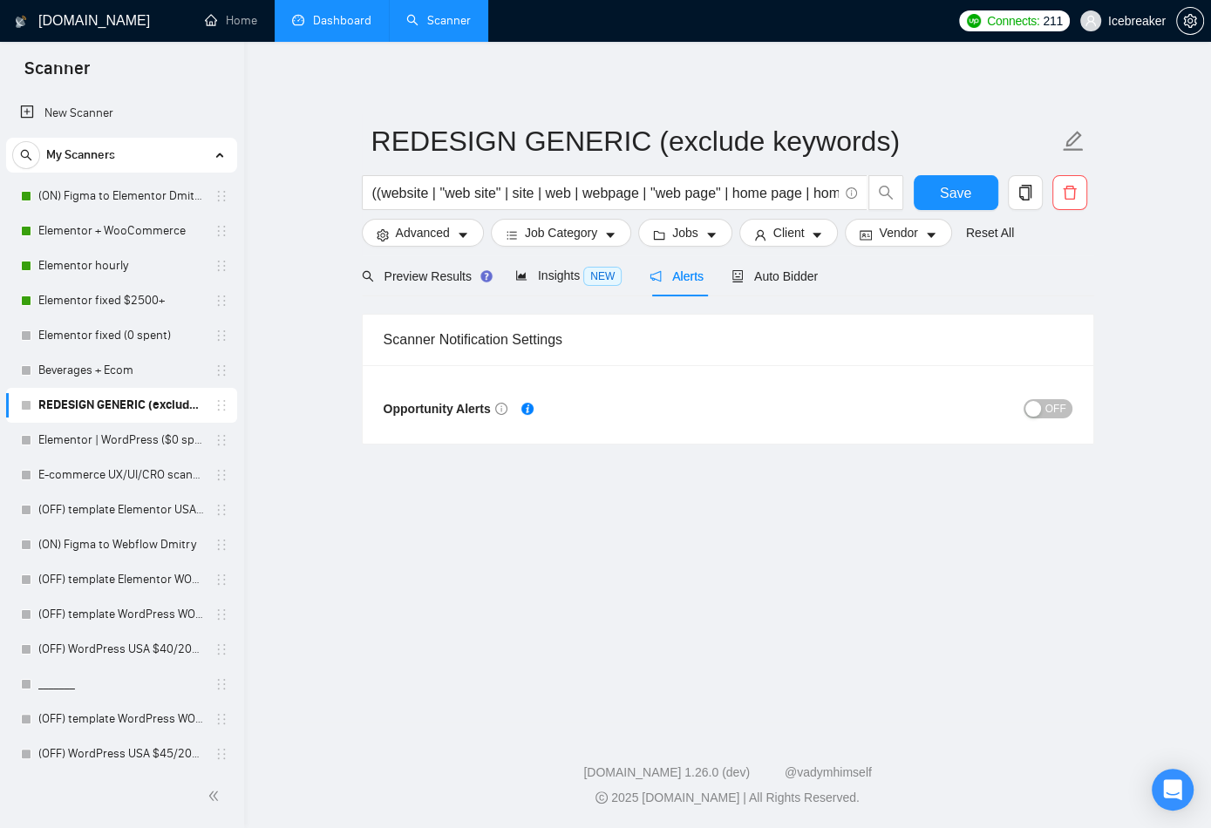
click at [968, 413] on div "button" at bounding box center [1033, 409] width 16 height 16
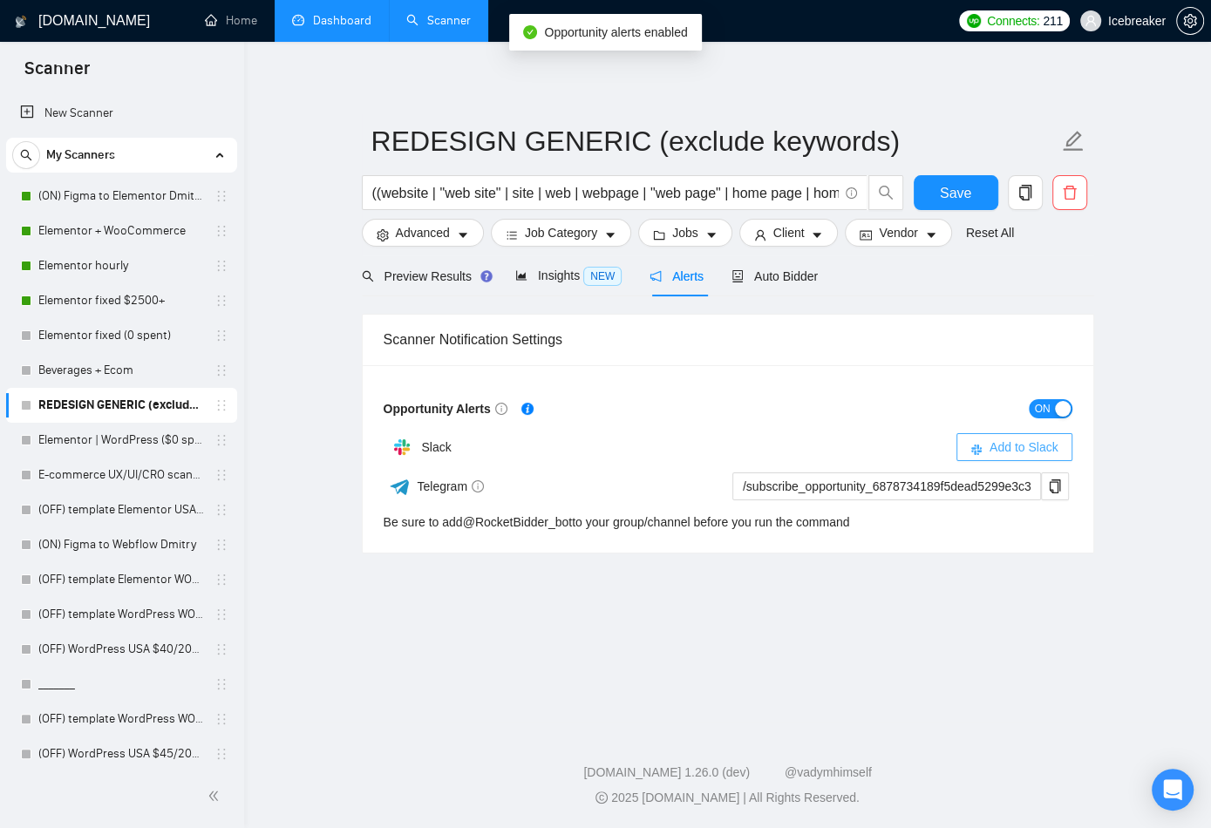
click at [968, 449] on span "Add to Slack" at bounding box center [1023, 447] width 69 height 19
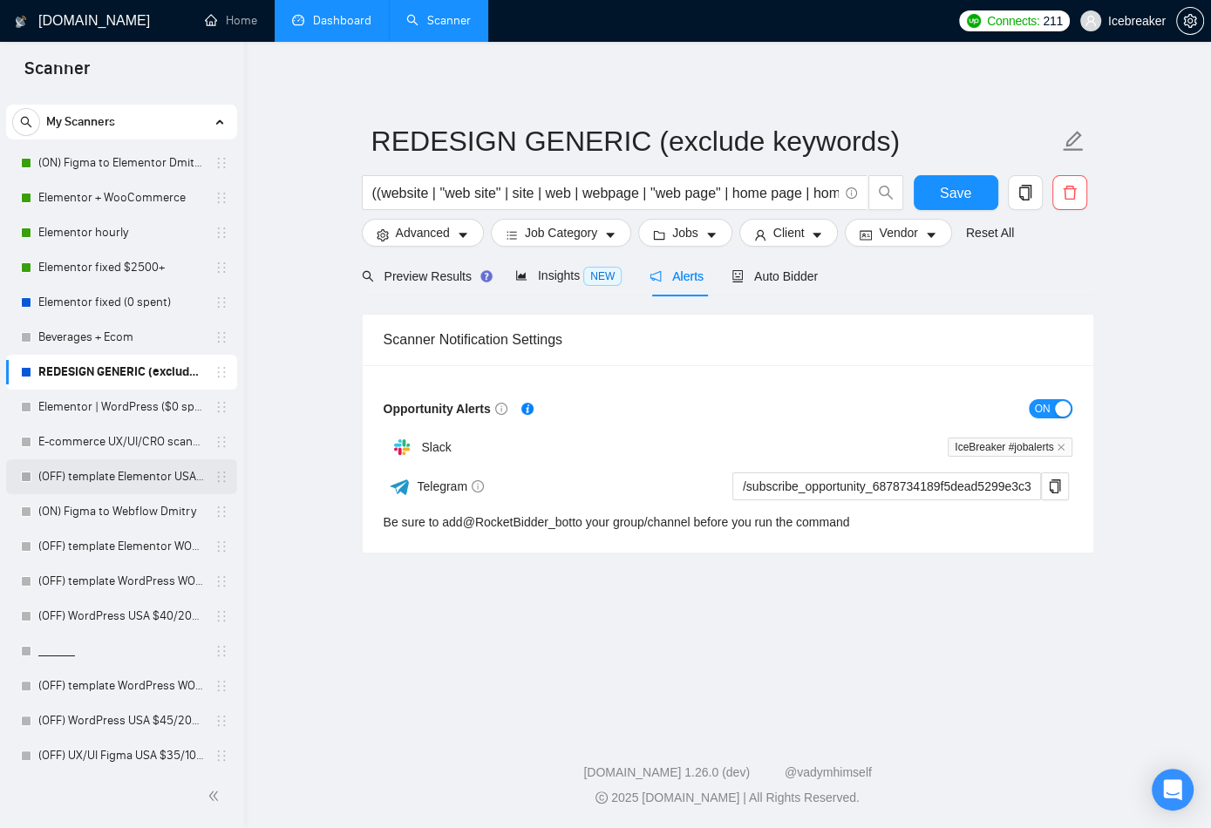
scroll to position [35, 0]
click at [153, 442] on link "E-commerce UX/UI/CRO scanner" at bounding box center [121, 440] width 166 height 35
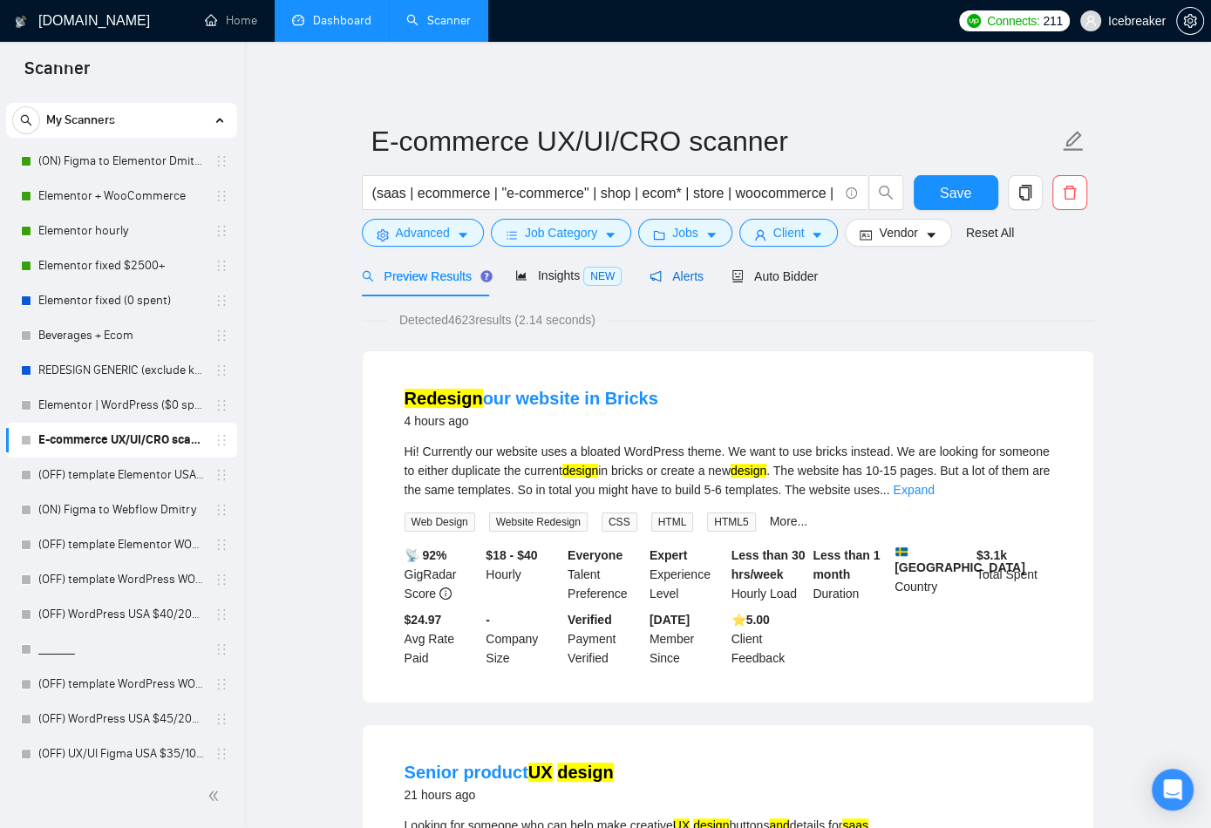
click at [692, 279] on span "Alerts" at bounding box center [676, 276] width 54 height 14
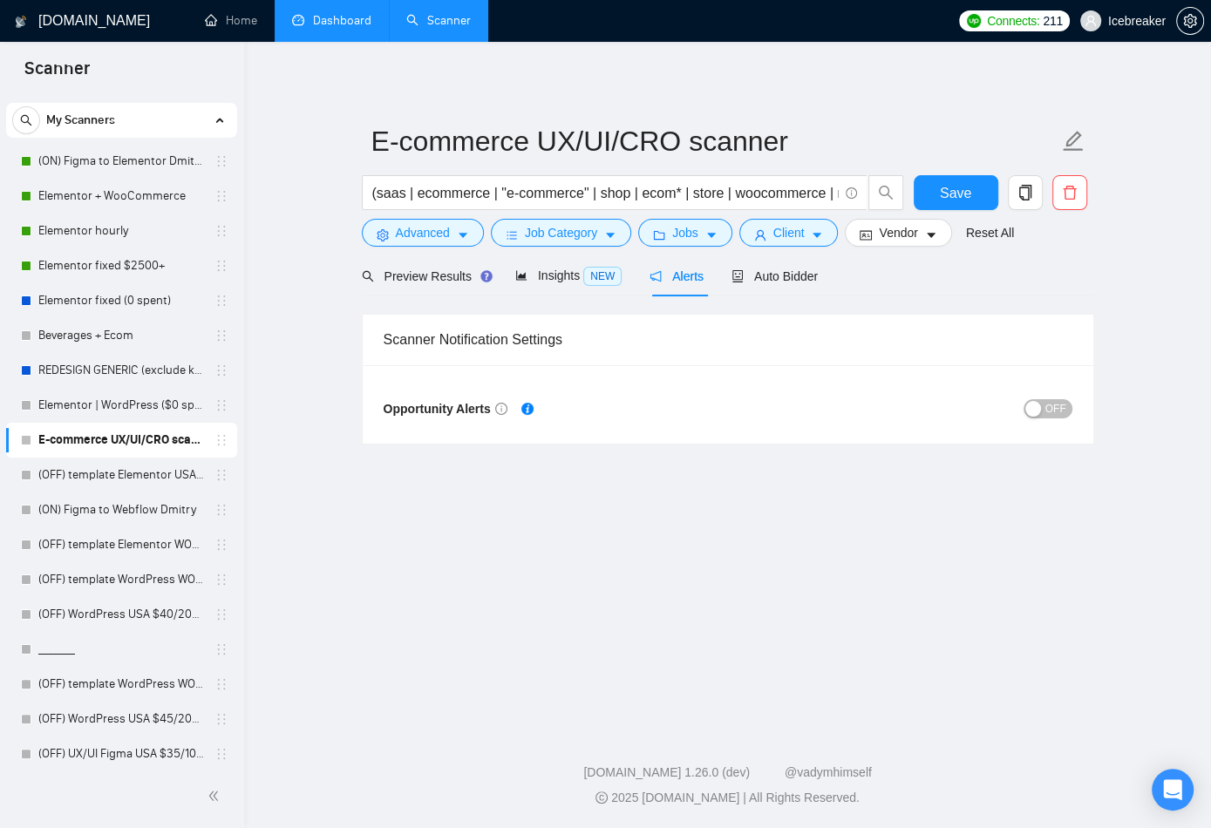
click at [968, 405] on span "OFF" at bounding box center [1055, 408] width 21 height 19
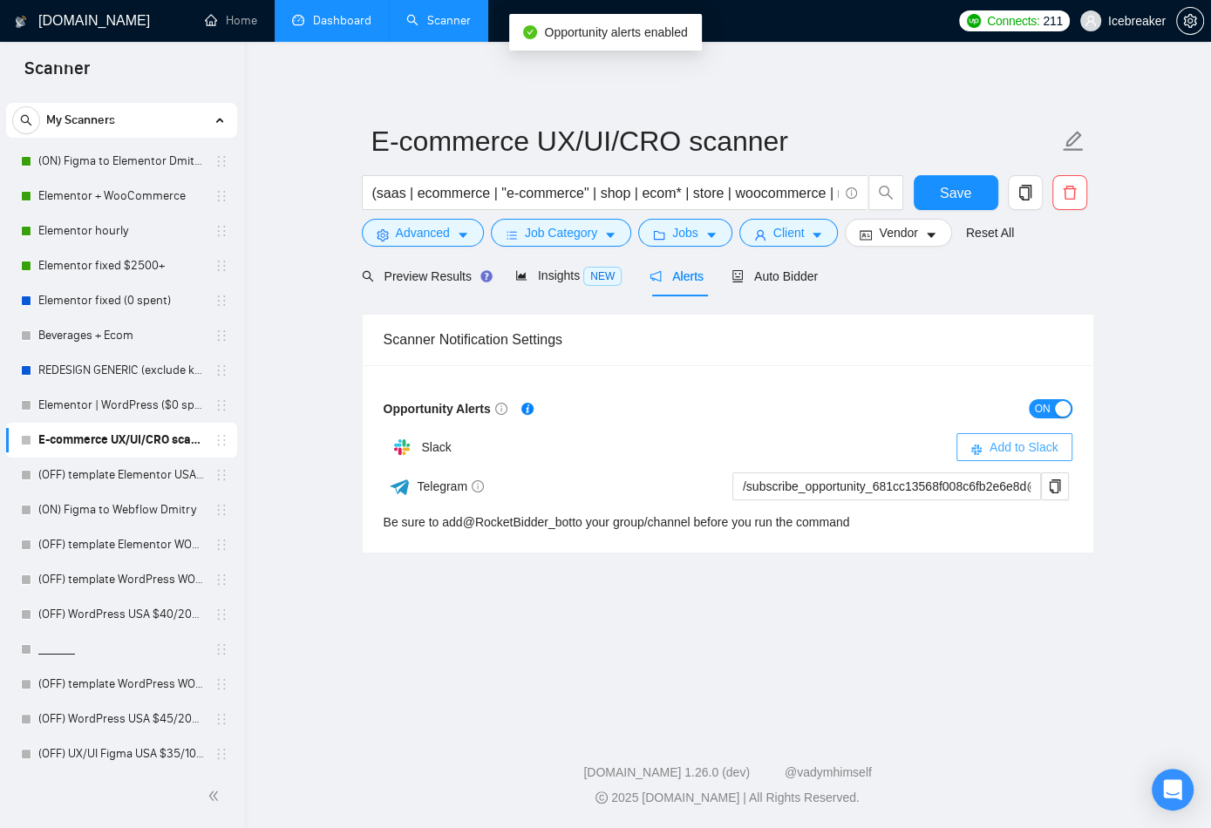
click at [968, 448] on span "Add to Slack" at bounding box center [1023, 447] width 69 height 19
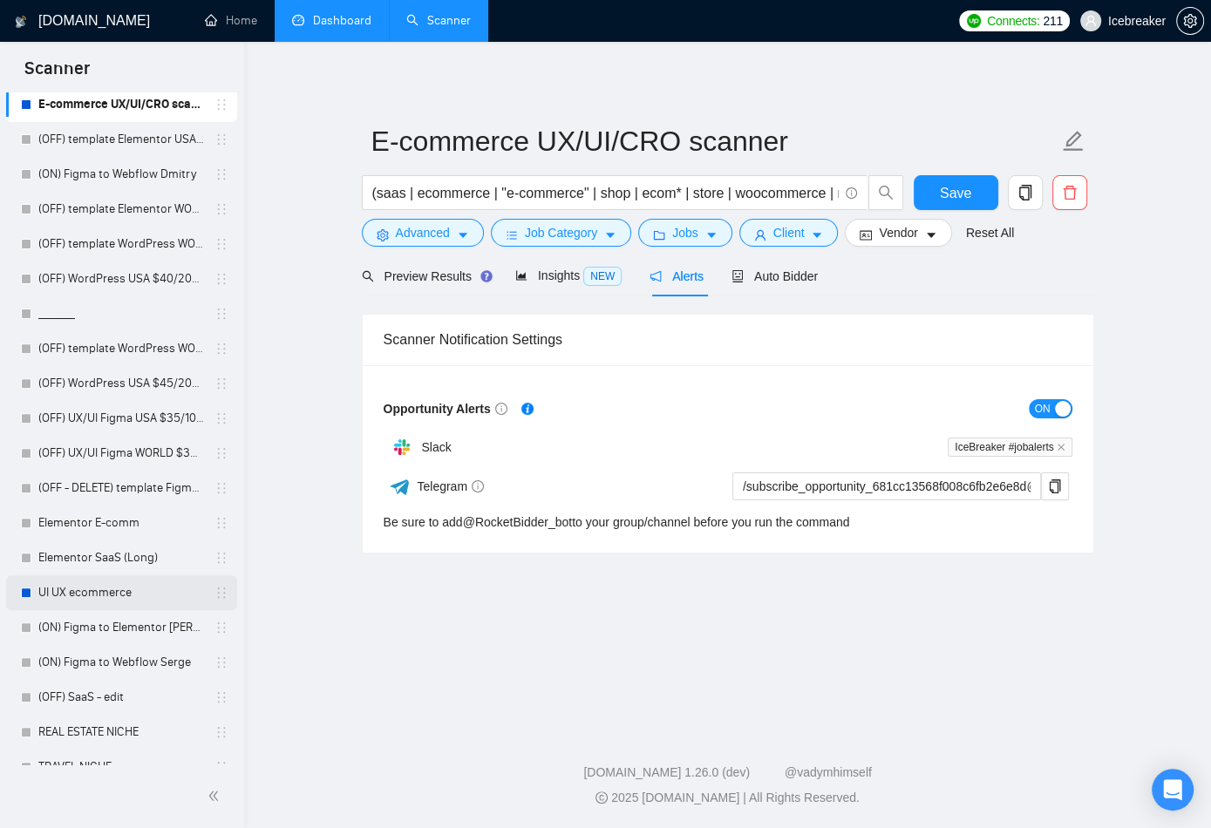
scroll to position [370, 0]
click at [114, 361] on link "(OFF) template WordPress WORLD/[GEOGRAPHIC_DATA] $50/3000+" at bounding box center [121, 349] width 166 height 35
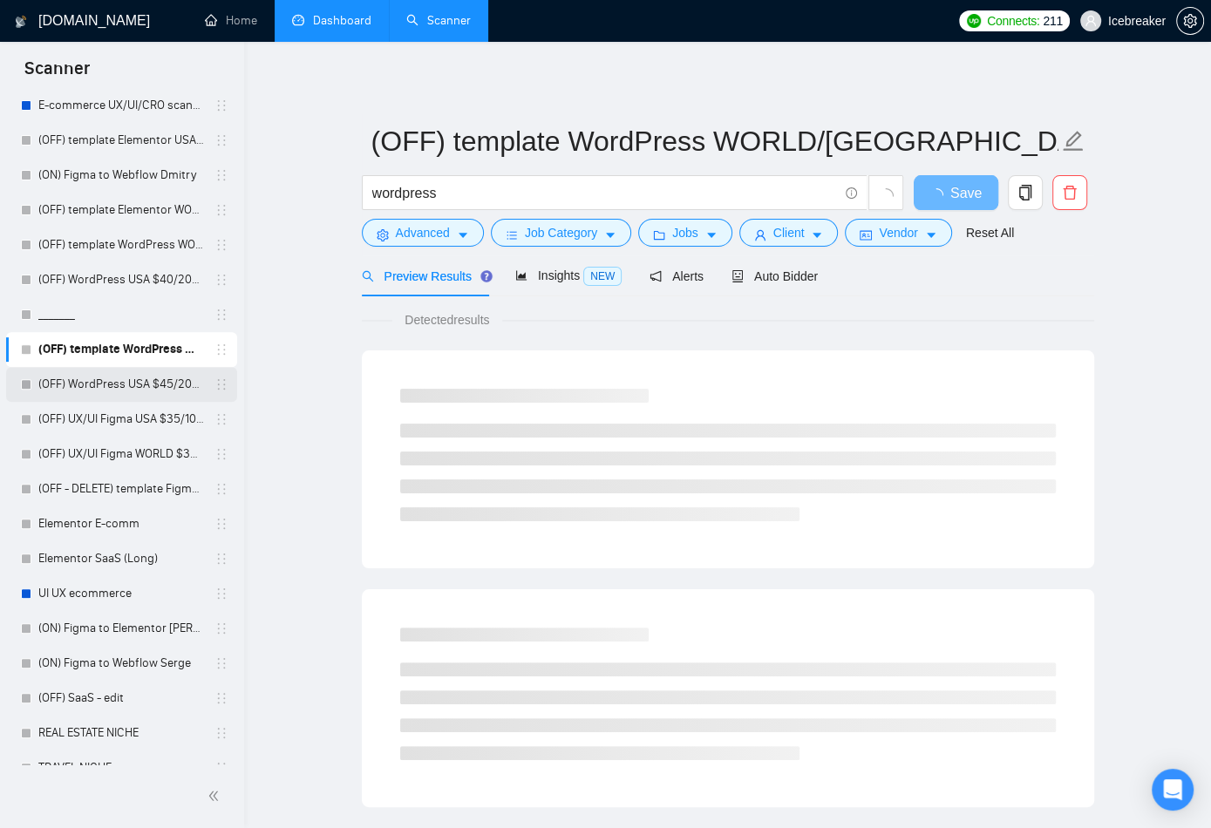
click at [77, 386] on link "(OFF) WordPress USA $45/2000+" at bounding box center [121, 384] width 166 height 35
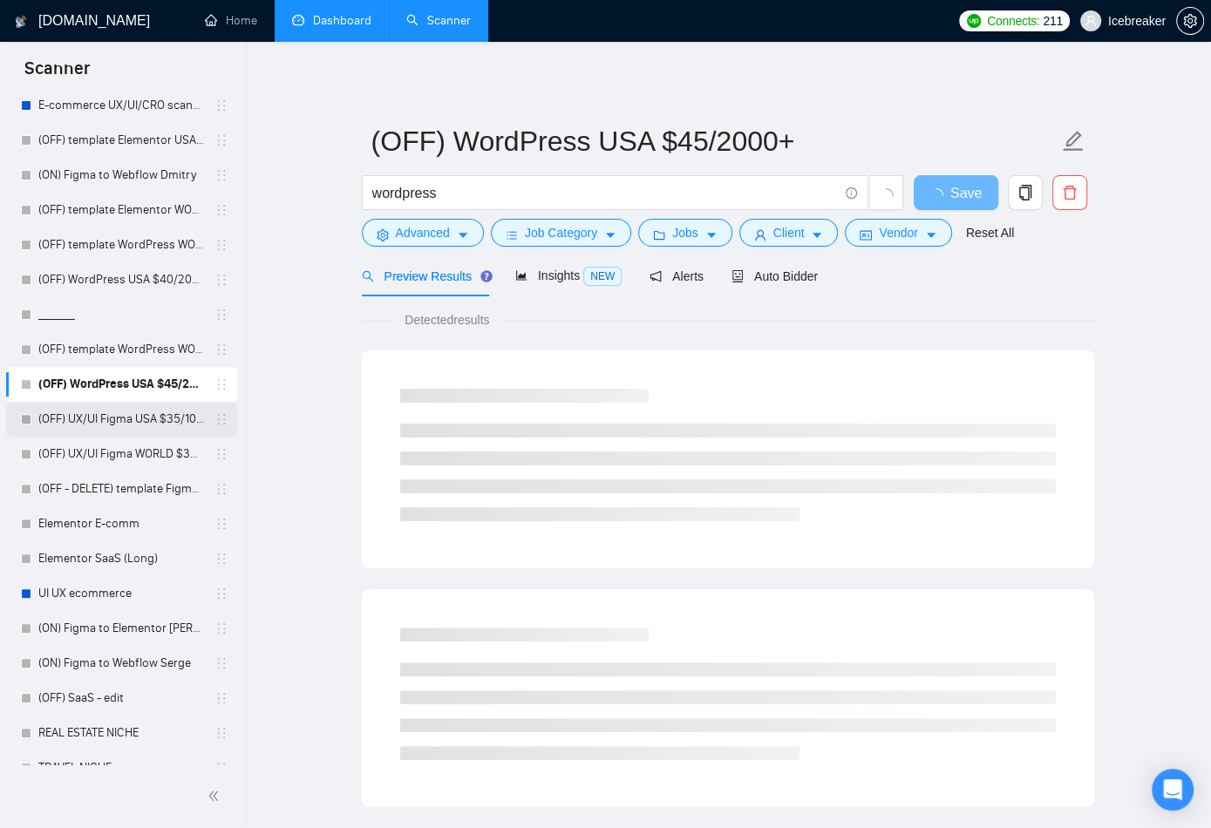
click at [80, 414] on link "(OFF) UX/UI Figma USA $35/1000" at bounding box center [121, 419] width 166 height 35
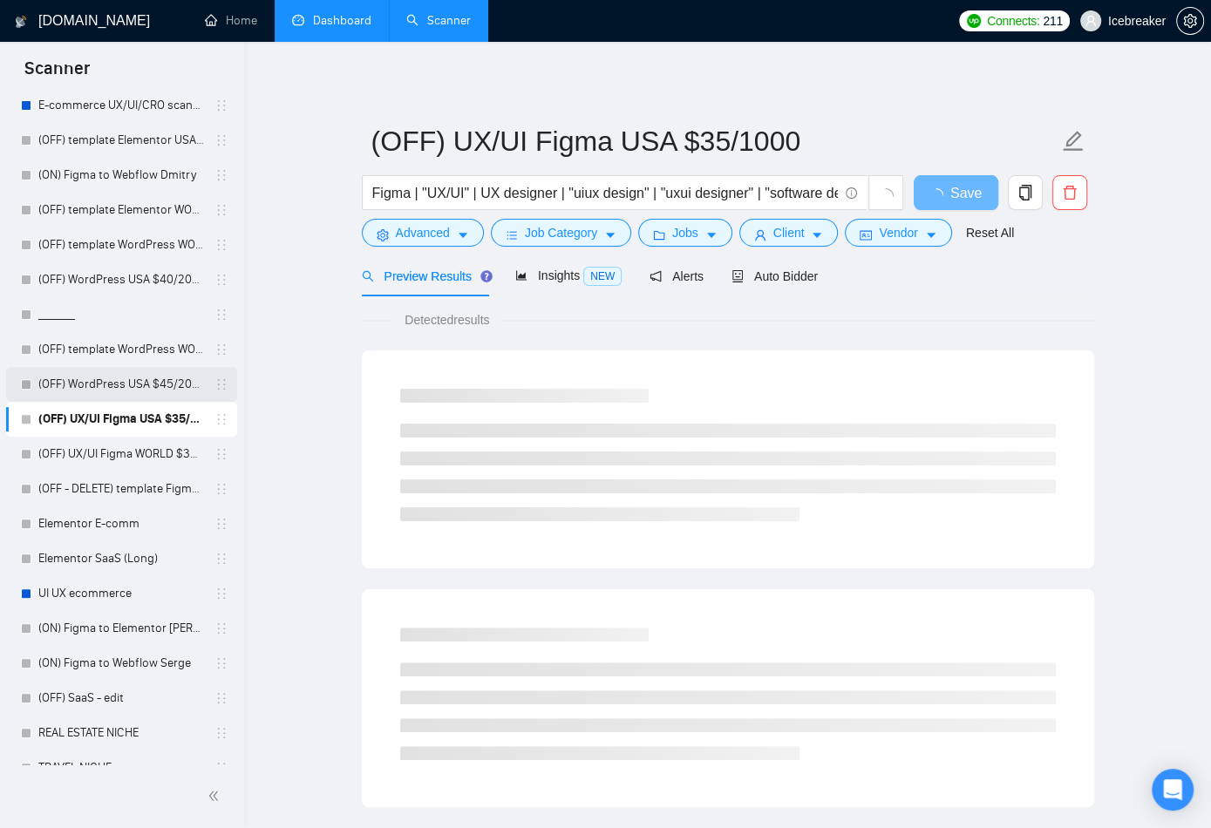
click at [85, 372] on link "(OFF) WordPress USA $45/2000+" at bounding box center [121, 384] width 166 height 35
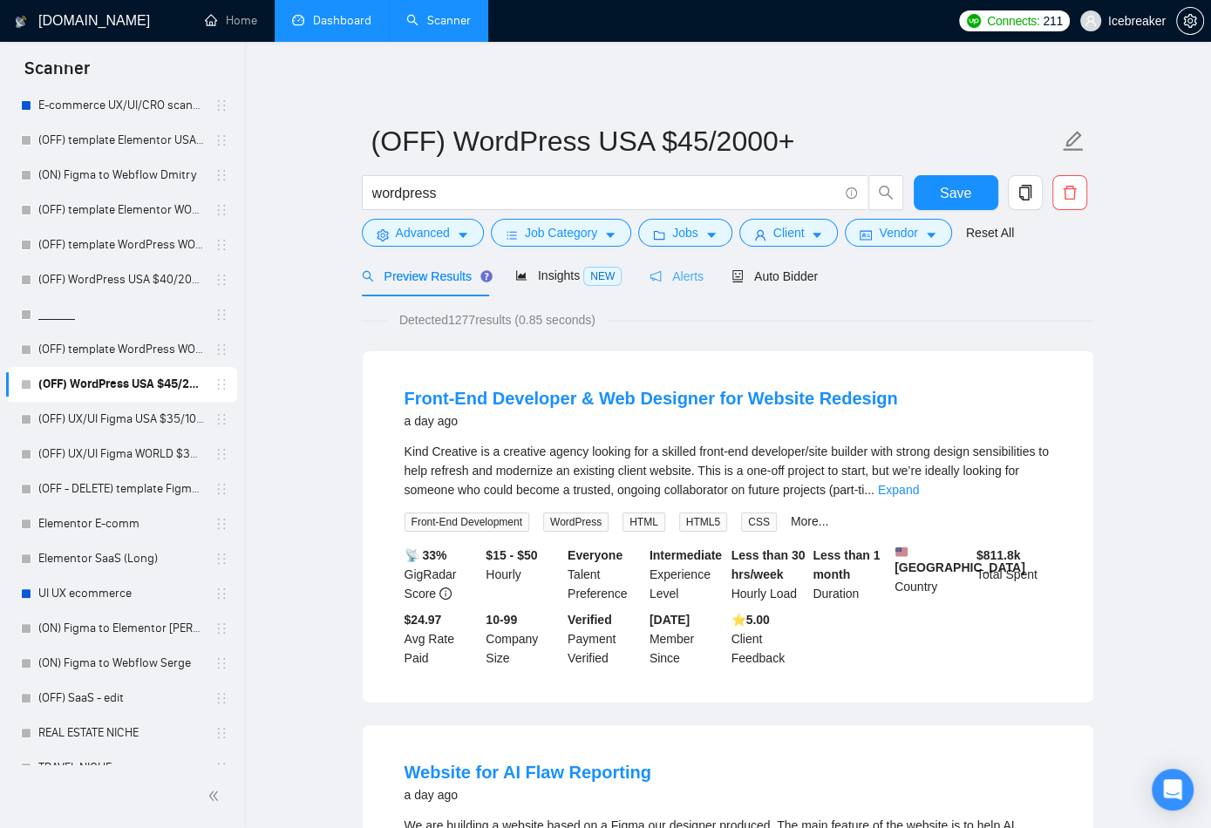
click at [698, 285] on div "Alerts" at bounding box center [676, 275] width 54 height 41
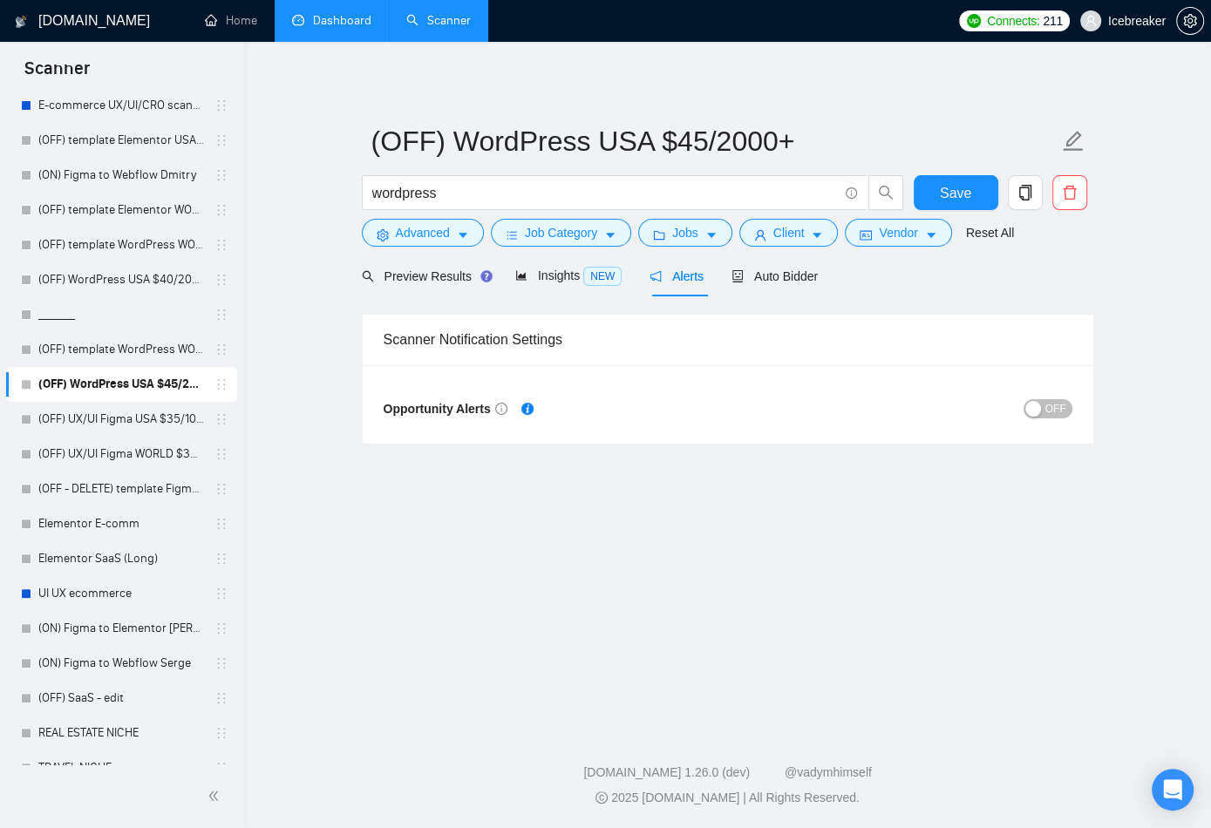
click at [968, 399] on div "OFF" at bounding box center [900, 408] width 344 height 20
click at [968, 414] on span "OFF" at bounding box center [1055, 408] width 21 height 19
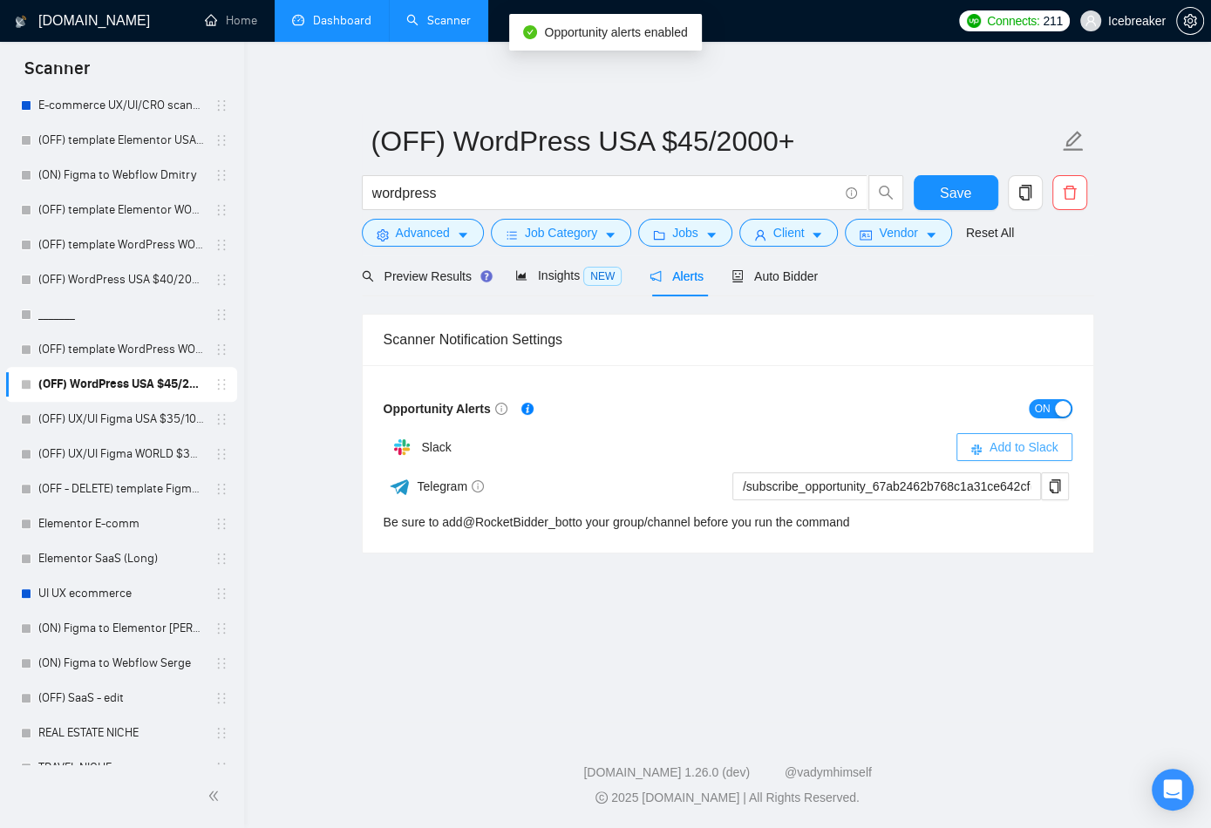
click at [968, 449] on span "Add to Slack" at bounding box center [1023, 447] width 69 height 19
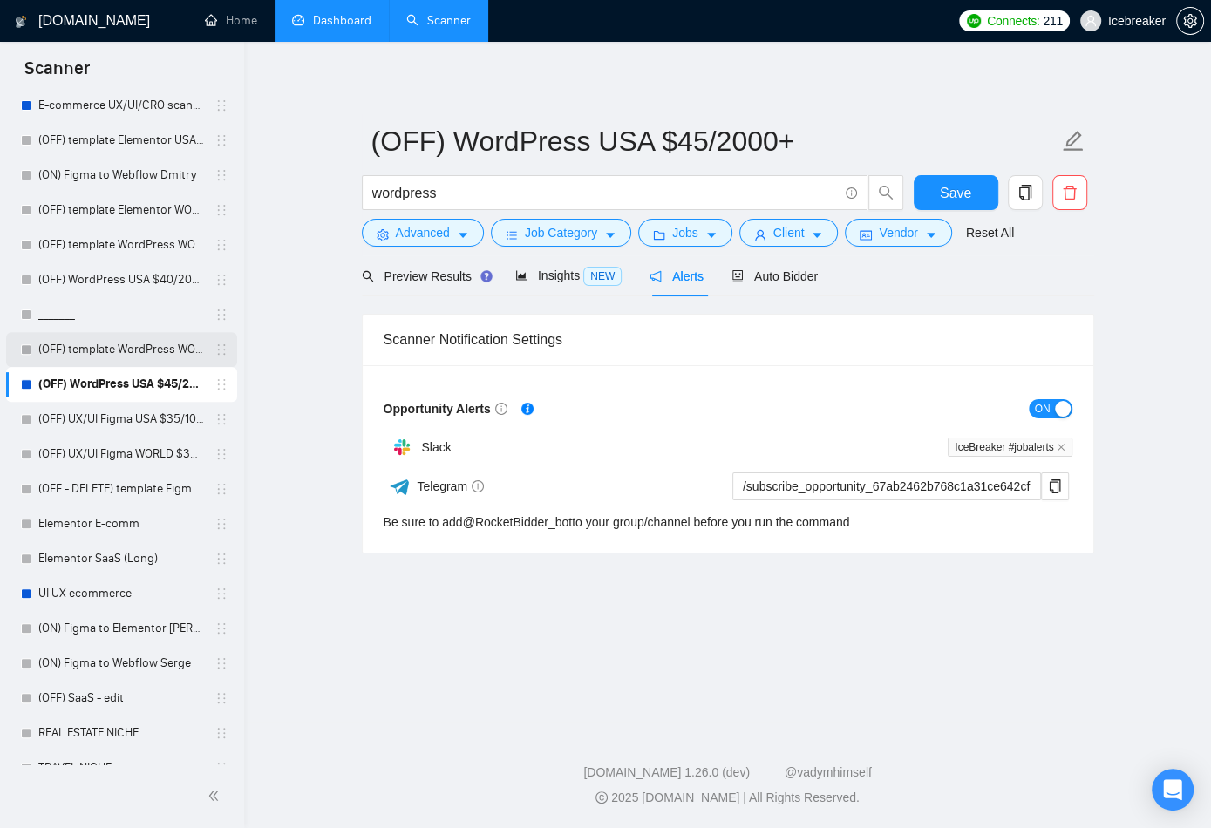
click at [99, 360] on link "(OFF) template WordPress WORLD/[GEOGRAPHIC_DATA] $50/3000+" at bounding box center [121, 349] width 166 height 35
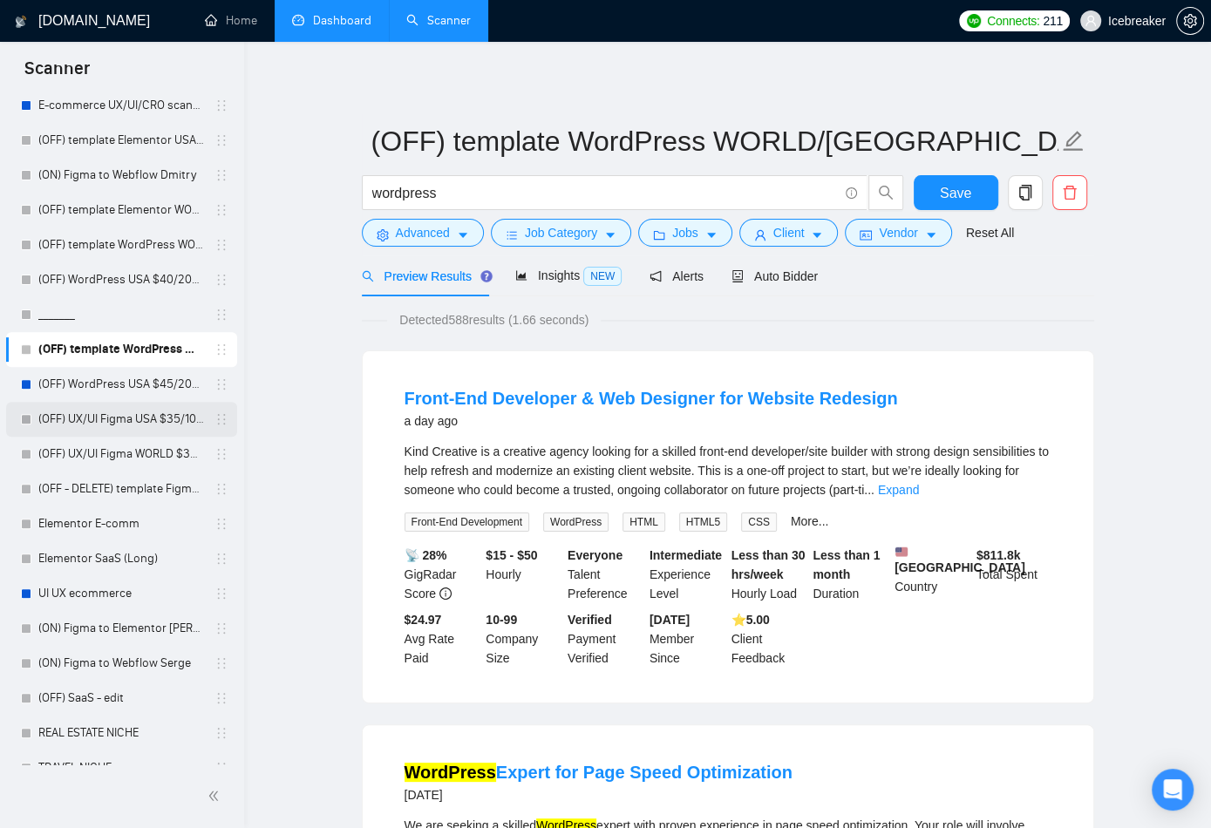
click at [79, 413] on link "(OFF) UX/UI Figma USA $35/1000" at bounding box center [121, 419] width 166 height 35
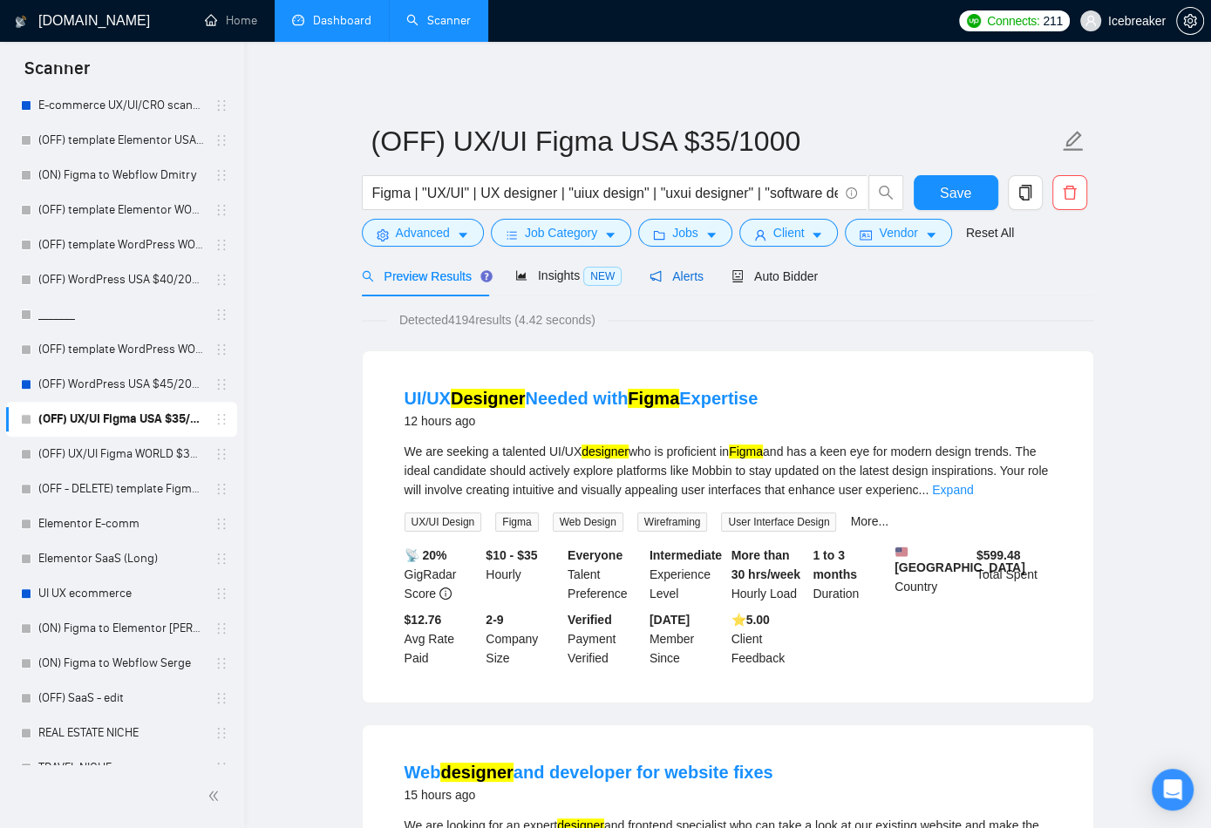
click at [670, 269] on span "Alerts" at bounding box center [676, 276] width 54 height 14
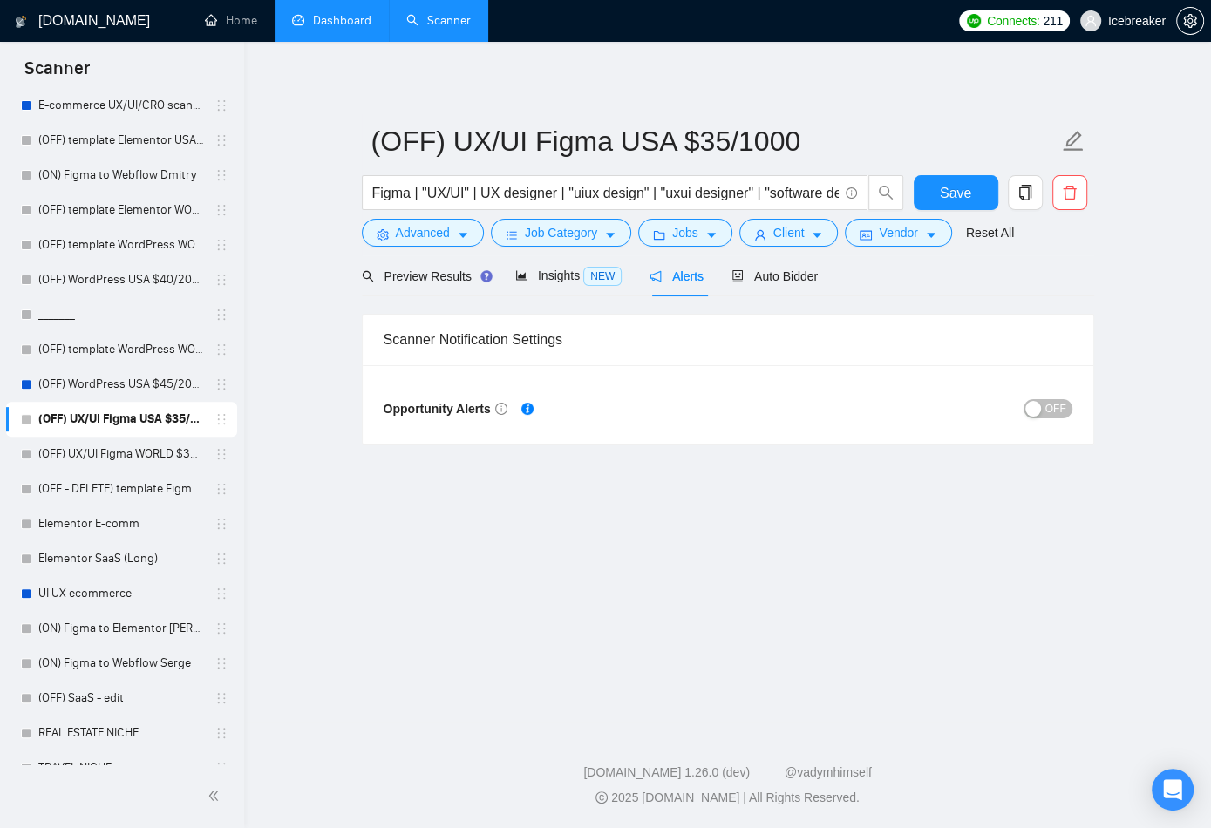
click at [968, 428] on div "Opportunity Alerts OFF" at bounding box center [728, 404] width 731 height 78
click at [968, 419] on div "OFF" at bounding box center [900, 409] width 344 height 28
click at [968, 404] on span "OFF" at bounding box center [1055, 408] width 21 height 19
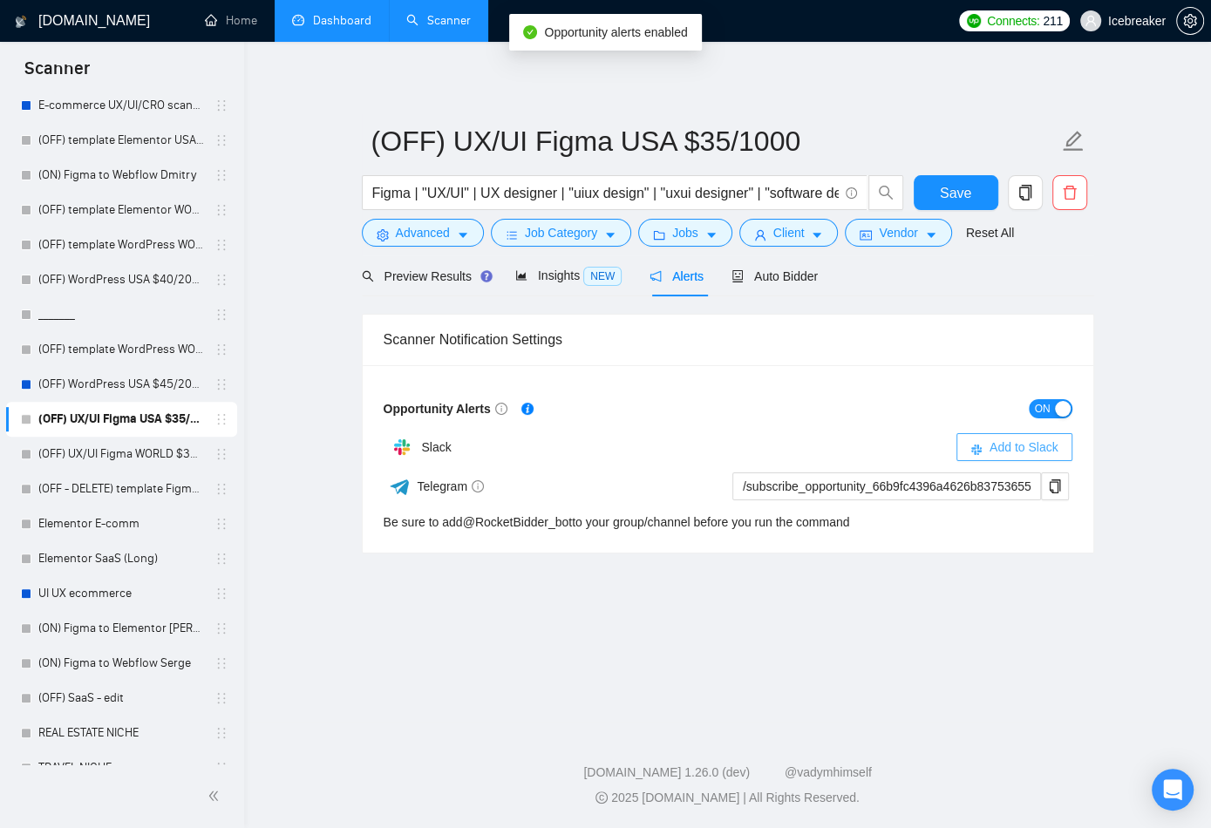
click at [968, 448] on span "Add to Slack" at bounding box center [1023, 447] width 69 height 19
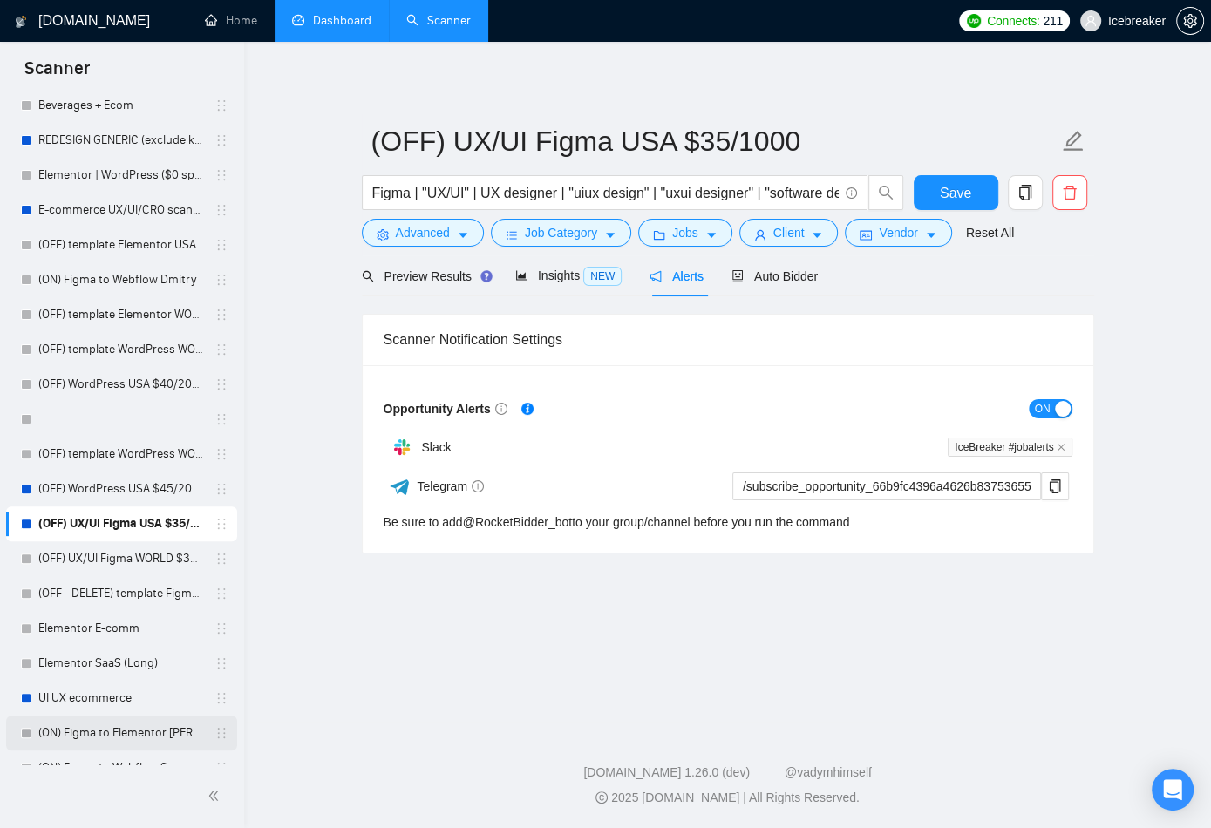
scroll to position [256, 0]
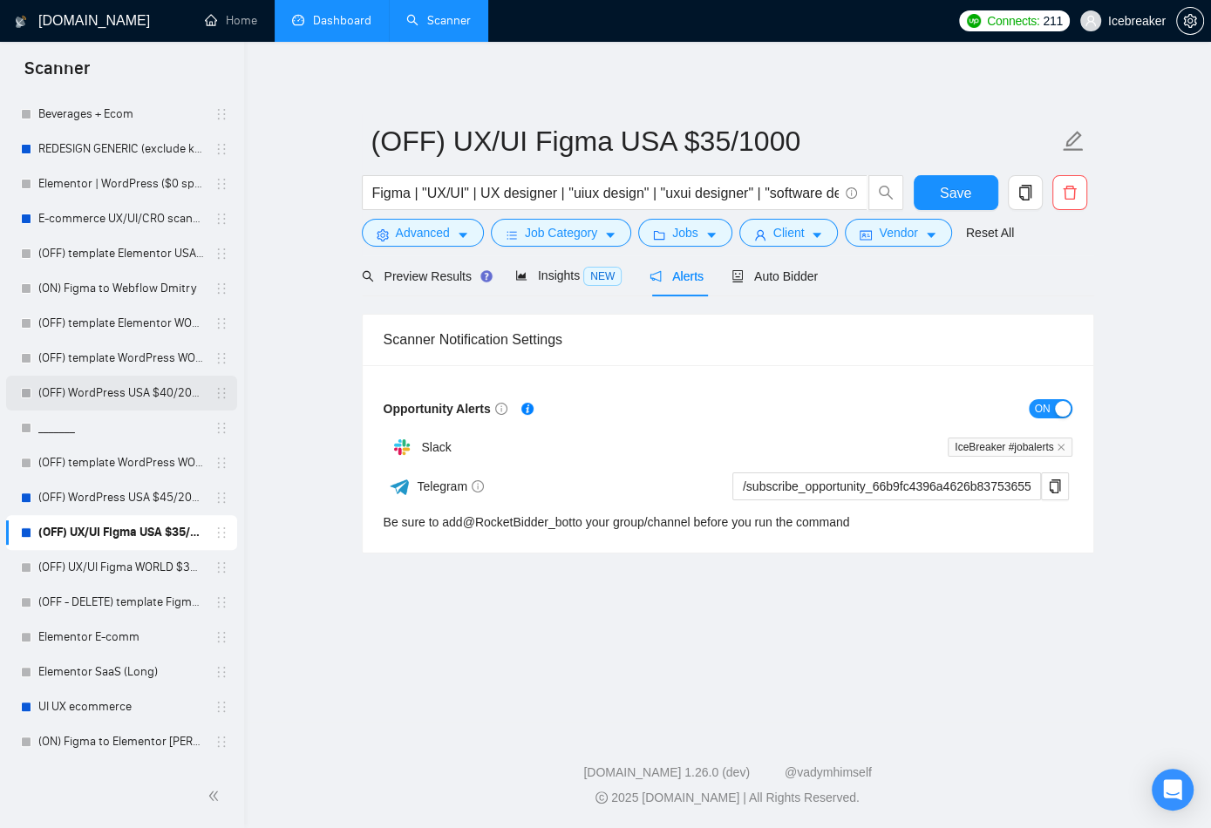
click at [103, 394] on link "(OFF) WordPress USA $40/2000+" at bounding box center [121, 393] width 166 height 35
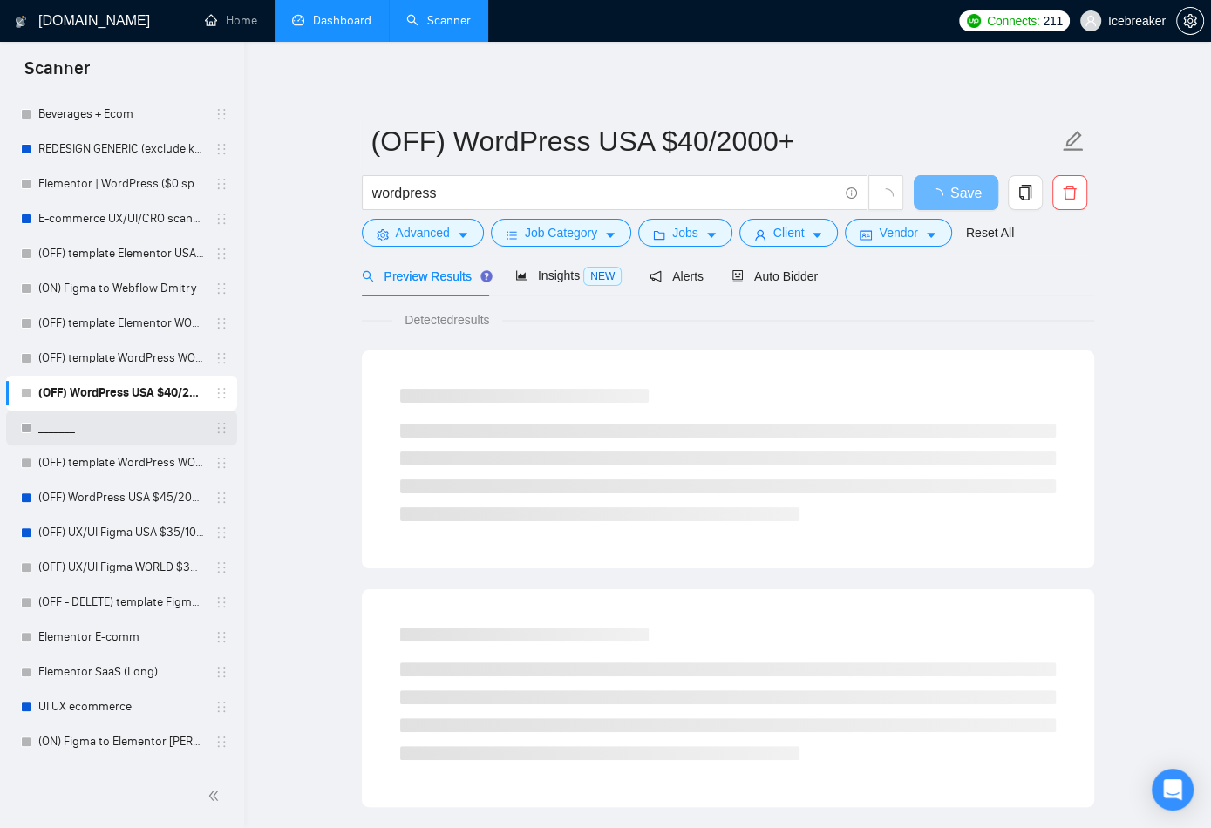
click at [103, 435] on link "_______" at bounding box center [121, 428] width 166 height 35
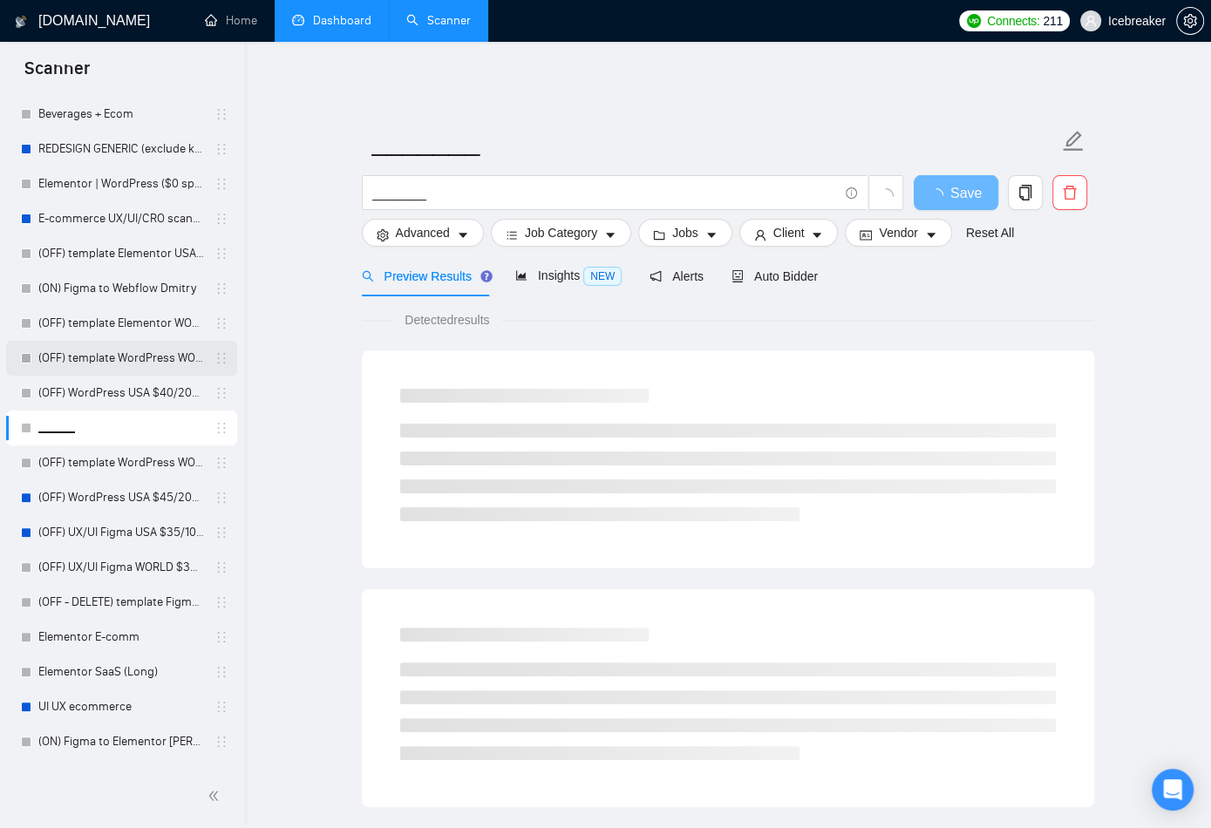
click at [108, 369] on link "(OFF) template WordPress WORLD $35/1500+" at bounding box center [121, 358] width 166 height 35
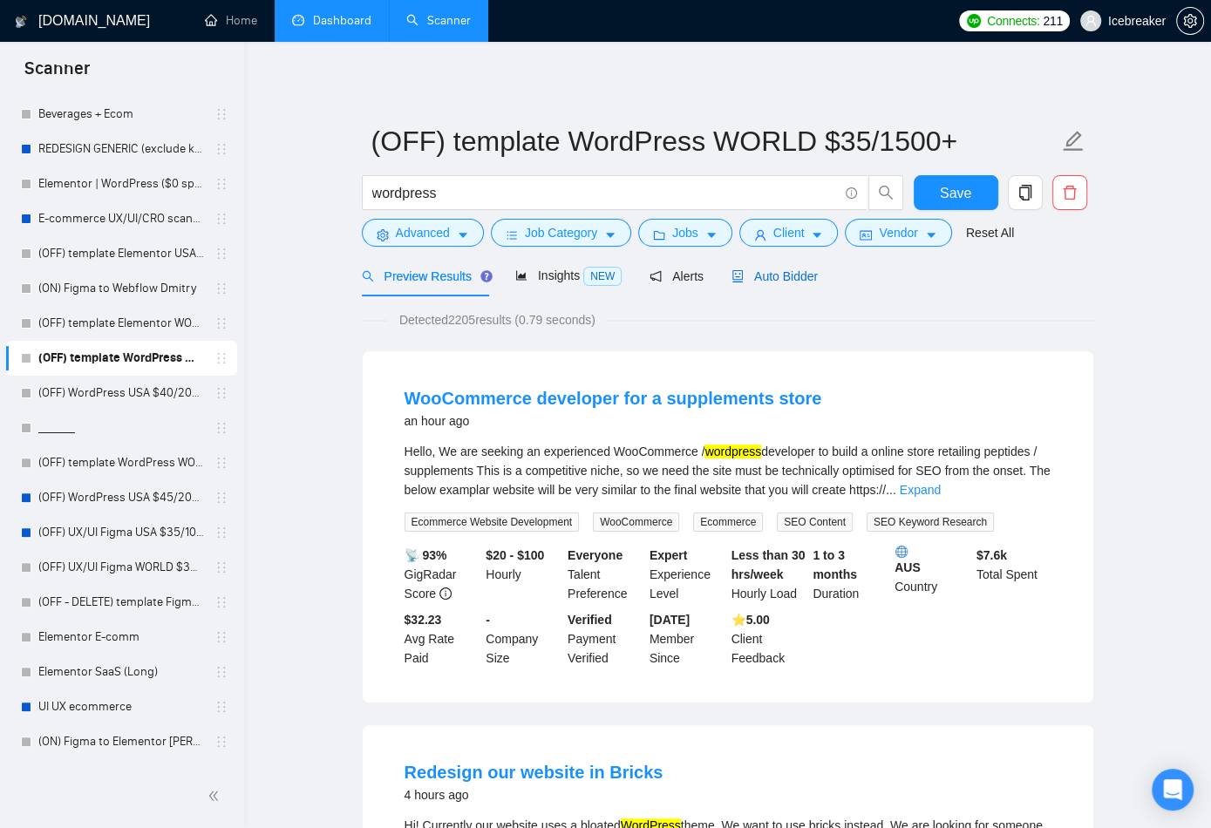
click at [780, 267] on div "Auto Bidder" at bounding box center [774, 276] width 86 height 19
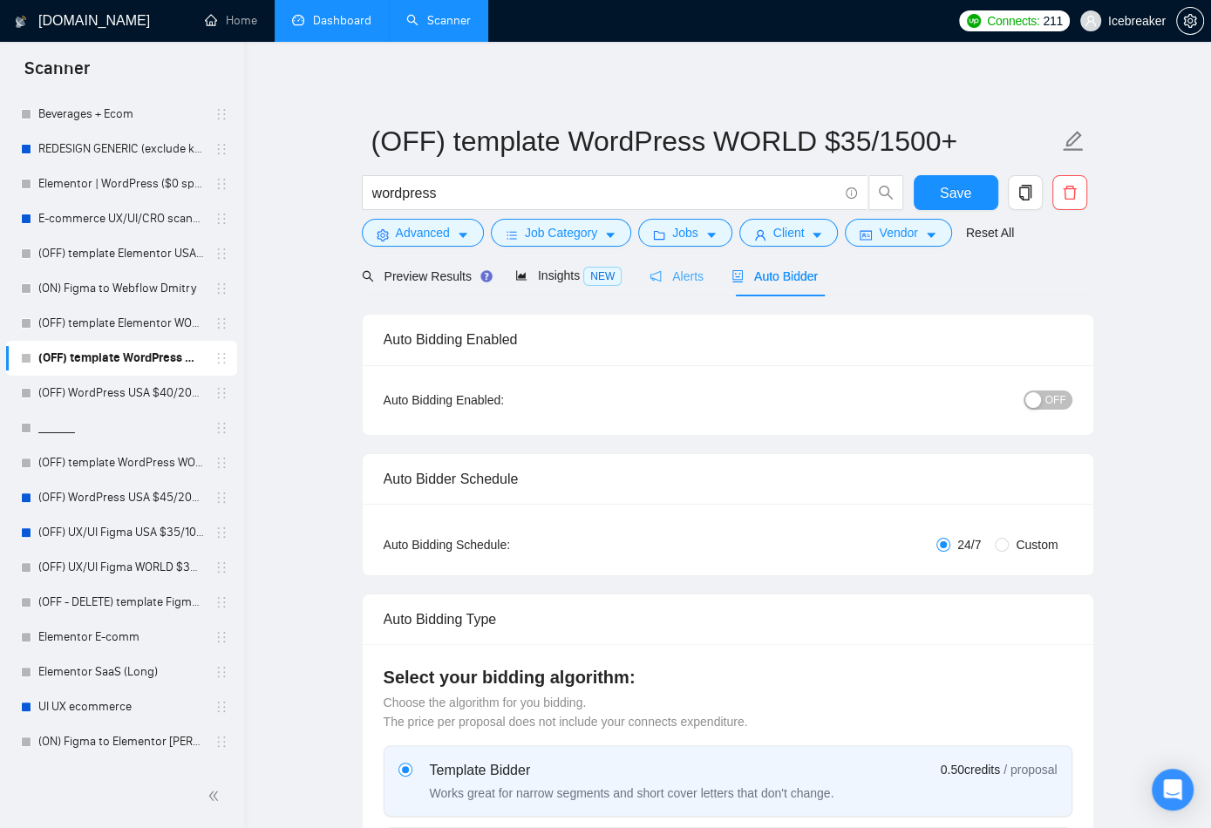
click at [678, 285] on div "Alerts" at bounding box center [676, 275] width 54 height 41
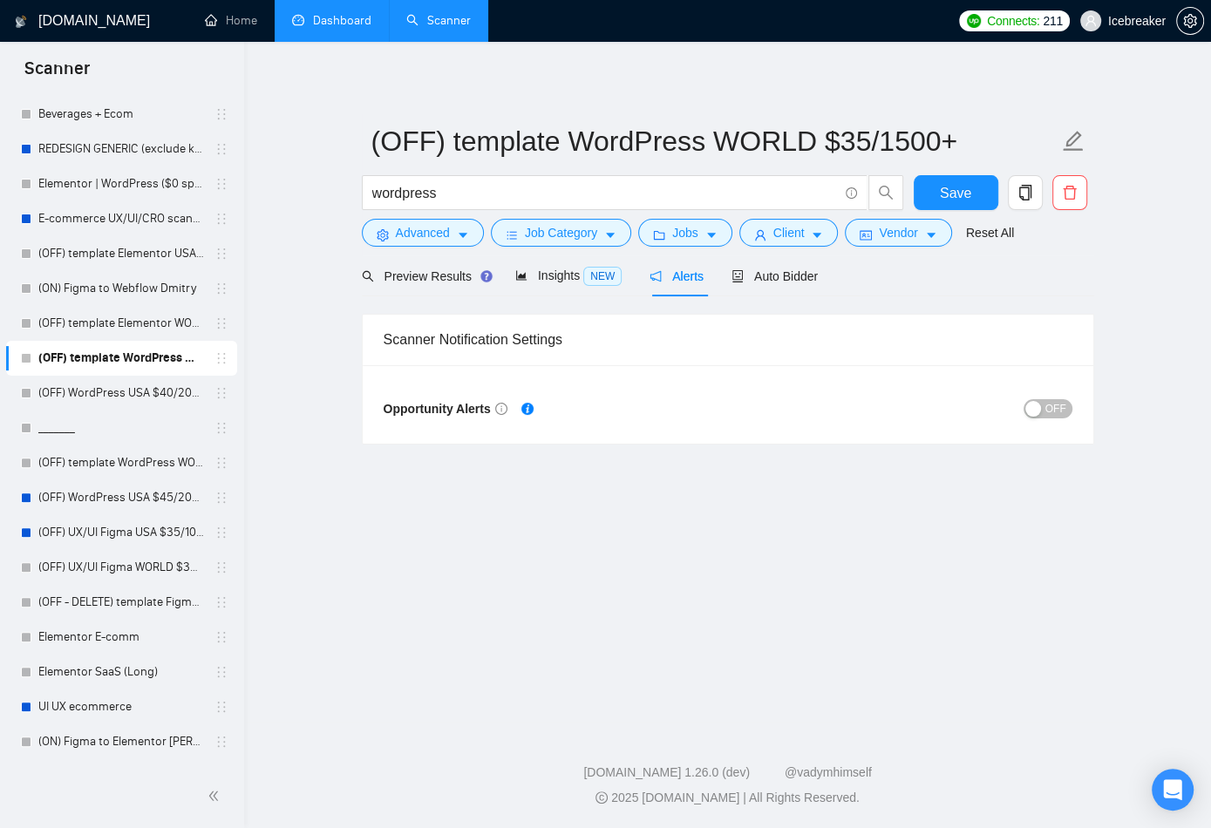
click at [968, 400] on div "OFF" at bounding box center [900, 408] width 344 height 20
click at [968, 418] on div "OFF" at bounding box center [900, 409] width 344 height 28
click at [968, 405] on button "OFF" at bounding box center [1047, 408] width 49 height 19
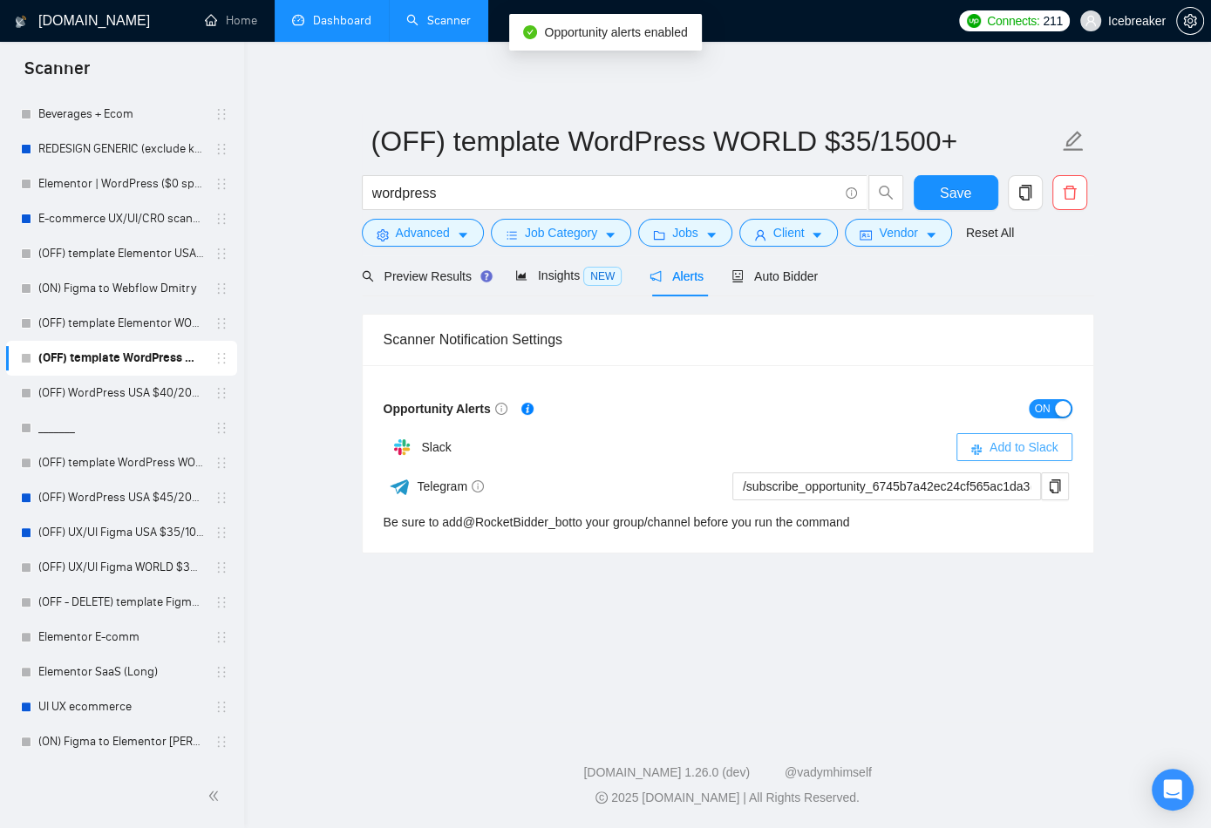
click at [968, 446] on span "Add to Slack" at bounding box center [1023, 447] width 69 height 19
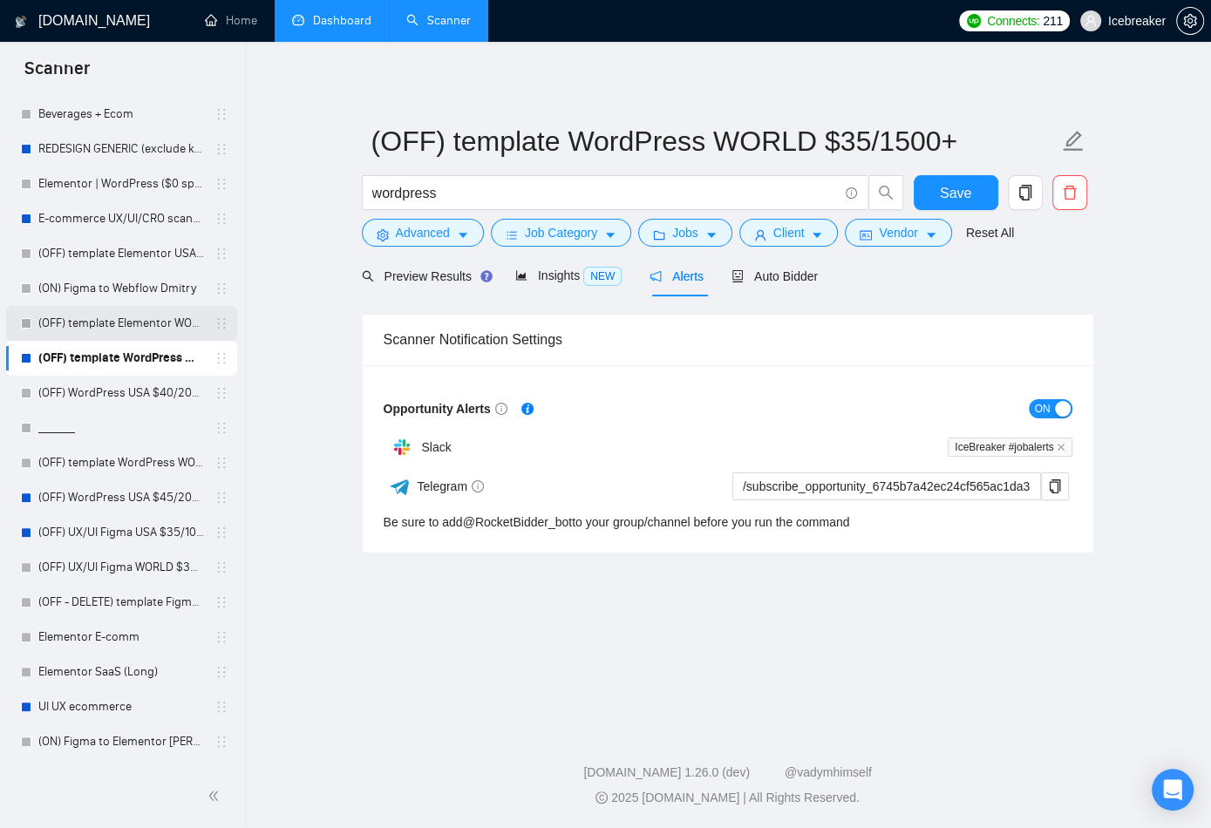
click at [133, 328] on link "(OFF) template Elementor WORLD $35/1000+ no questions" at bounding box center [121, 323] width 166 height 35
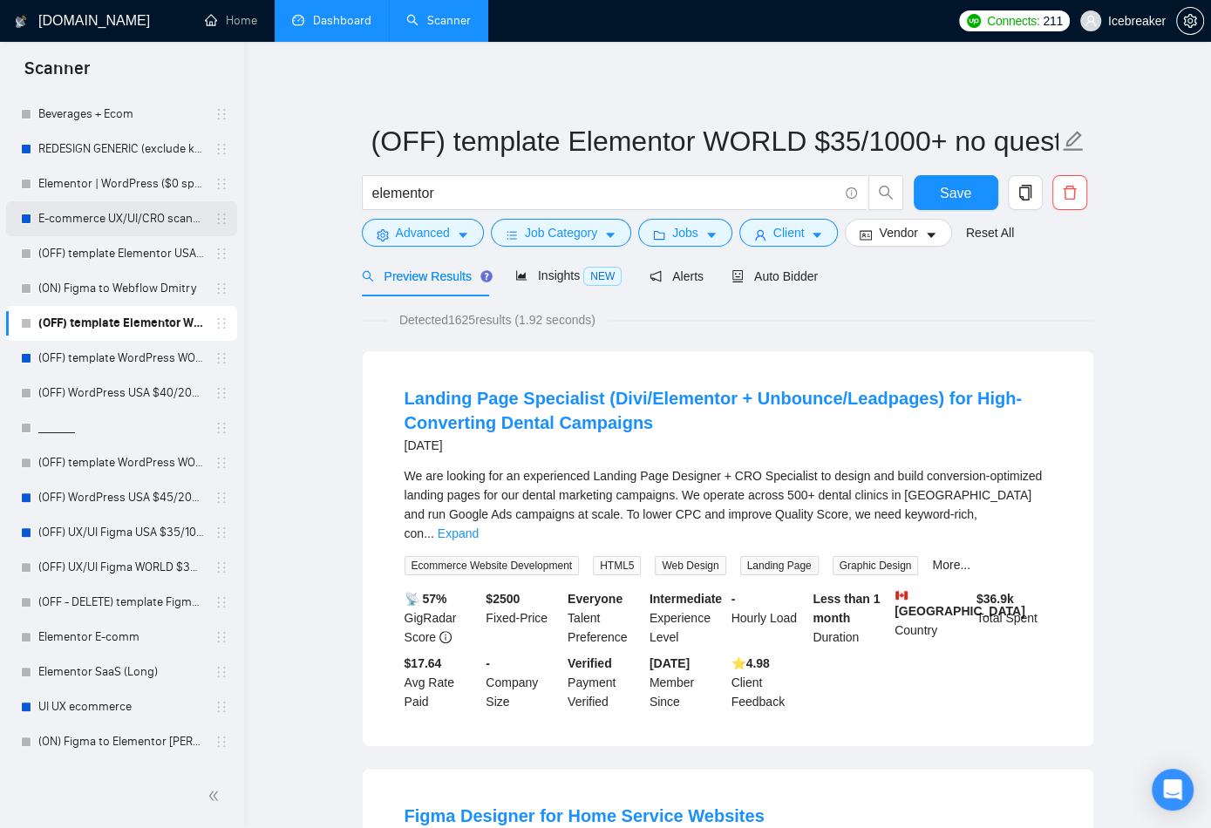
click at [133, 234] on link "E-commerce UX/UI/CRO scanner" at bounding box center [121, 218] width 166 height 35
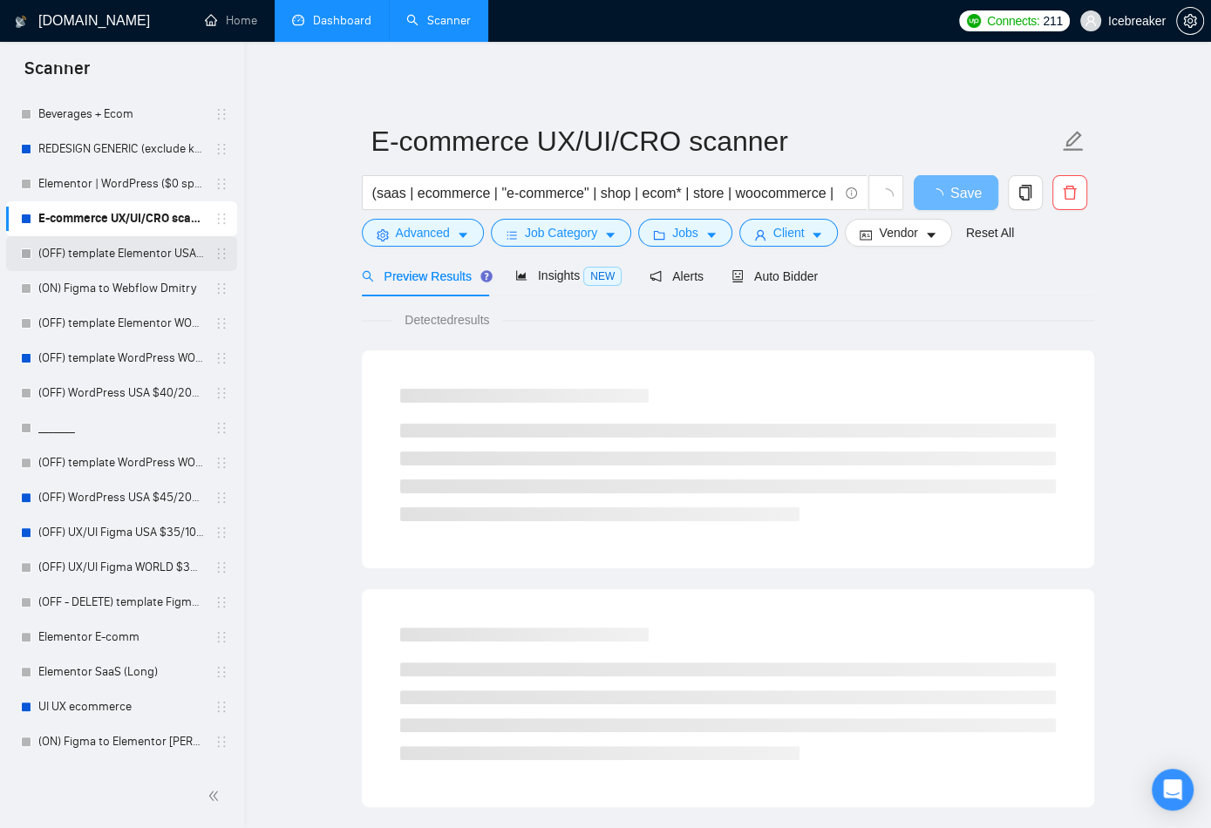
click at [129, 267] on link "(OFF) template Elementor USA $35/1000+" at bounding box center [121, 253] width 166 height 35
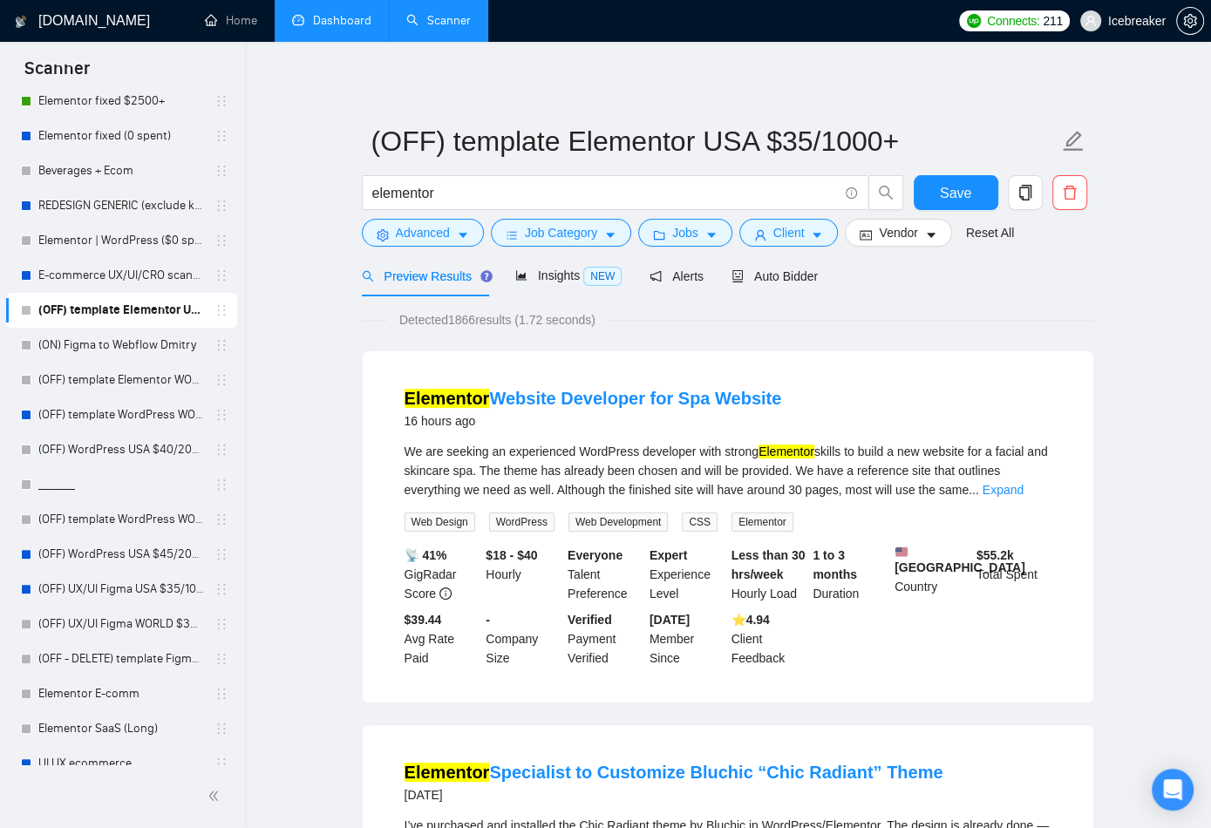
scroll to position [161, 0]
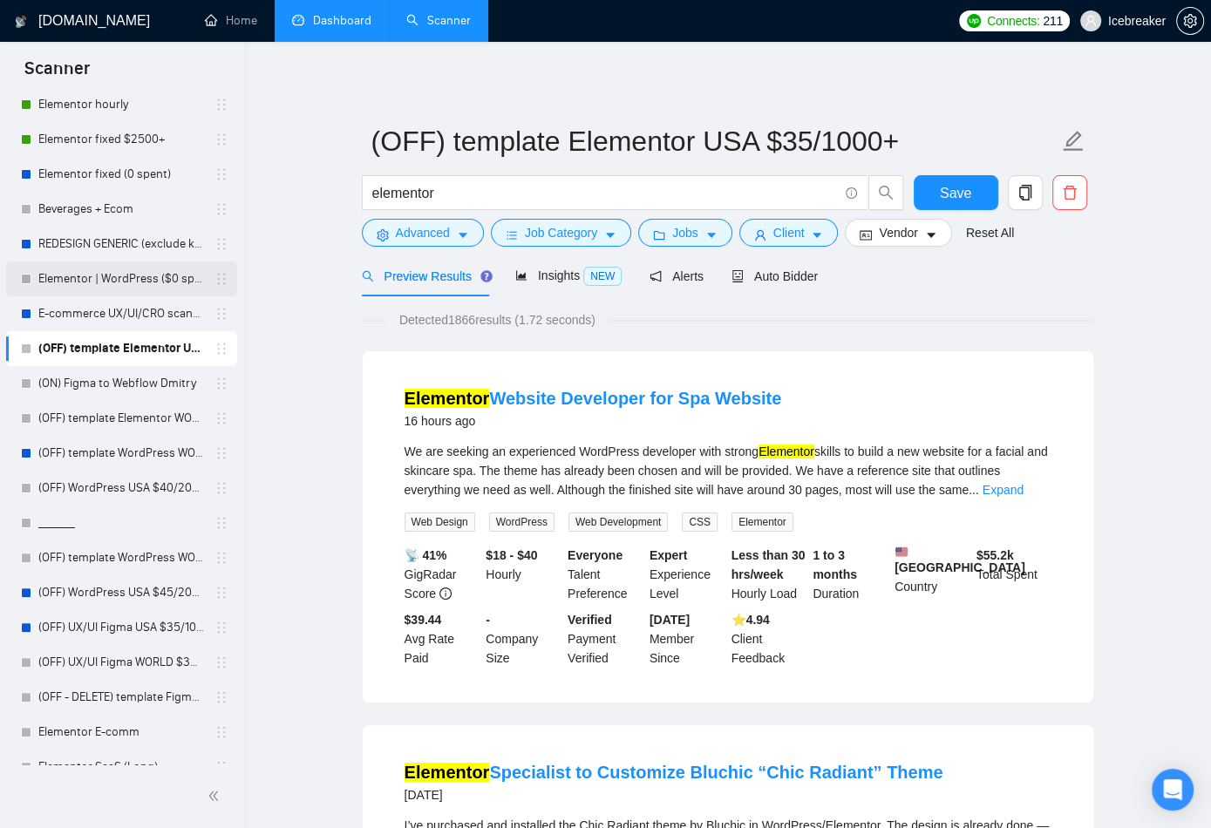
click at [127, 275] on link "Elementor | WordPress ($0 spent)" at bounding box center [121, 279] width 166 height 35
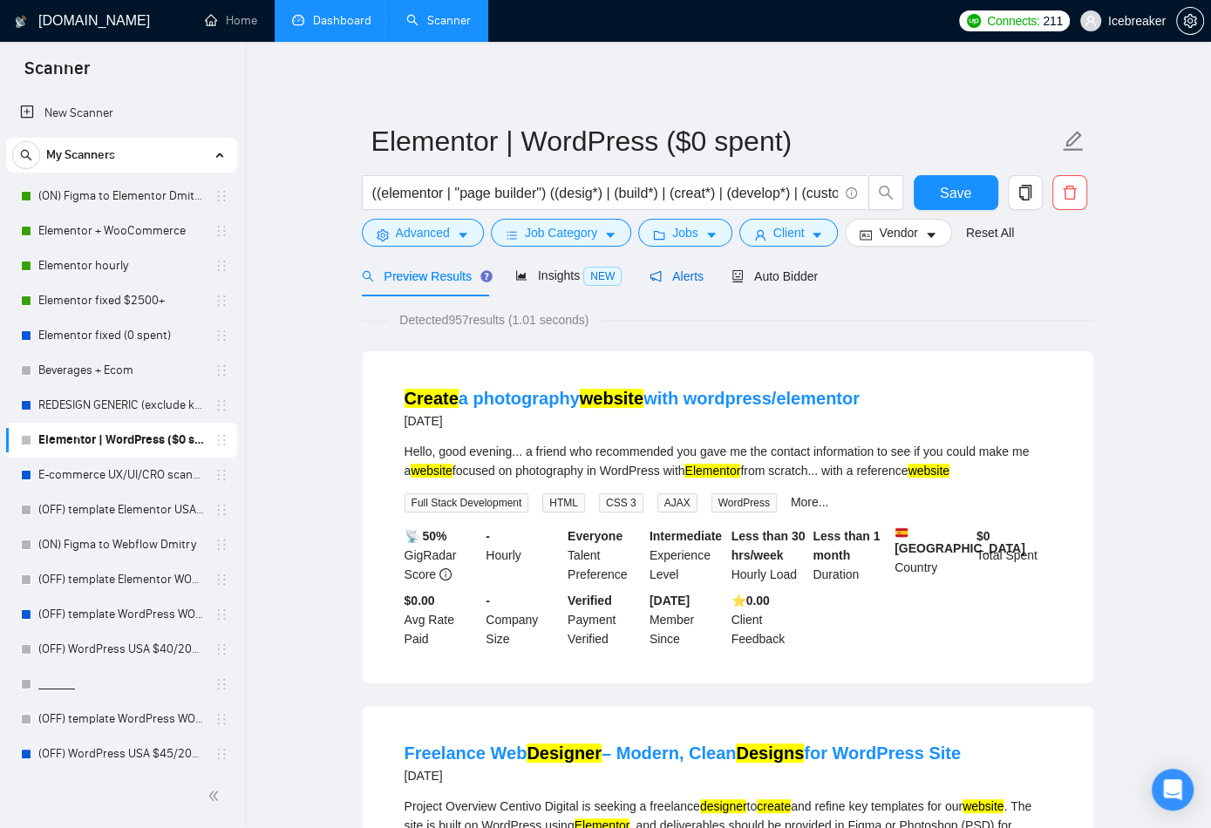
click at [702, 285] on div "Alerts" at bounding box center [676, 276] width 54 height 19
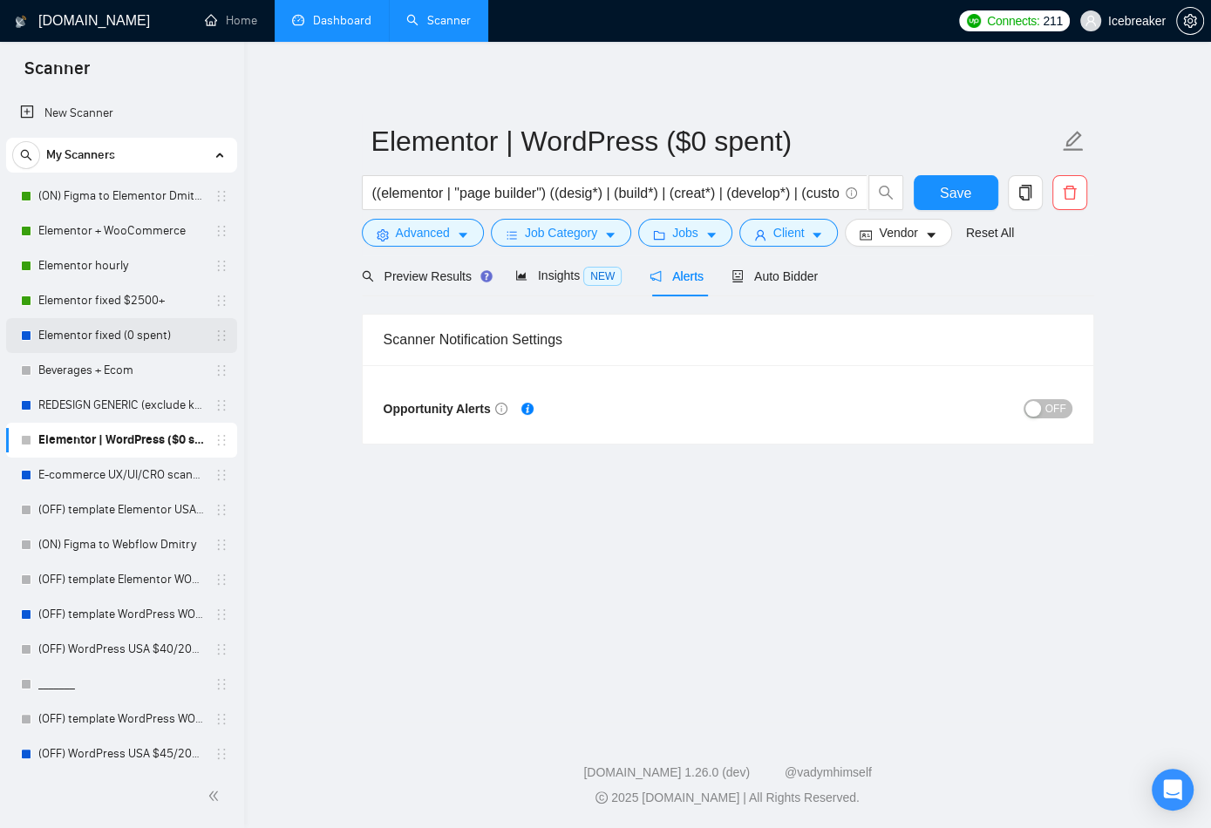
click at [106, 329] on link "Elementor fixed (0 spent)" at bounding box center [121, 335] width 166 height 35
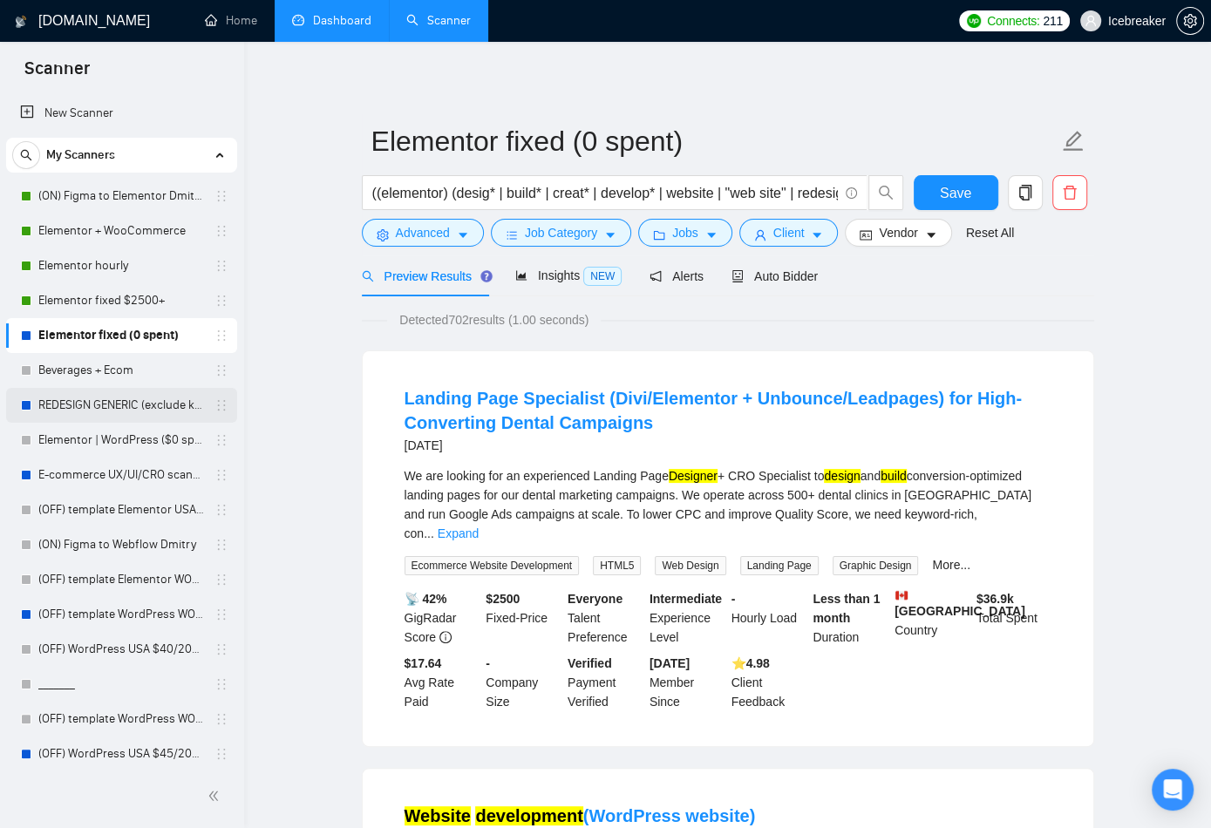
click at [133, 397] on link "REDESIGN GENERIC (exclude keywords)" at bounding box center [121, 405] width 166 height 35
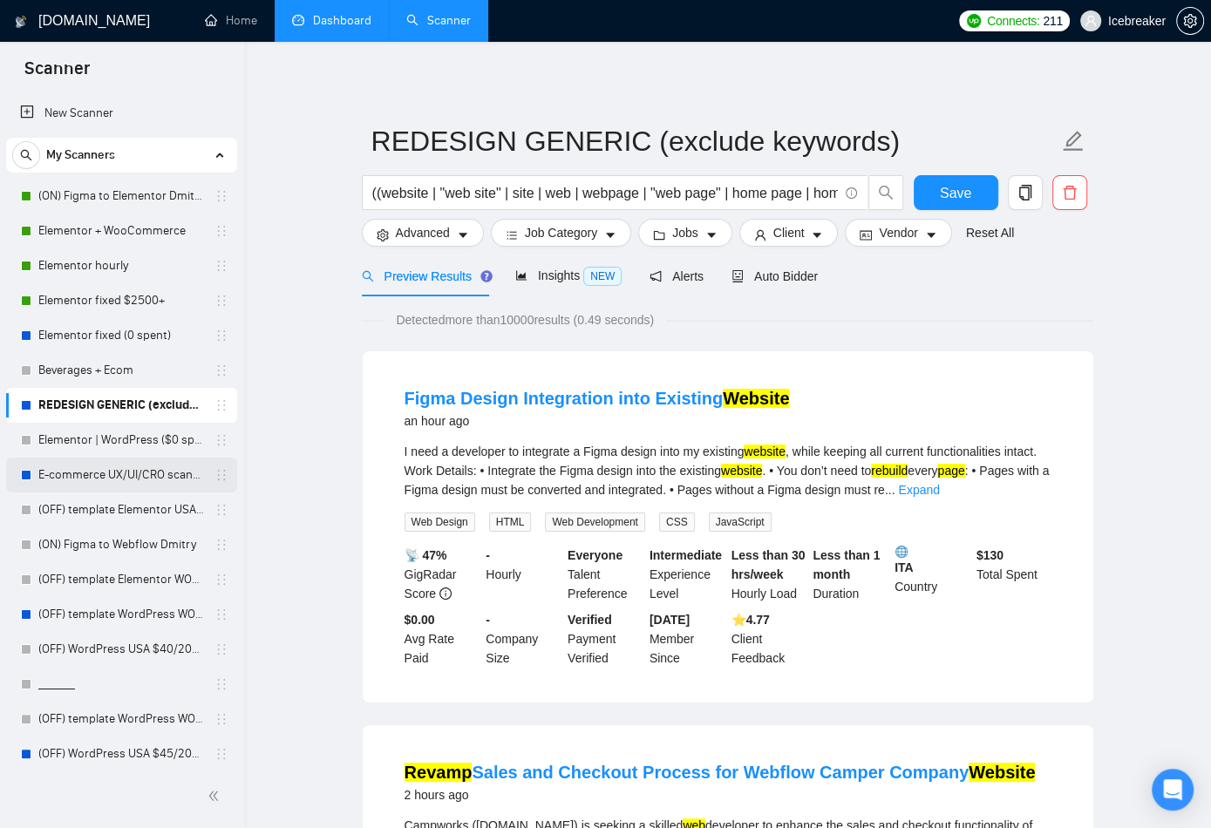
click at [133, 471] on link "E-commerce UX/UI/CRO scanner" at bounding box center [121, 475] width 166 height 35
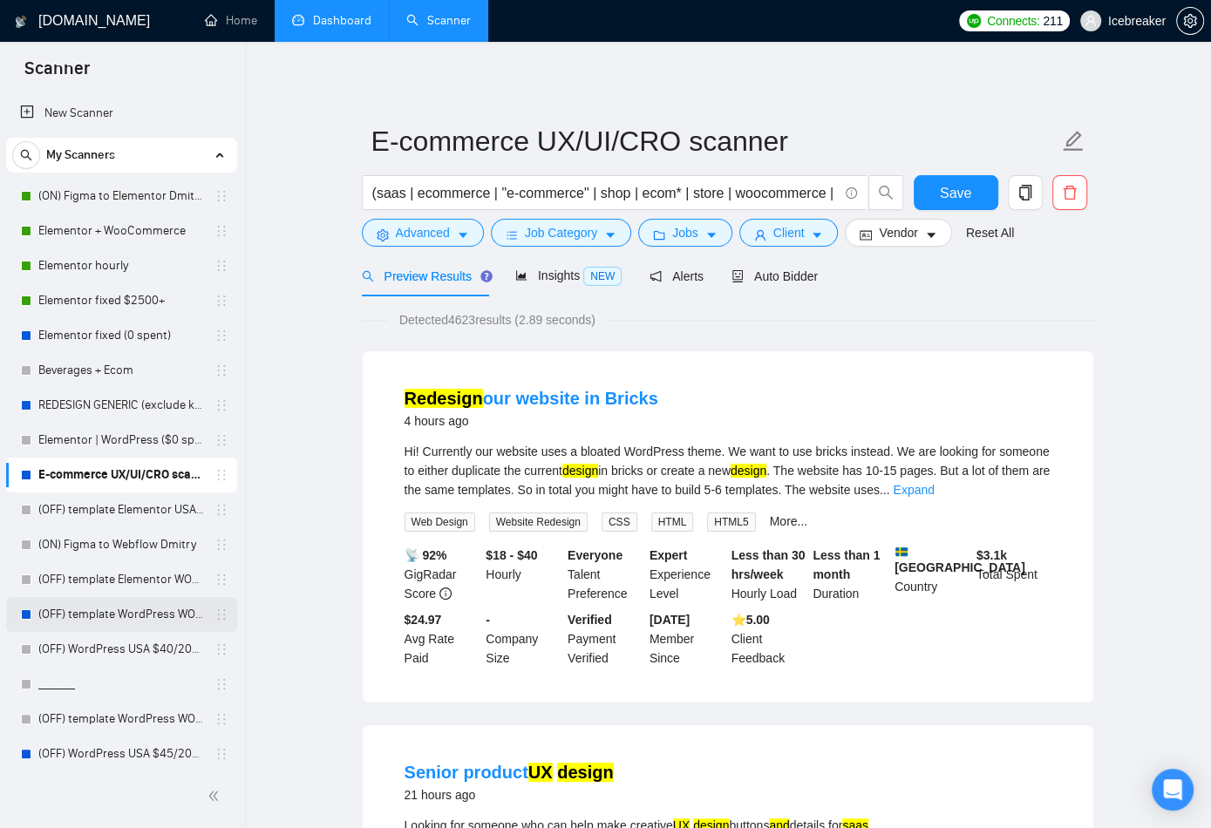
click at [115, 613] on link "(OFF) template WordPress WORLD $35/1500+" at bounding box center [121, 614] width 166 height 35
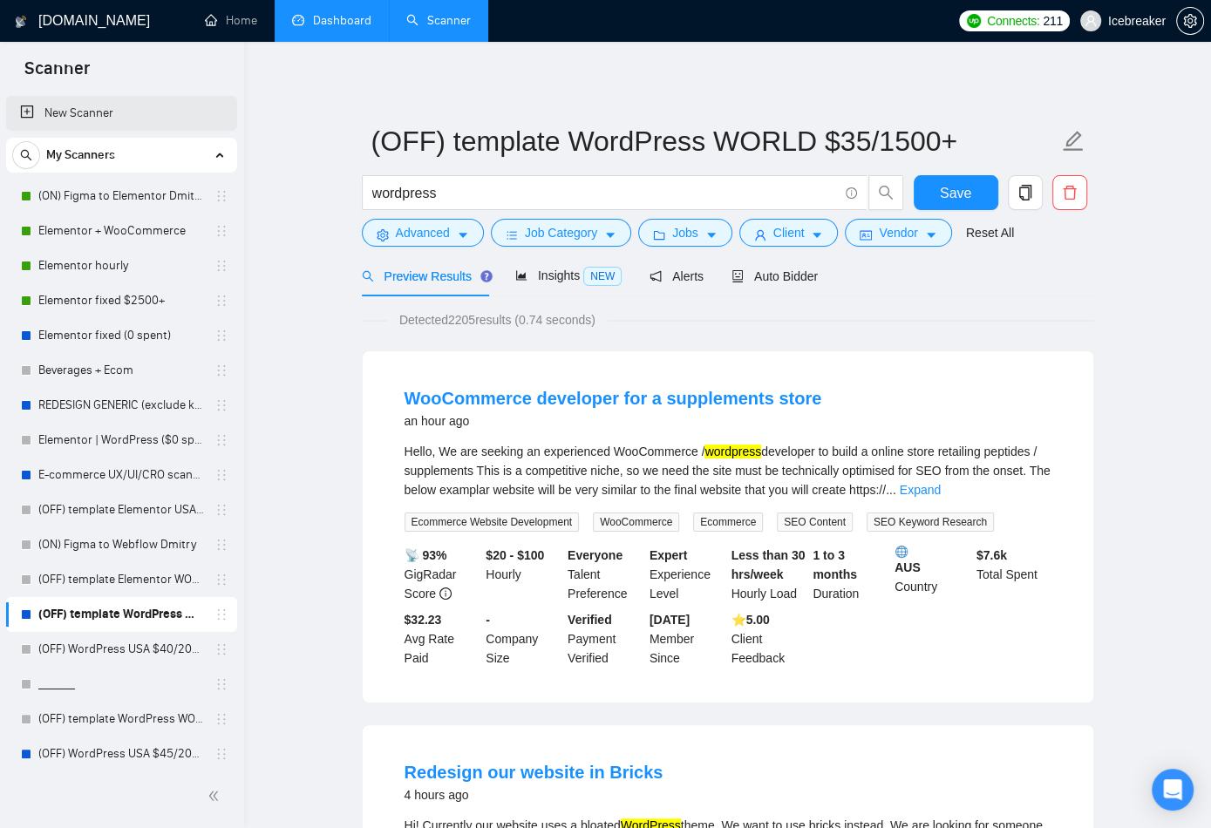
click at [123, 106] on link "New Scanner" at bounding box center [121, 113] width 203 height 35
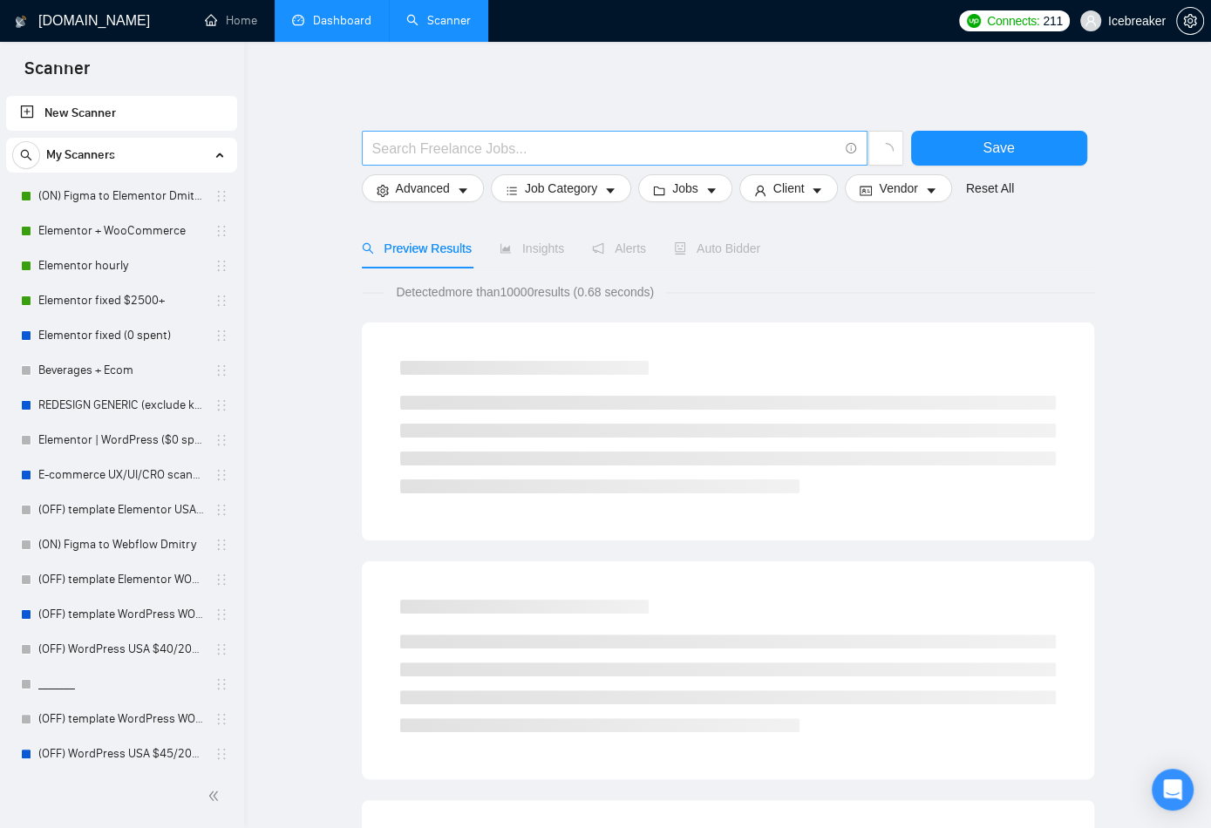
click at [426, 159] on span at bounding box center [615, 148] width 506 height 35
click at [629, 82] on div "wordpress Save Advanced Job Category Jobs Client Vendor Reset All Preview Resul…" at bounding box center [728, 804] width 732 height 1468
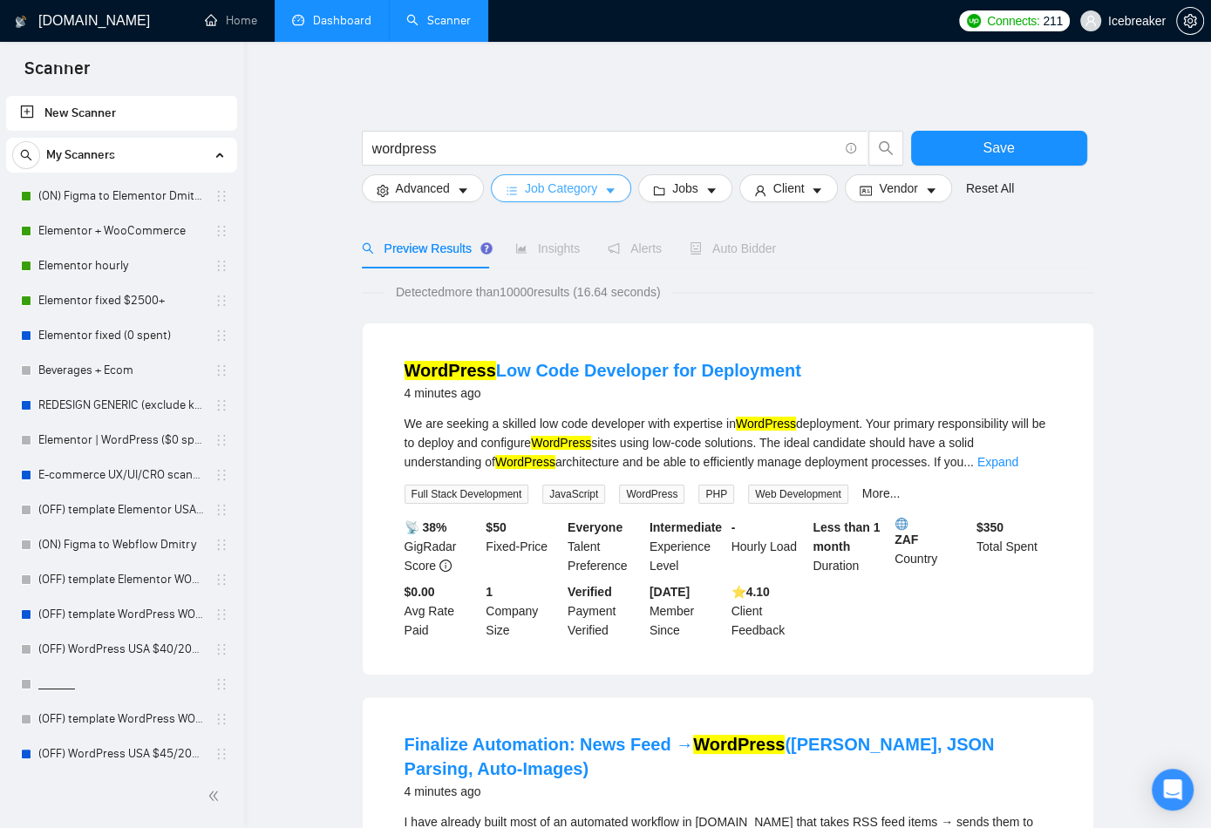
click at [554, 193] on span "Job Category" at bounding box center [561, 188] width 72 height 19
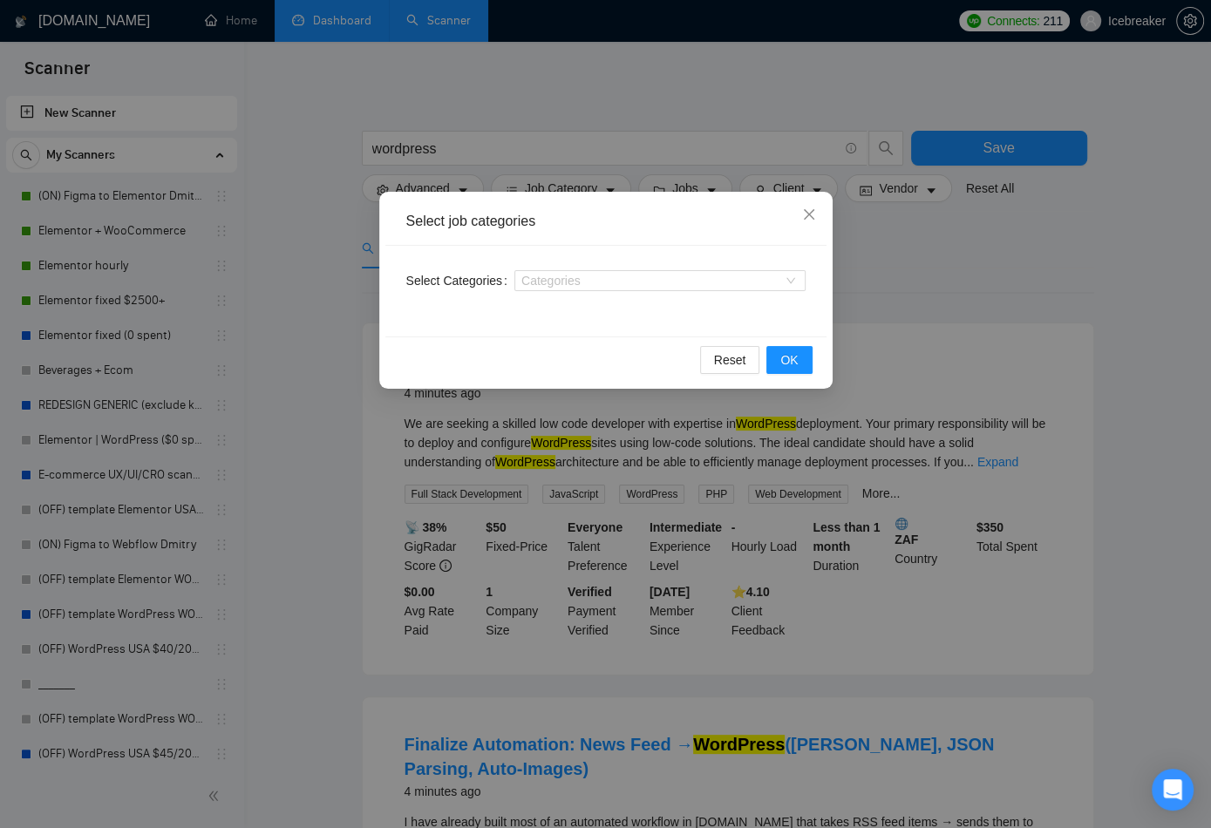
click at [553, 103] on div "Select job categories Select Categories Categories Reset OK" at bounding box center [605, 414] width 1211 height 828
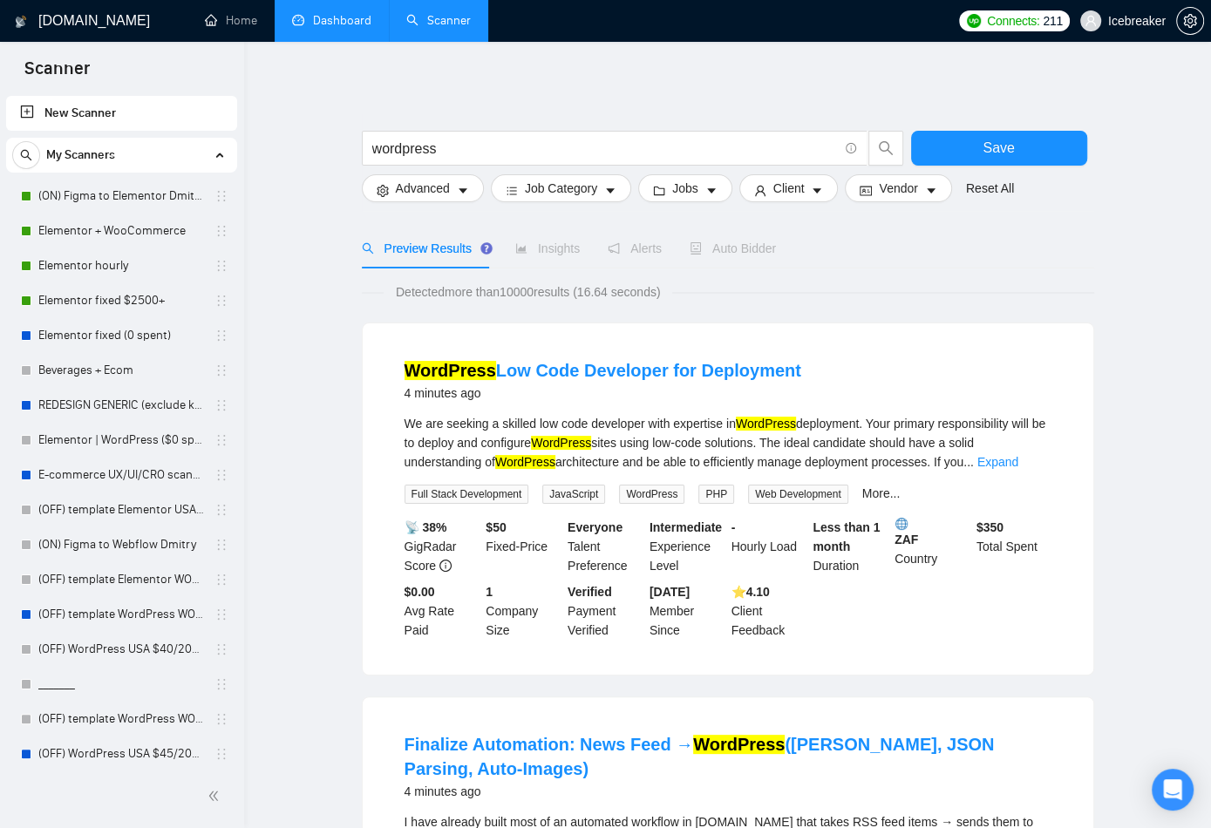
click at [599, 246] on div "Preview Results Insights Alerts Auto Bidder" at bounding box center [569, 248] width 415 height 40
click at [619, 247] on icon "notification" at bounding box center [614, 248] width 12 height 12
click at [968, 154] on button "Save" at bounding box center [999, 148] width 176 height 35
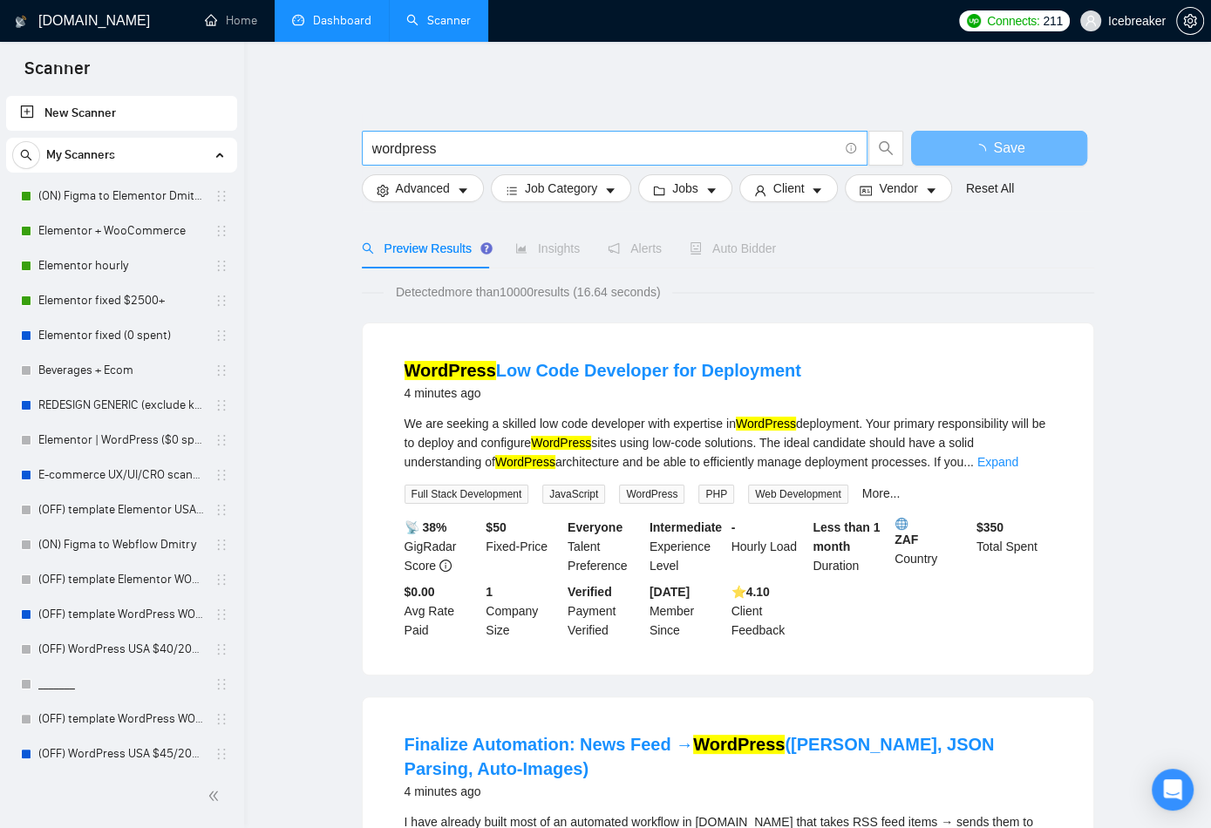
click at [637, 155] on input "wordpress" at bounding box center [605, 149] width 466 height 22
type input "wordpress ("
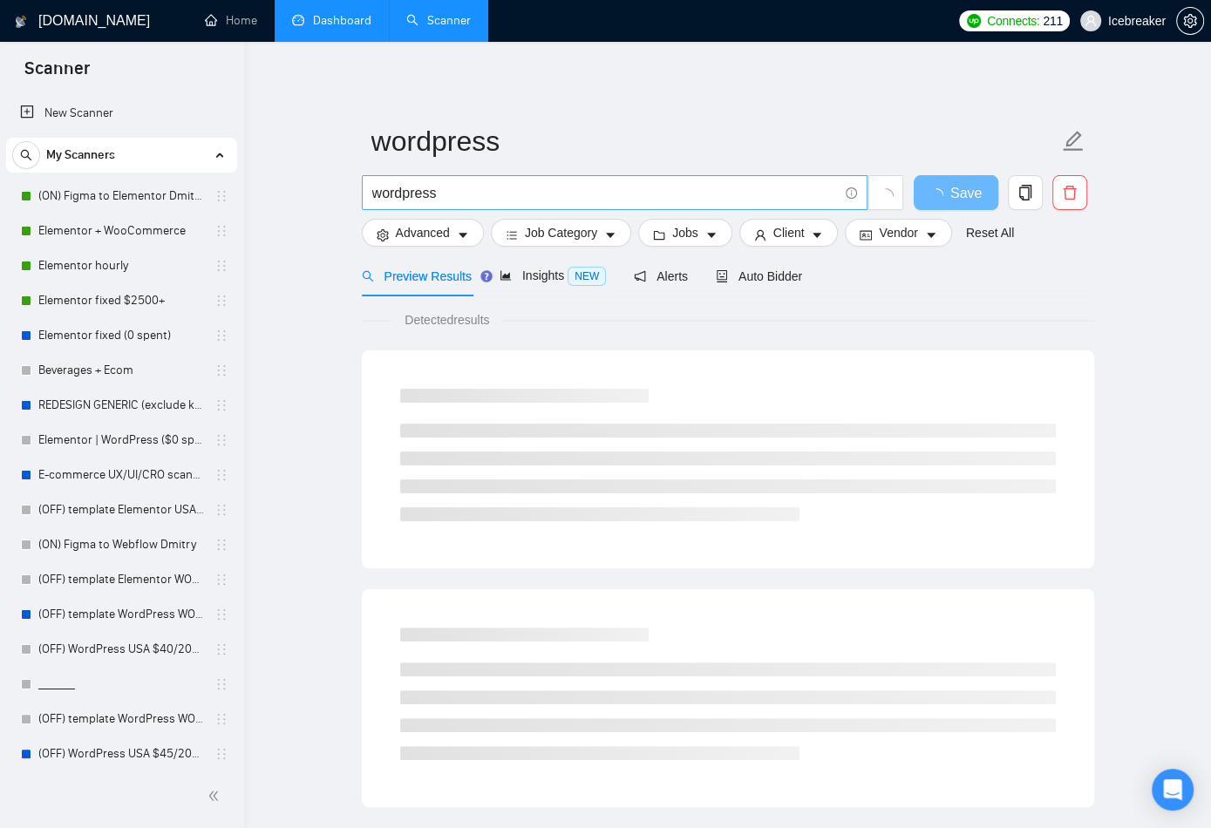
click at [574, 195] on input "wordpress" at bounding box center [605, 193] width 466 height 22
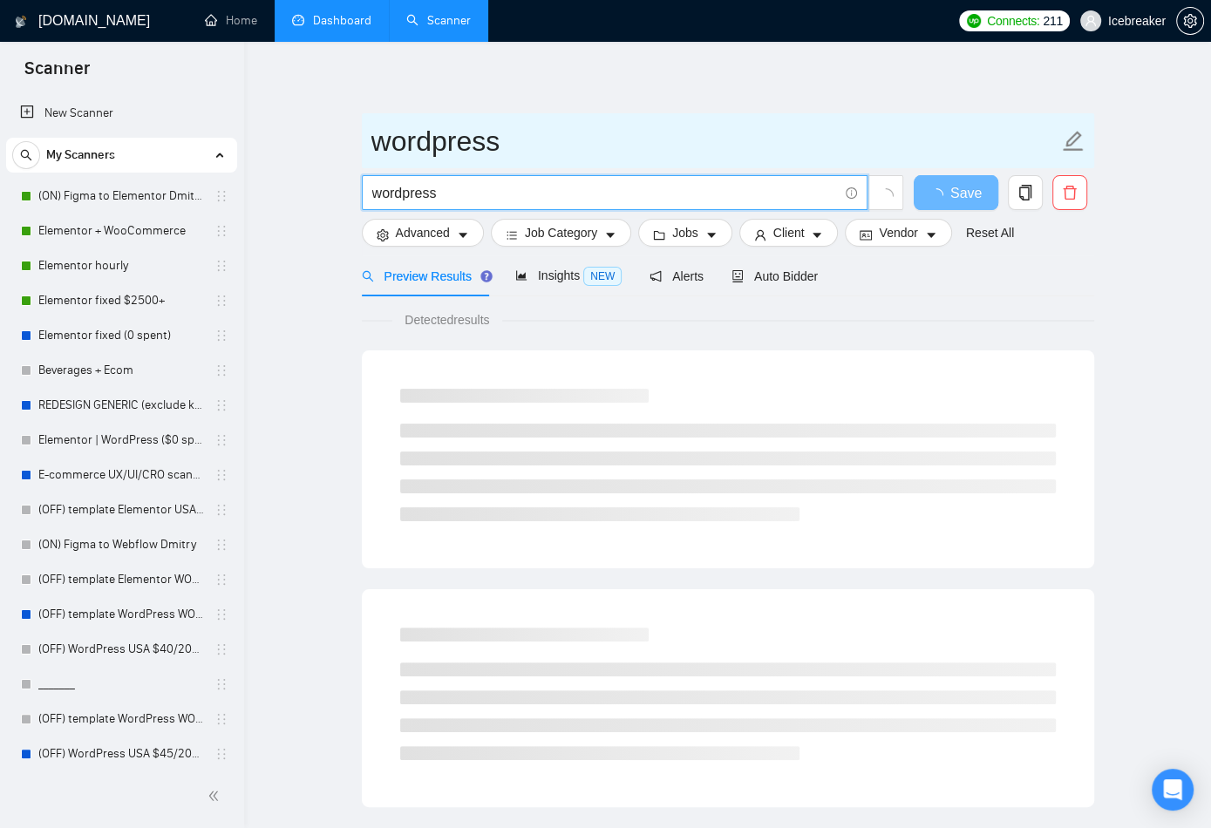
type input "wordpress"
click at [625, 167] on span "wordpress" at bounding box center [728, 140] width 732 height 55
click at [625, 147] on input "wordpress" at bounding box center [714, 141] width 687 height 44
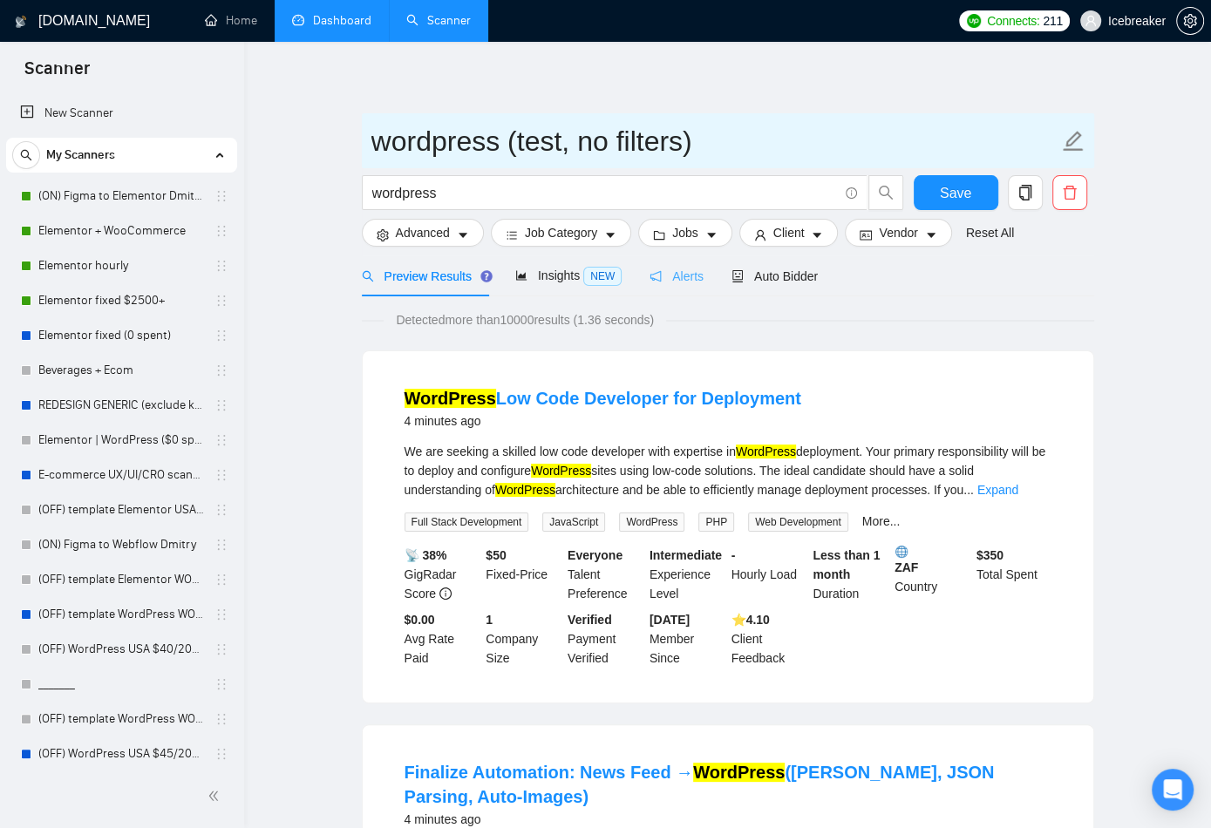
type input "wordpress (test, no filters)"
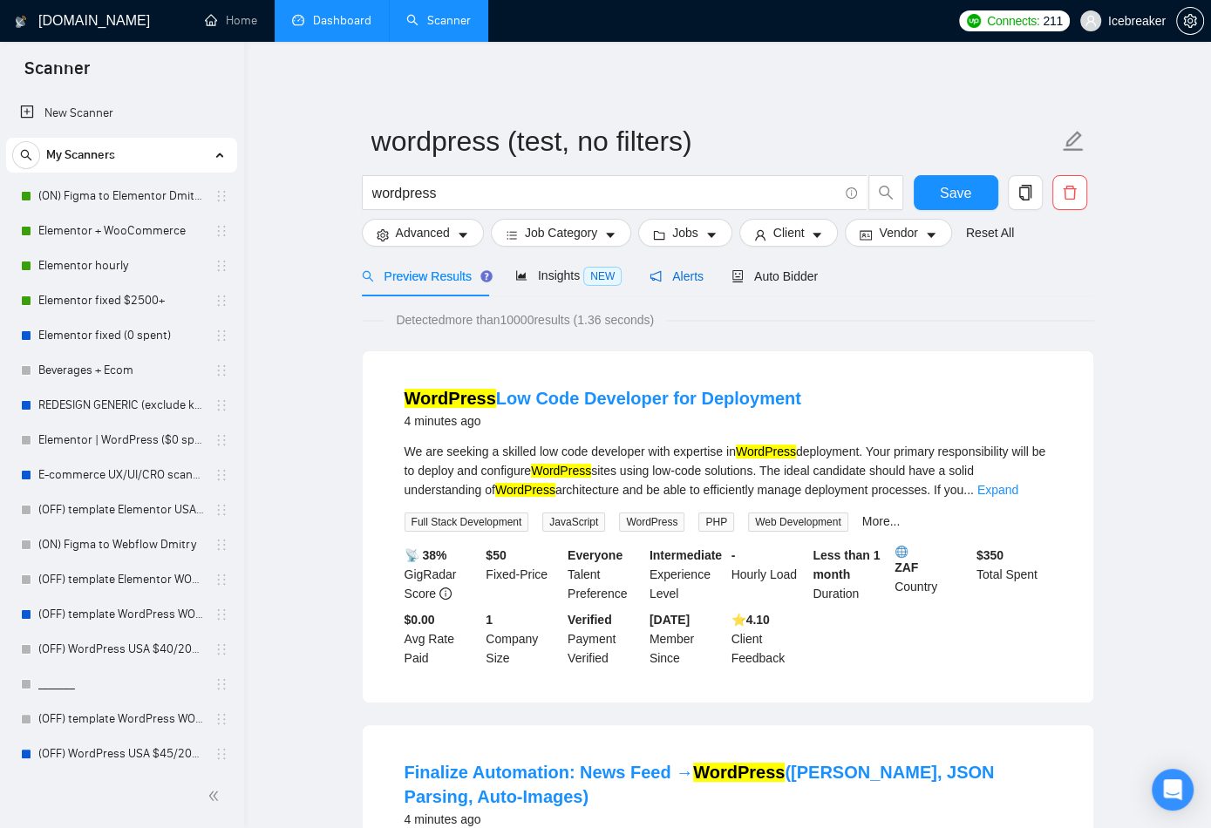
click at [687, 275] on span "Alerts" at bounding box center [676, 276] width 54 height 14
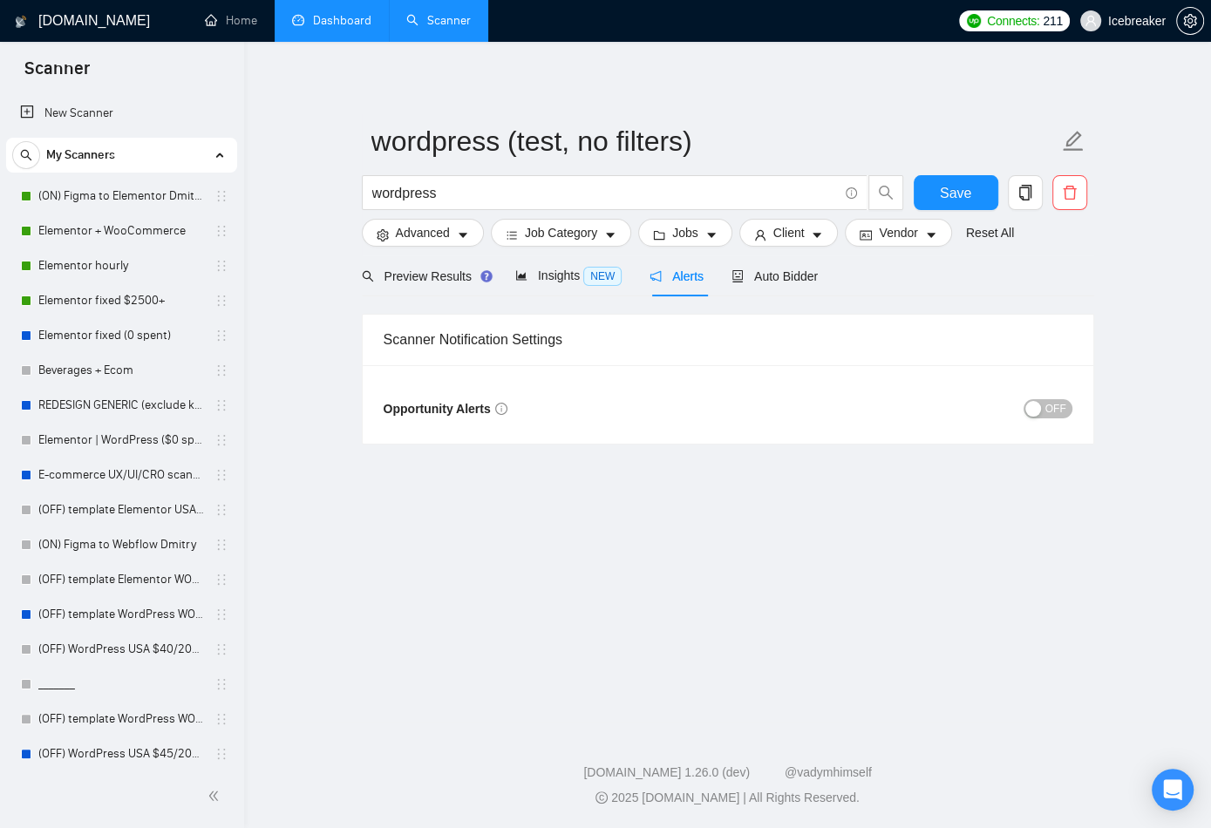
click at [968, 413] on button "OFF" at bounding box center [1047, 408] width 49 height 19
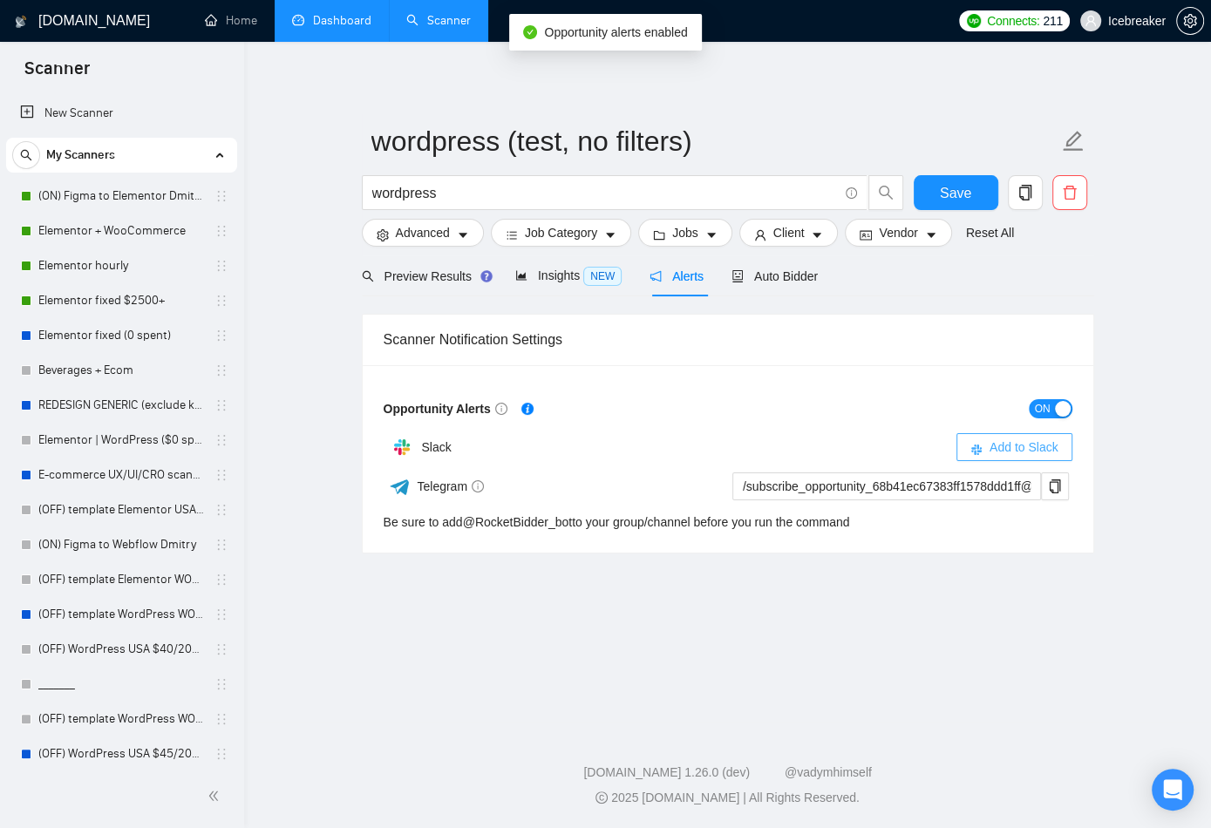
click at [968, 444] on span "Add to Slack" at bounding box center [1023, 447] width 69 height 19
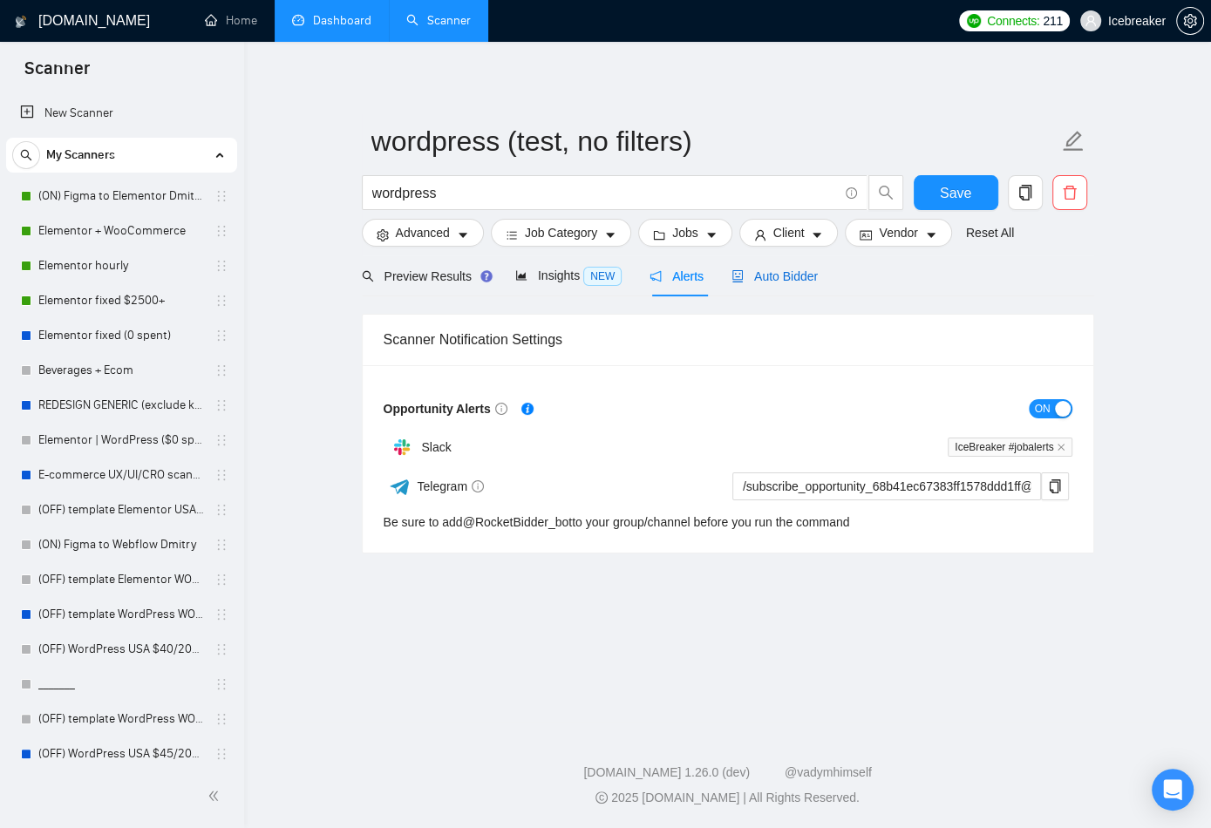
click at [788, 269] on span "Auto Bidder" at bounding box center [774, 276] width 86 height 14
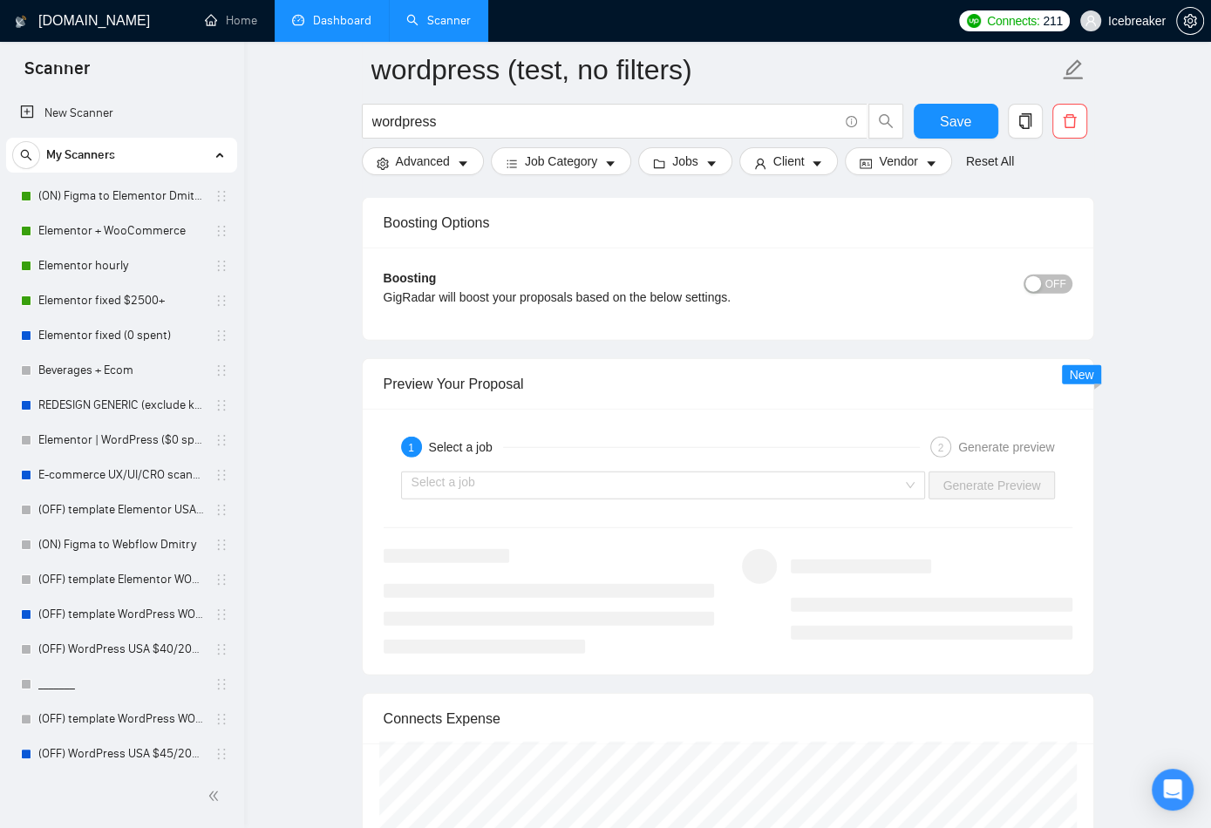
scroll to position [3201, 0]
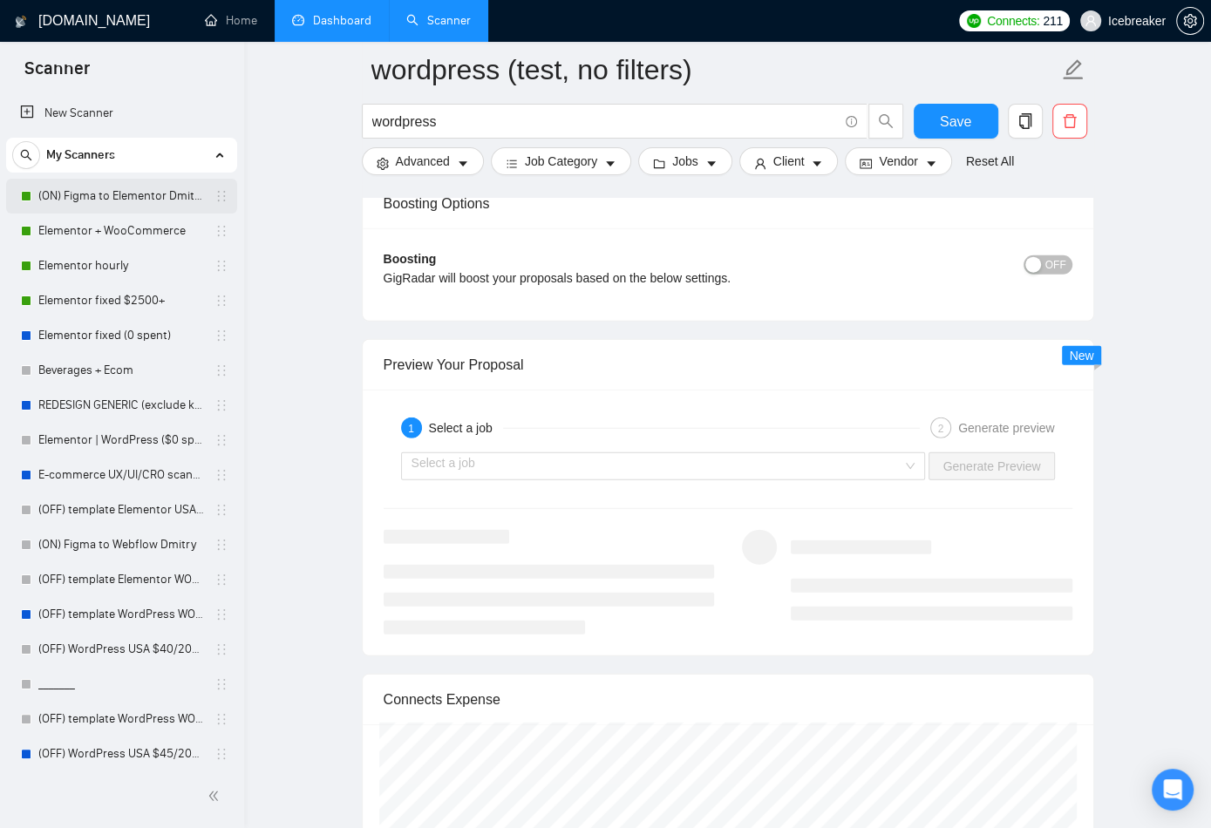
click at [100, 203] on link "(ON) Figma to Elementor Dmitry" at bounding box center [121, 196] width 166 height 35
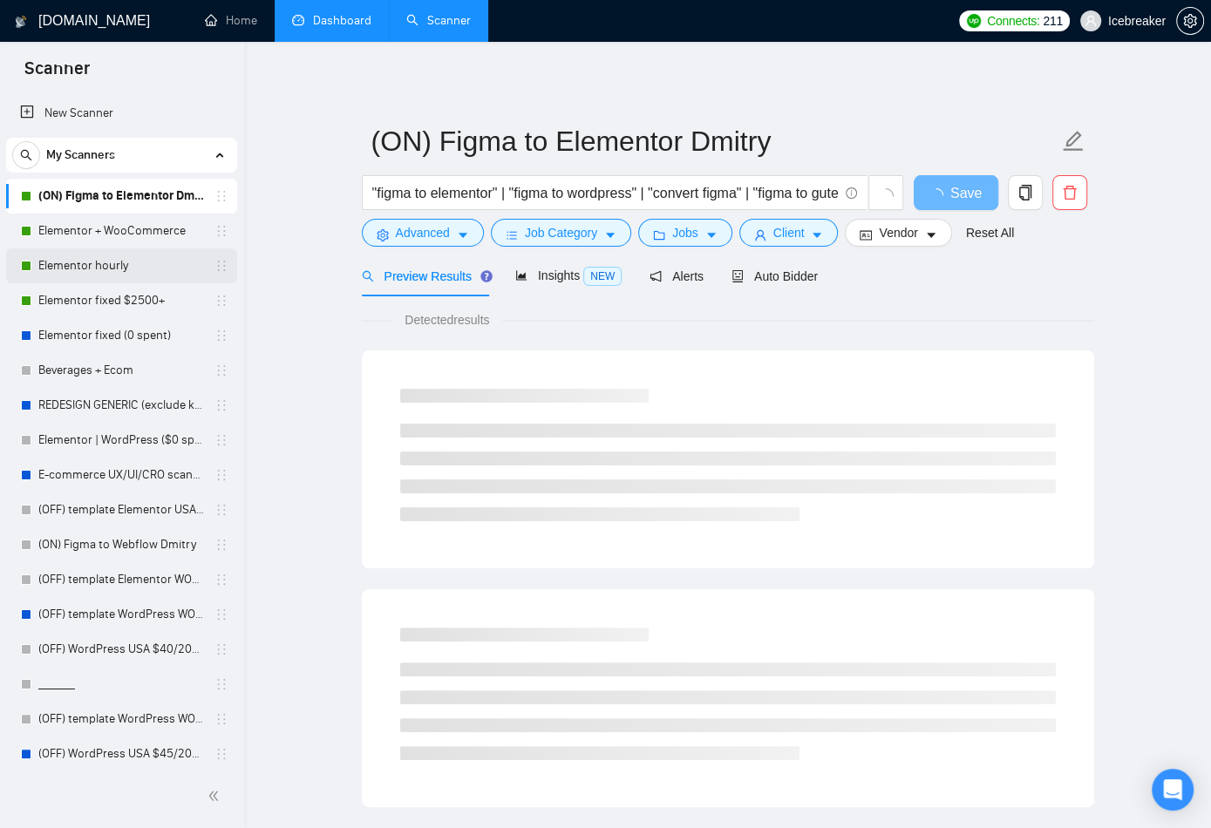
click at [105, 268] on link "Elementor hourly" at bounding box center [121, 265] width 166 height 35
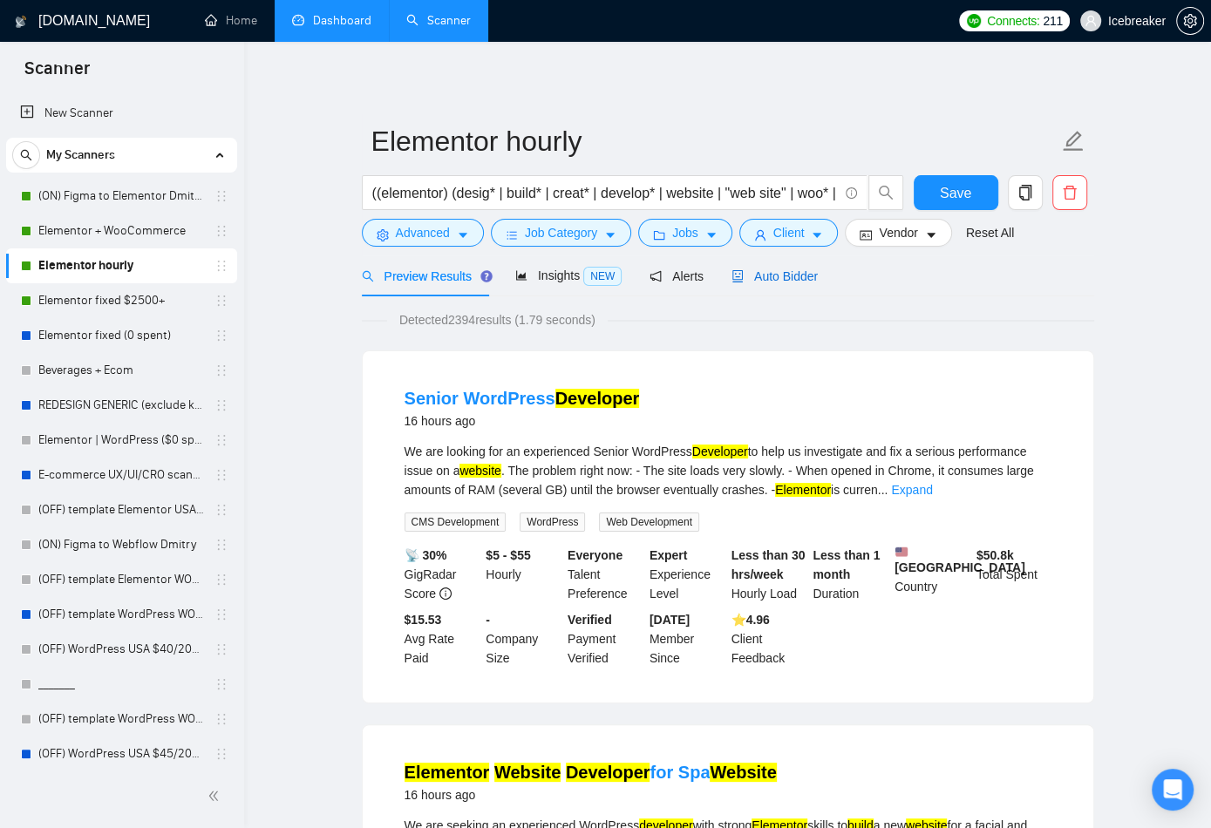
click at [771, 282] on span "Auto Bidder" at bounding box center [774, 276] width 86 height 14
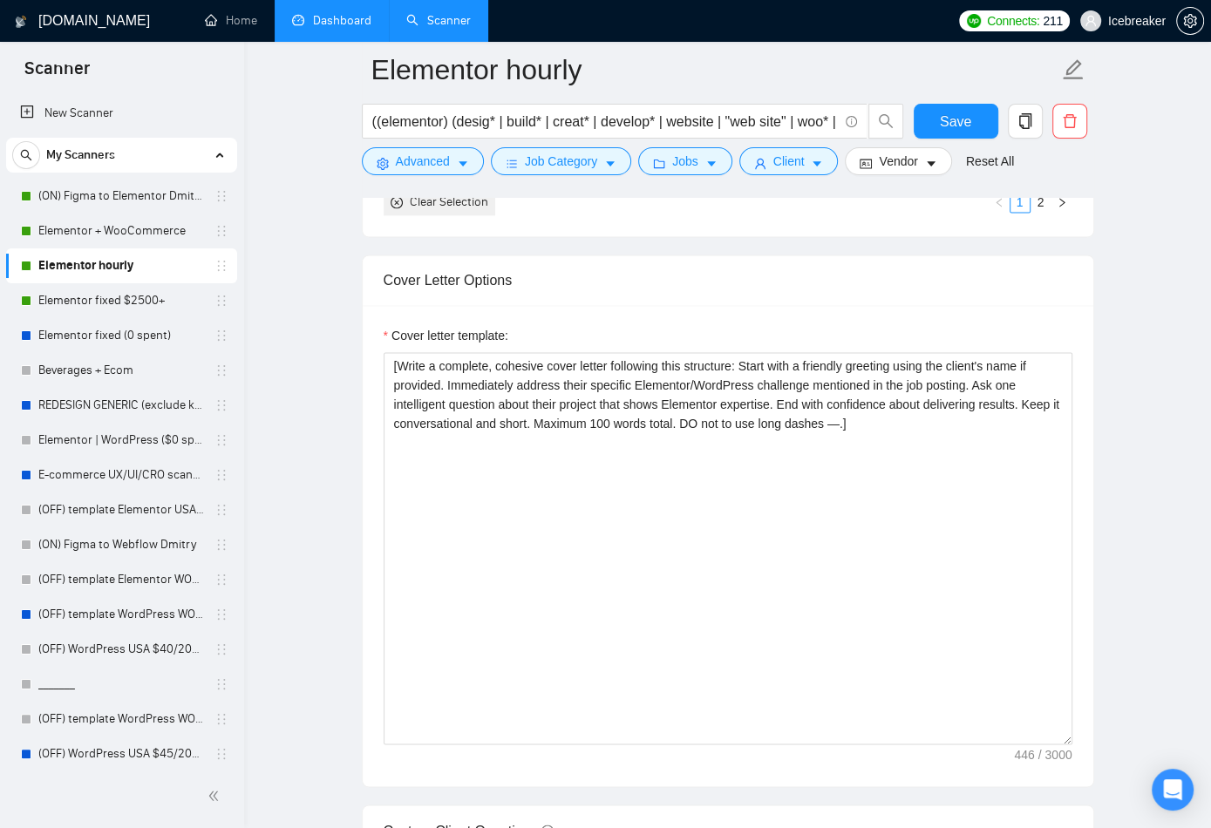
scroll to position [2023, 0]
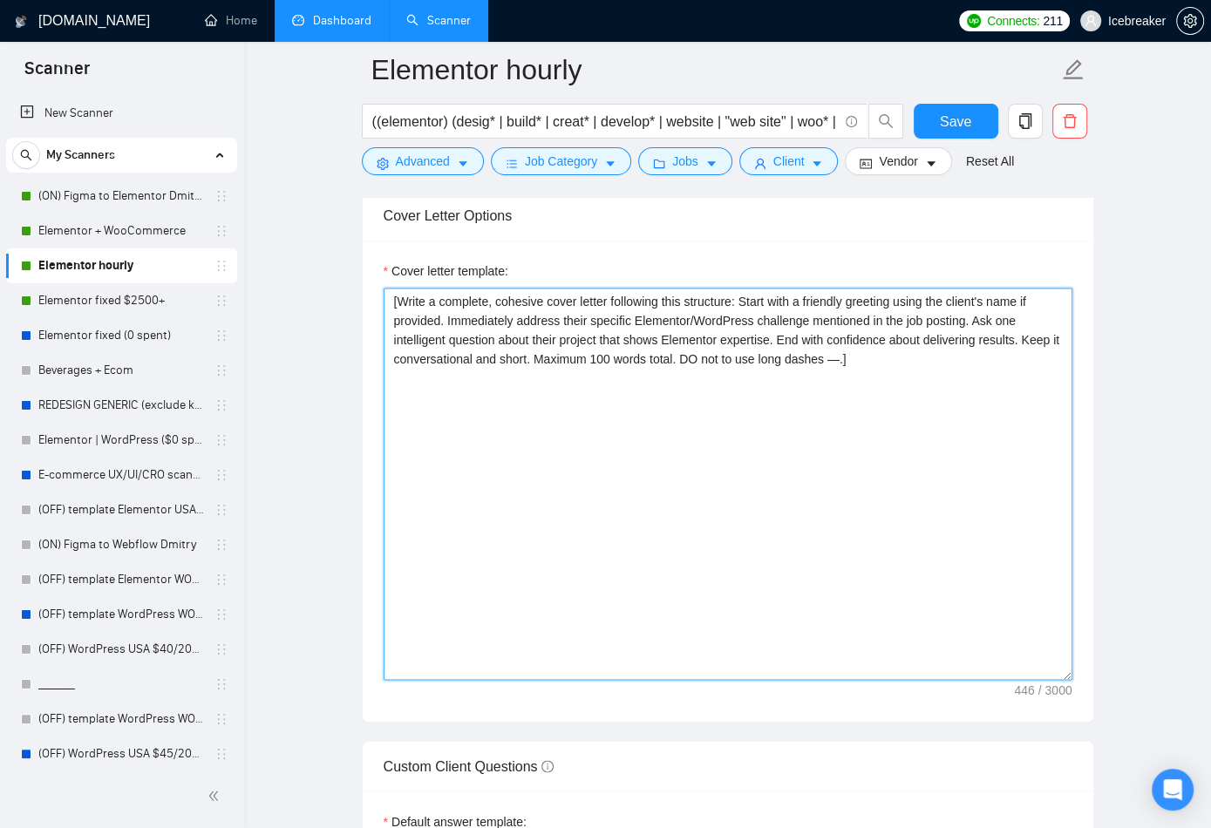
click at [699, 449] on textarea "[Write a complete, cohesive cover letter following this structure: Start with a…" at bounding box center [728, 484] width 689 height 392
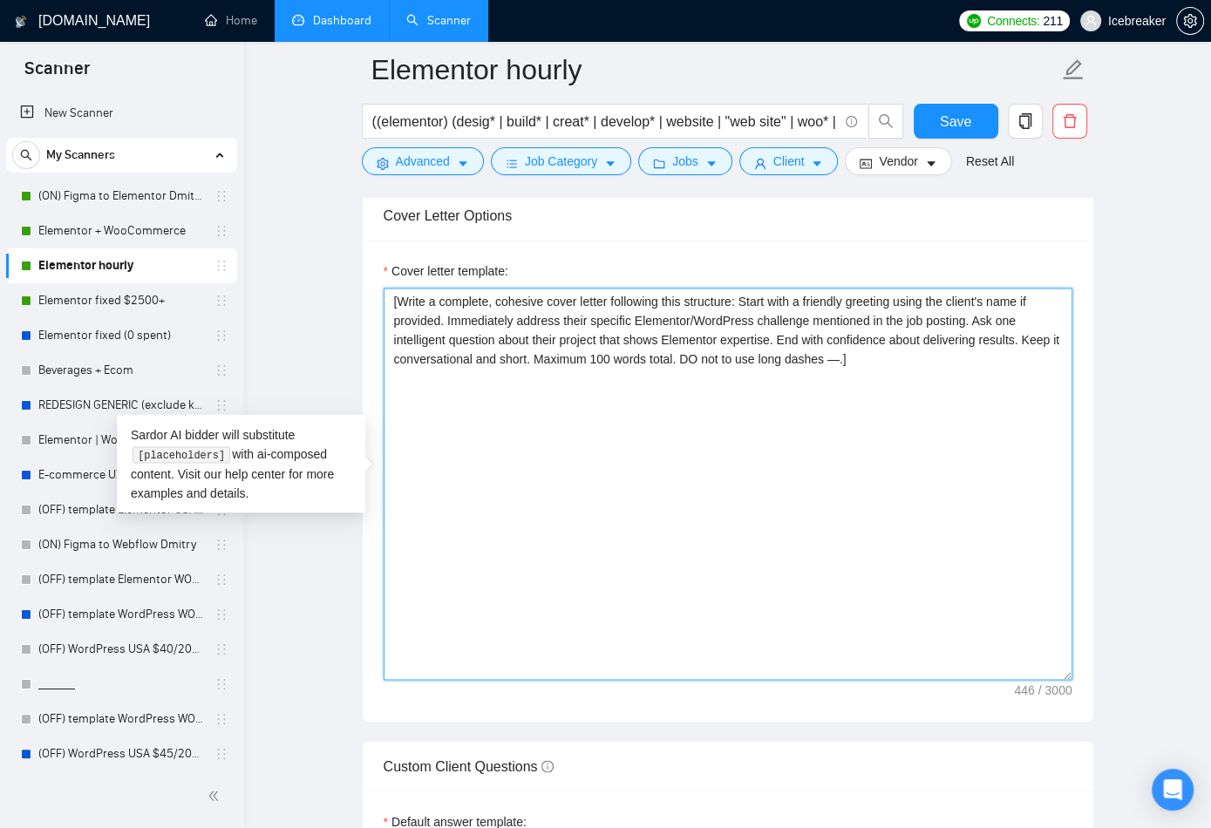
click at [699, 449] on textarea "[Write a complete, cohesive cover letter following this structure: Start with a…" at bounding box center [728, 484] width 689 height 392
click at [717, 366] on textarea "[Write a complete, cohesive cover letter following this structure: Start with a…" at bounding box center [728, 484] width 689 height 392
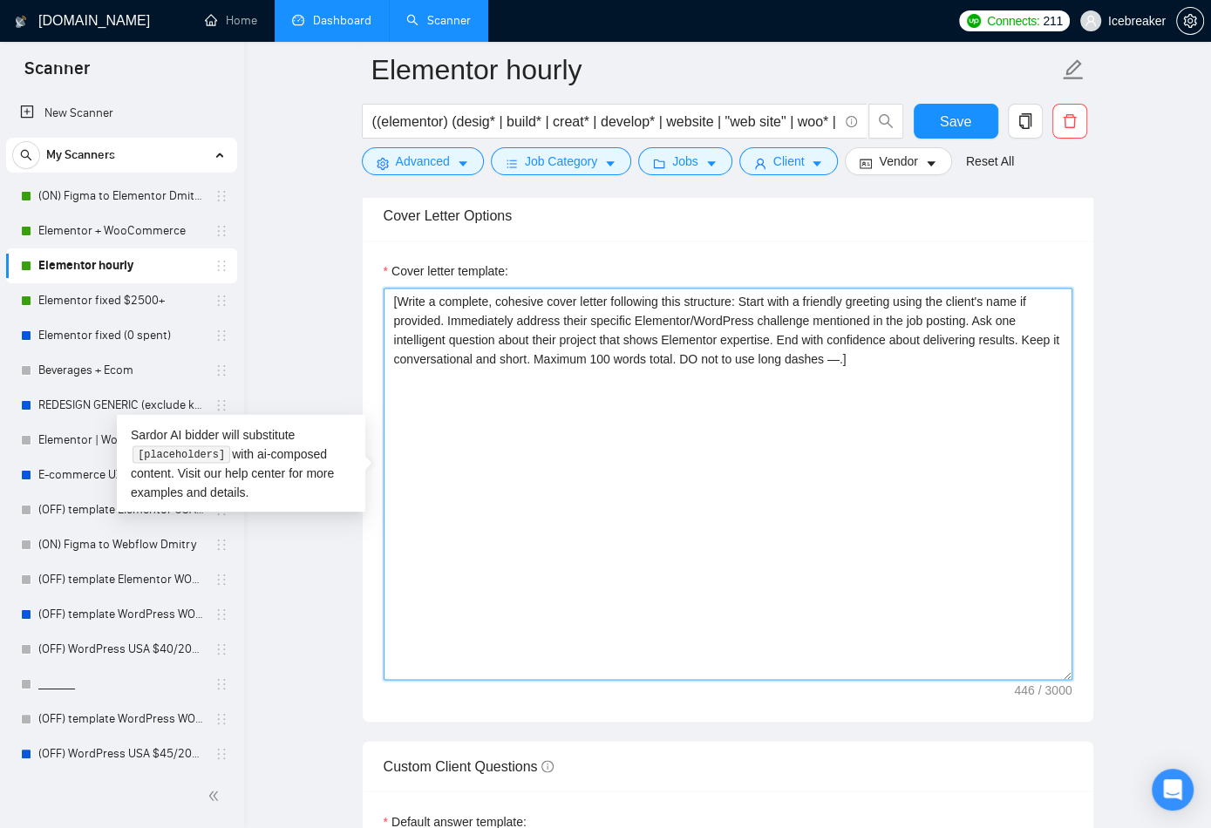
click at [717, 366] on textarea "[Write a complete, cohesive cover letter following this structure: Start with a…" at bounding box center [728, 484] width 689 height 392
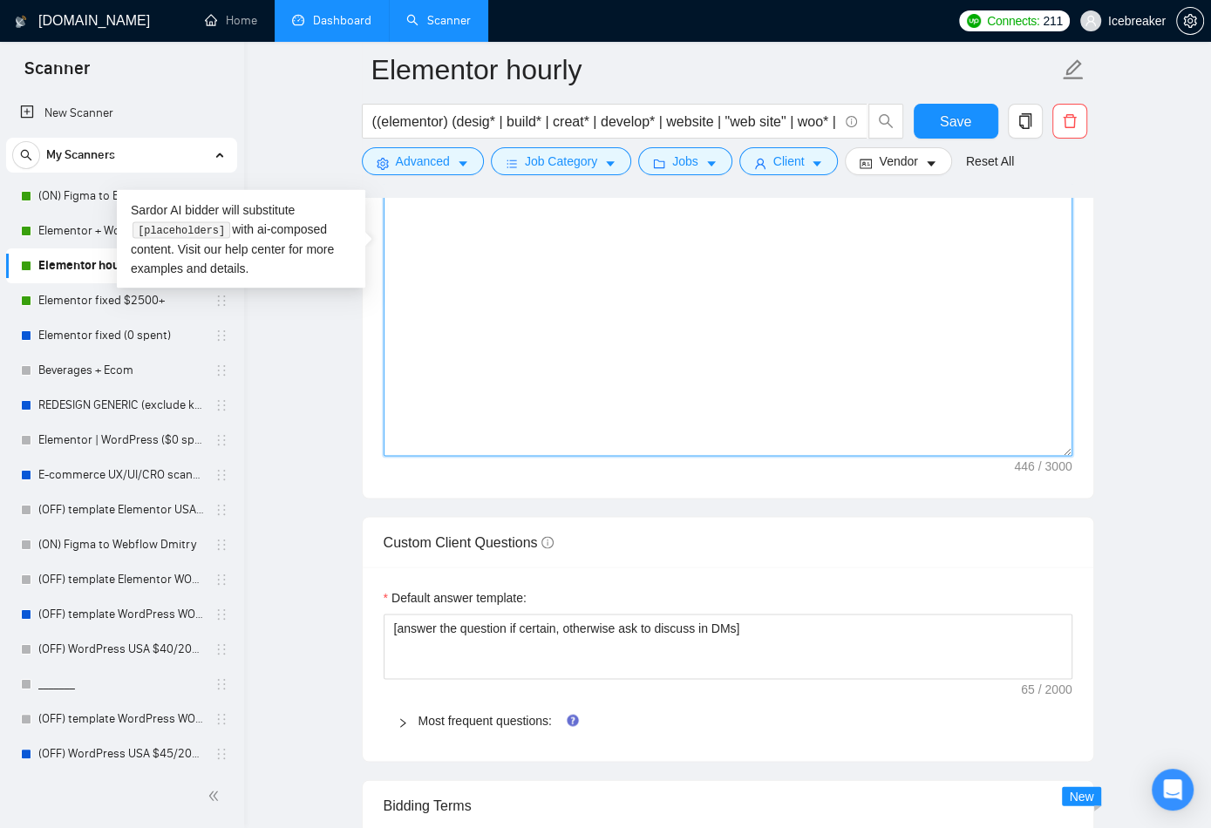
scroll to position [2106, 0]
